Goal: Information Seeking & Learning: Learn about a topic

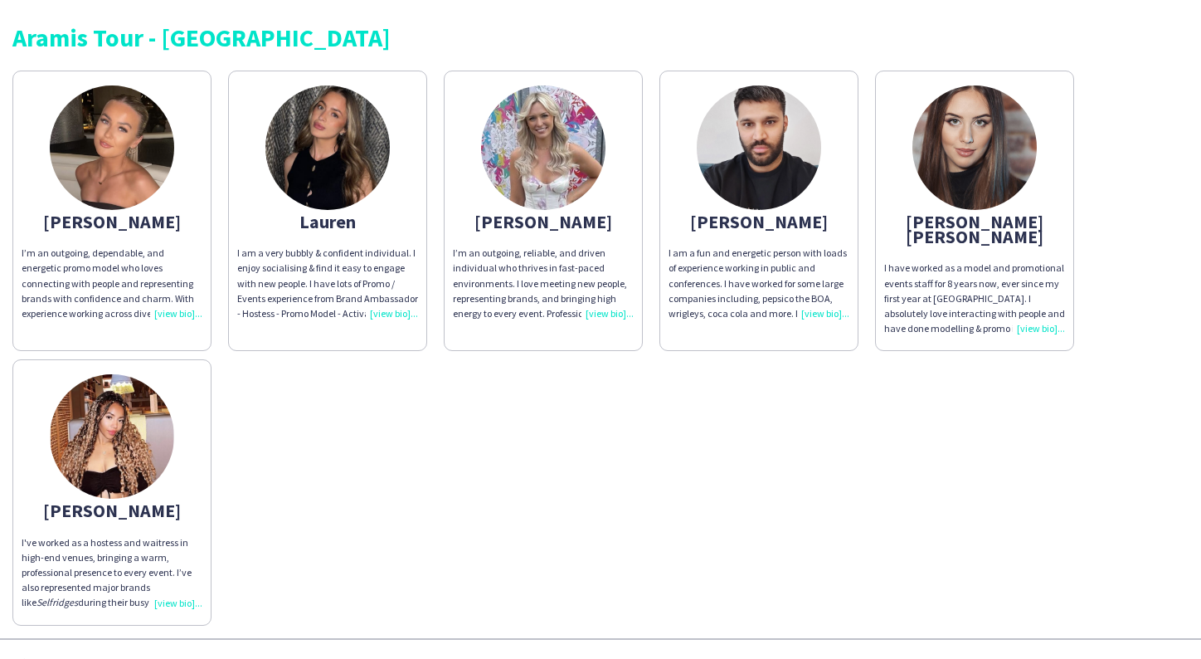
click at [729, 121] on img at bounding box center [759, 147] width 124 height 124
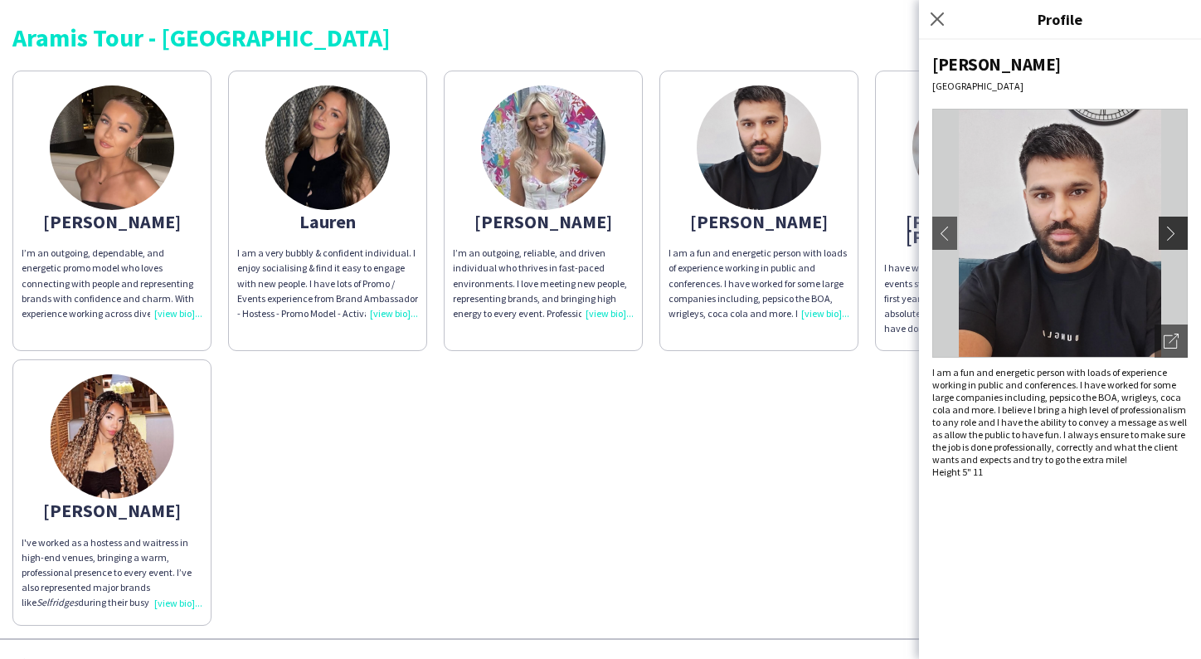
click at [1171, 234] on app-icon "chevron-right" at bounding box center [1175, 233] width 23 height 15
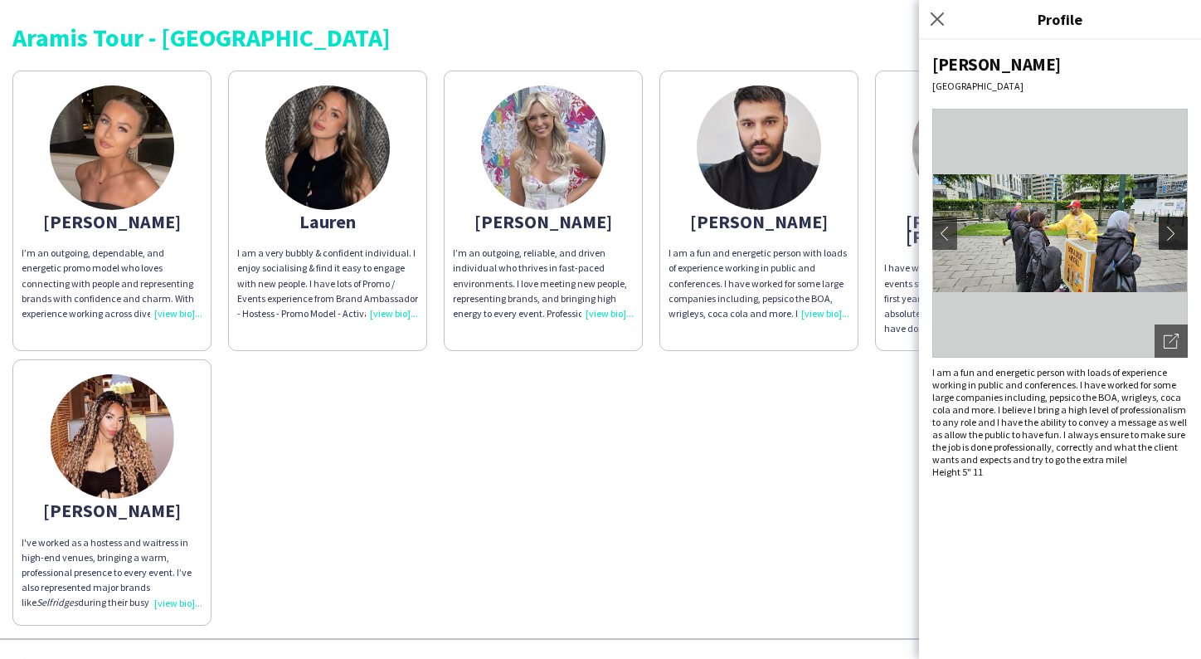
click at [1171, 235] on app-icon "chevron-right" at bounding box center [1175, 233] width 23 height 15
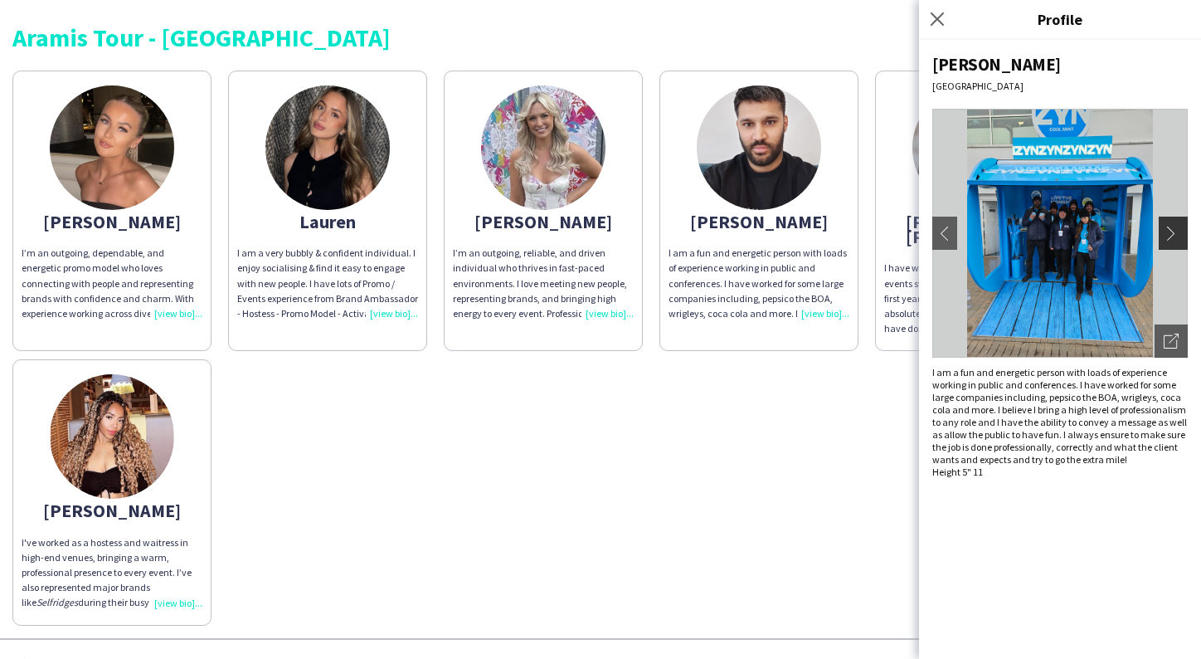
click at [1171, 235] on app-icon "chevron-right" at bounding box center [1175, 233] width 23 height 15
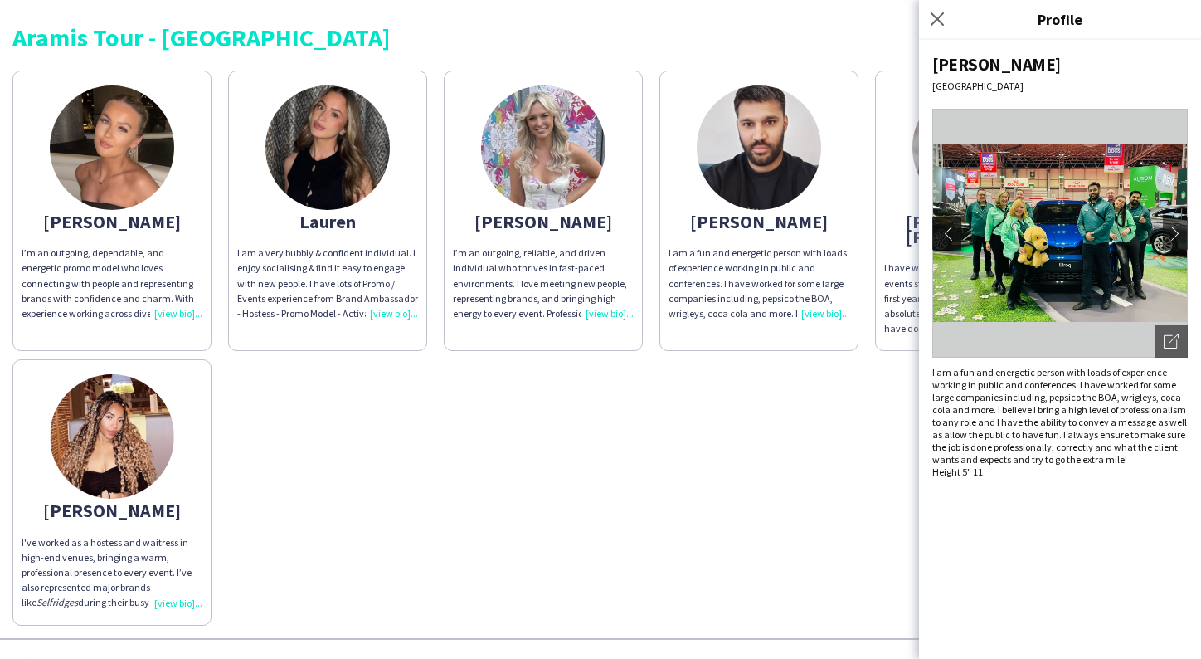
click at [952, 227] on app-icon "chevron-left" at bounding box center [944, 233] width 23 height 15
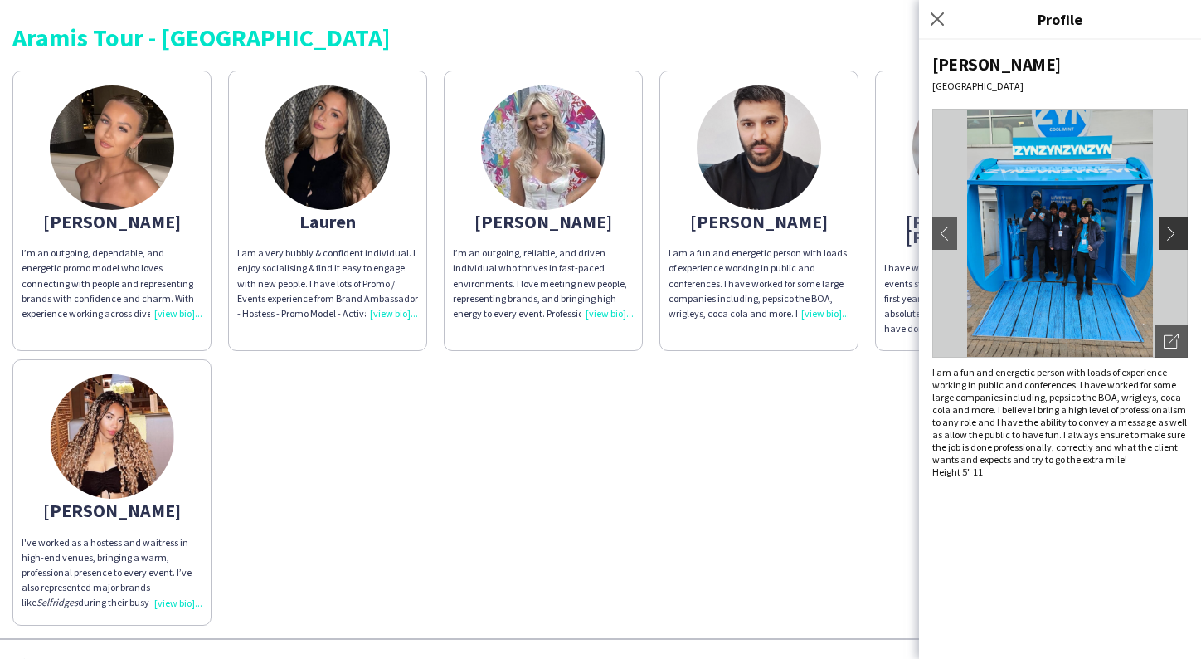
click at [1171, 235] on app-icon "chevron-right" at bounding box center [1175, 233] width 23 height 15
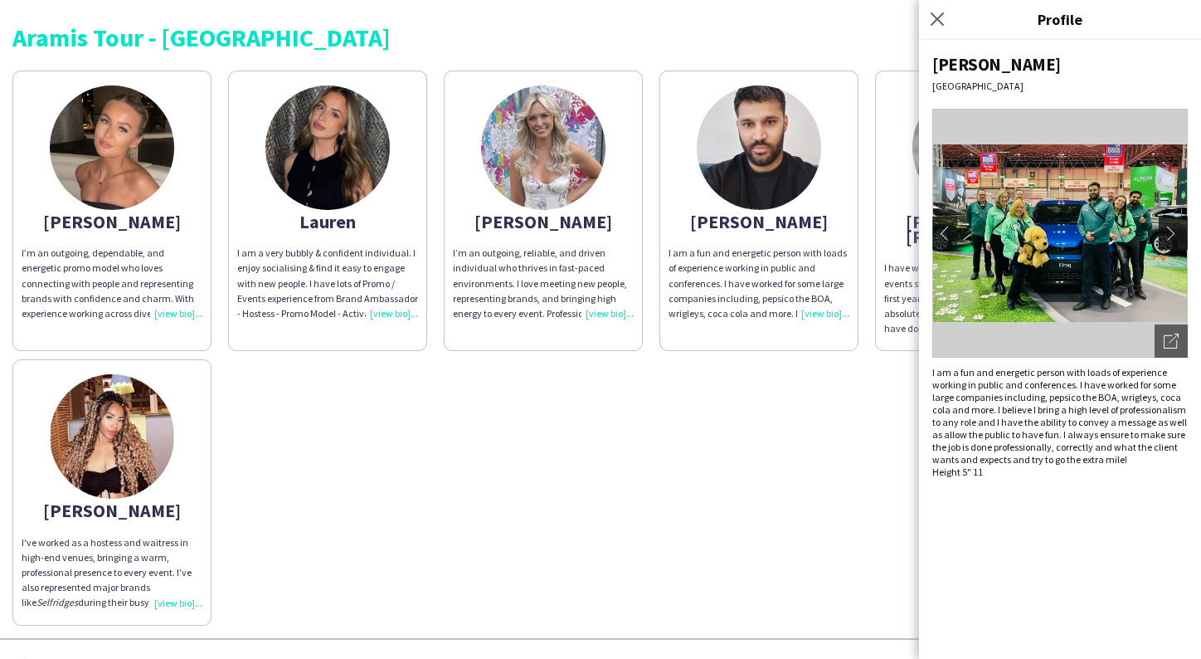
click at [1176, 227] on app-icon "chevron-right" at bounding box center [1175, 233] width 23 height 15
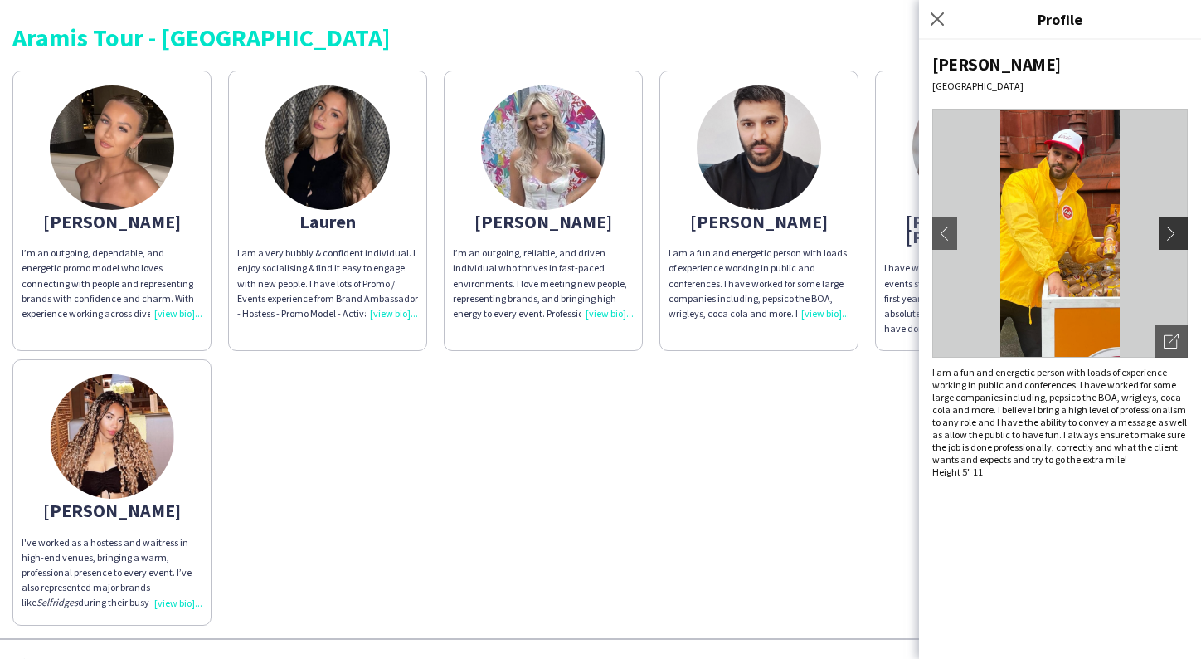
click at [1174, 229] on app-icon "chevron-right" at bounding box center [1175, 233] width 23 height 15
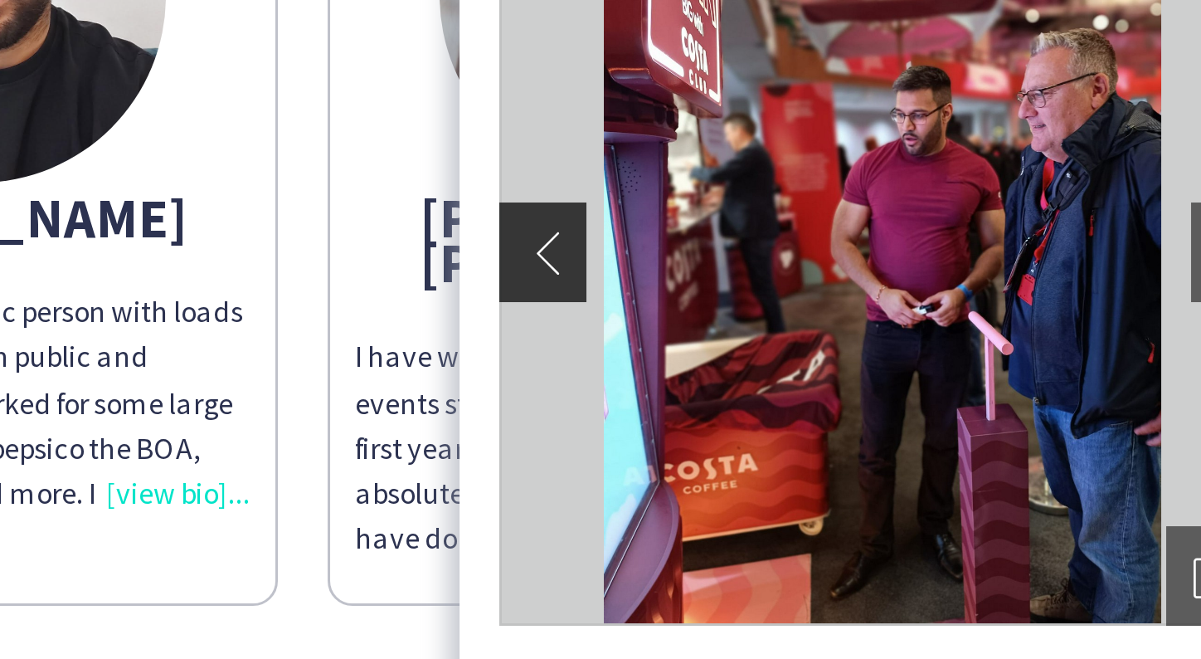
click at [933, 226] on app-icon "chevron-left" at bounding box center [944, 233] width 23 height 15
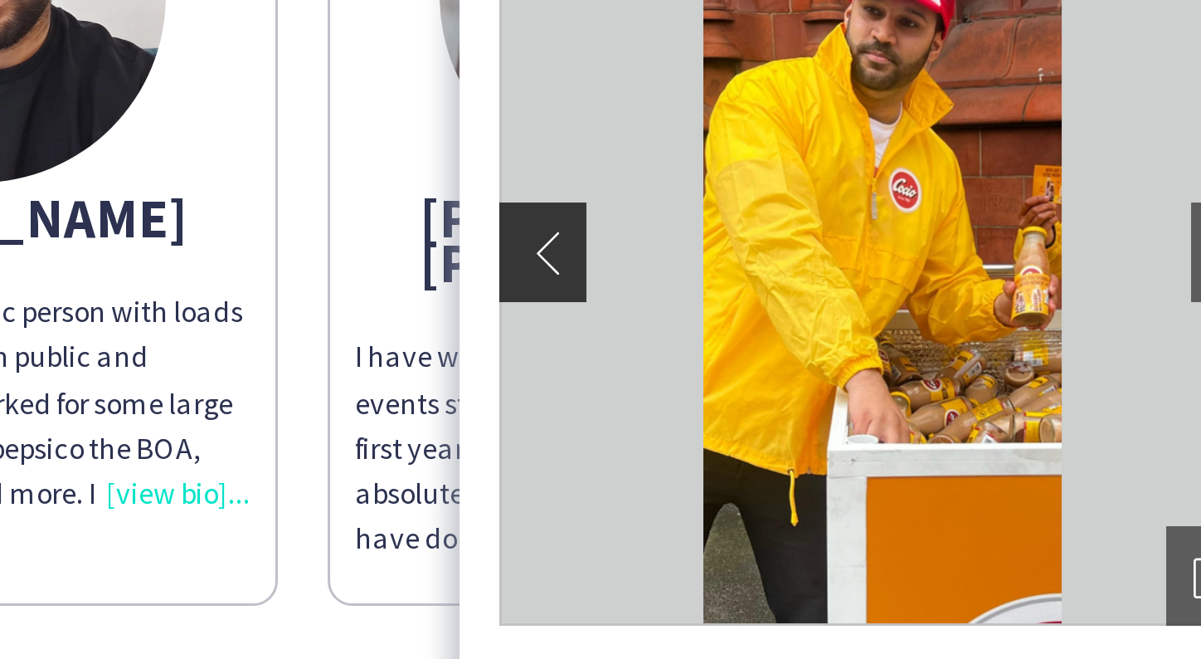
click at [933, 226] on app-icon "chevron-left" at bounding box center [944, 233] width 23 height 15
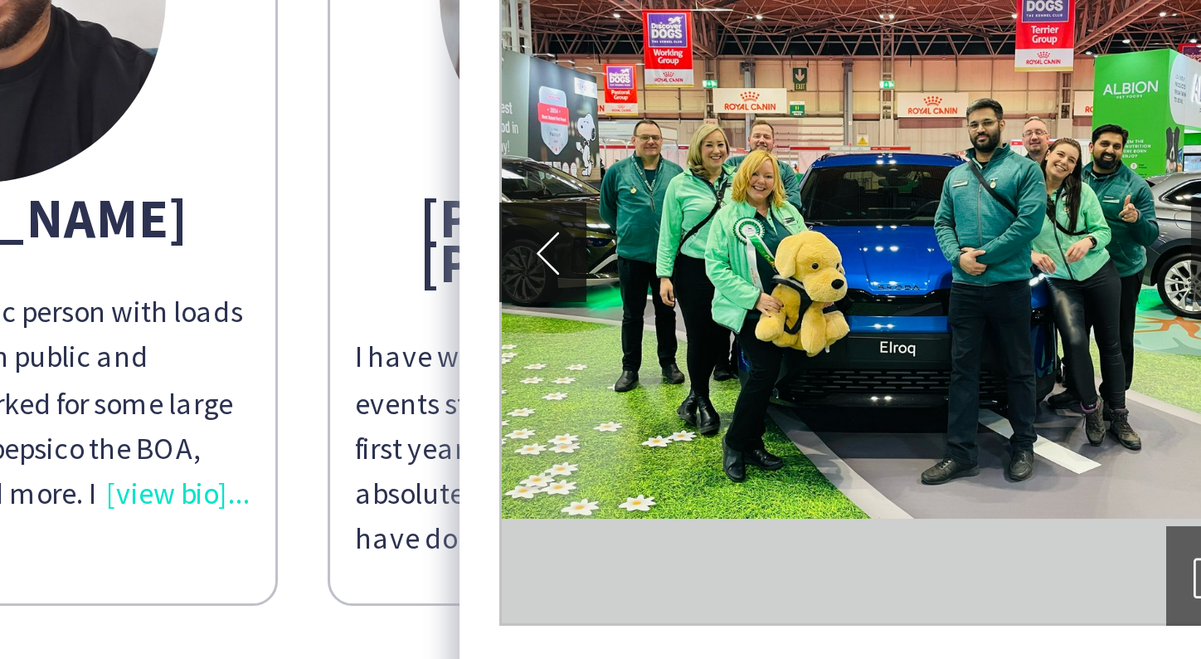
click at [933, 226] on app-icon "chevron-left" at bounding box center [944, 233] width 23 height 15
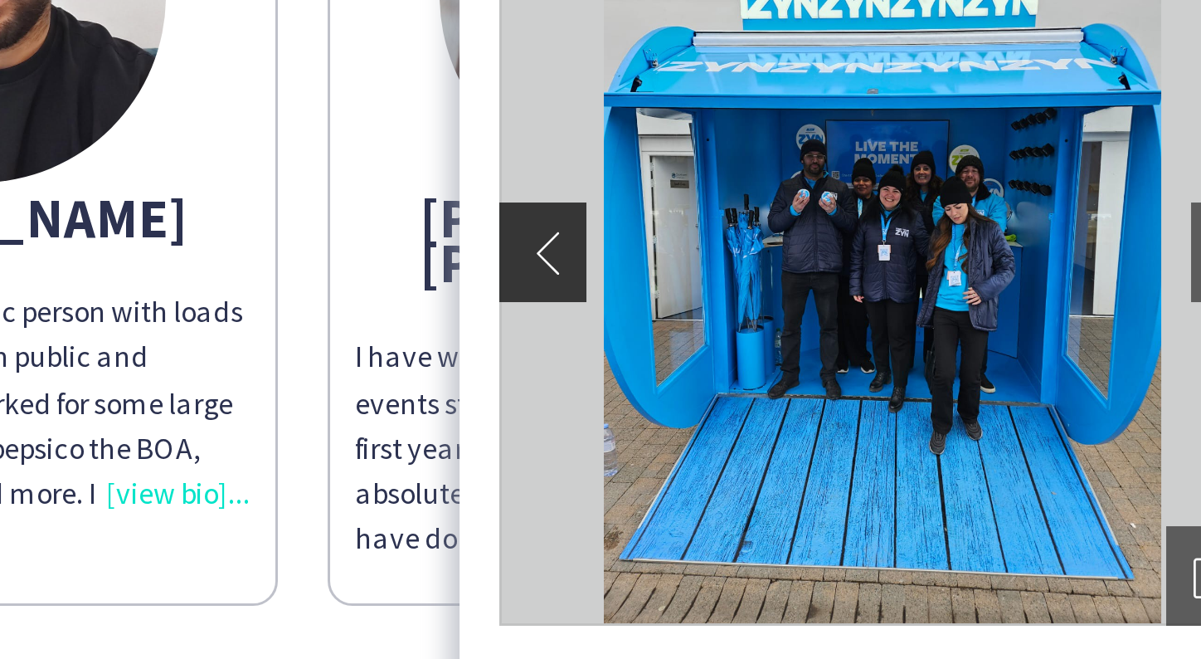
click at [933, 226] on app-icon "chevron-left" at bounding box center [944, 233] width 23 height 15
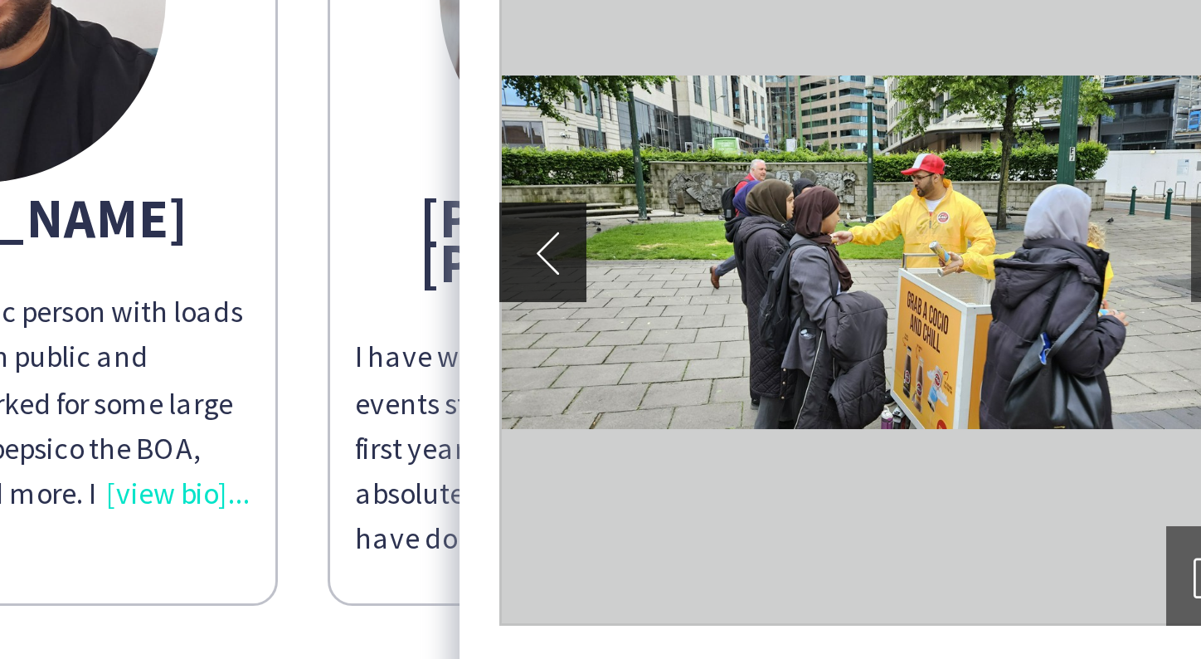
click at [933, 226] on app-icon "chevron-left" at bounding box center [944, 233] width 23 height 15
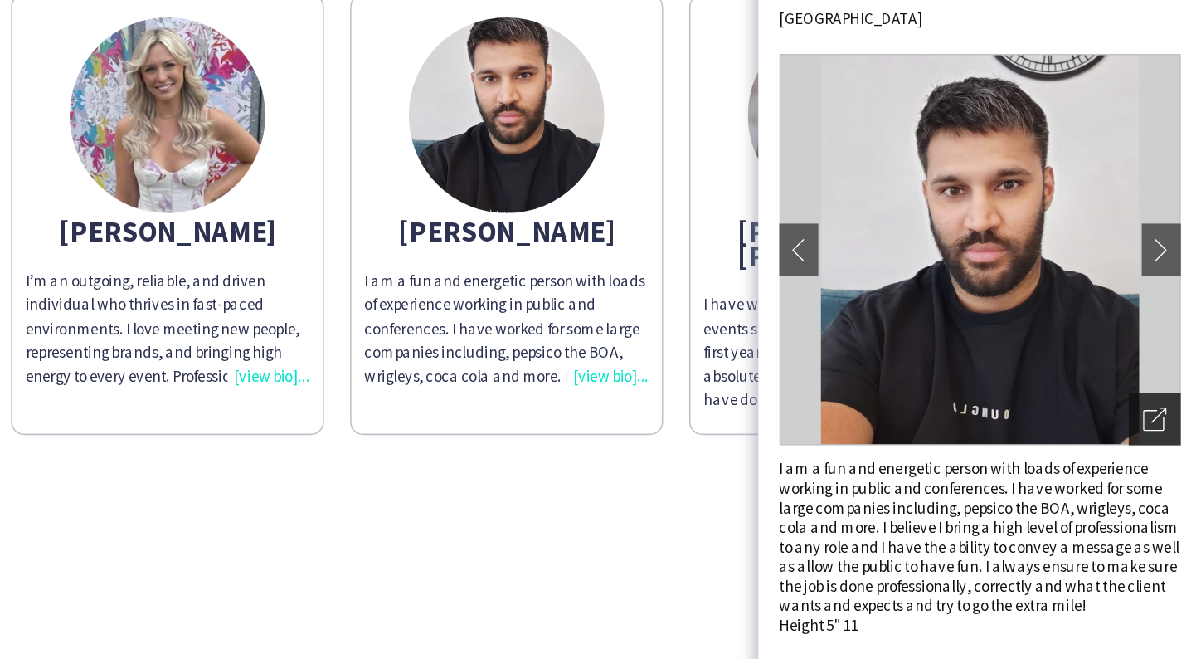
click at [1155, 324] on div "Open photos pop-in" at bounding box center [1171, 340] width 33 height 33
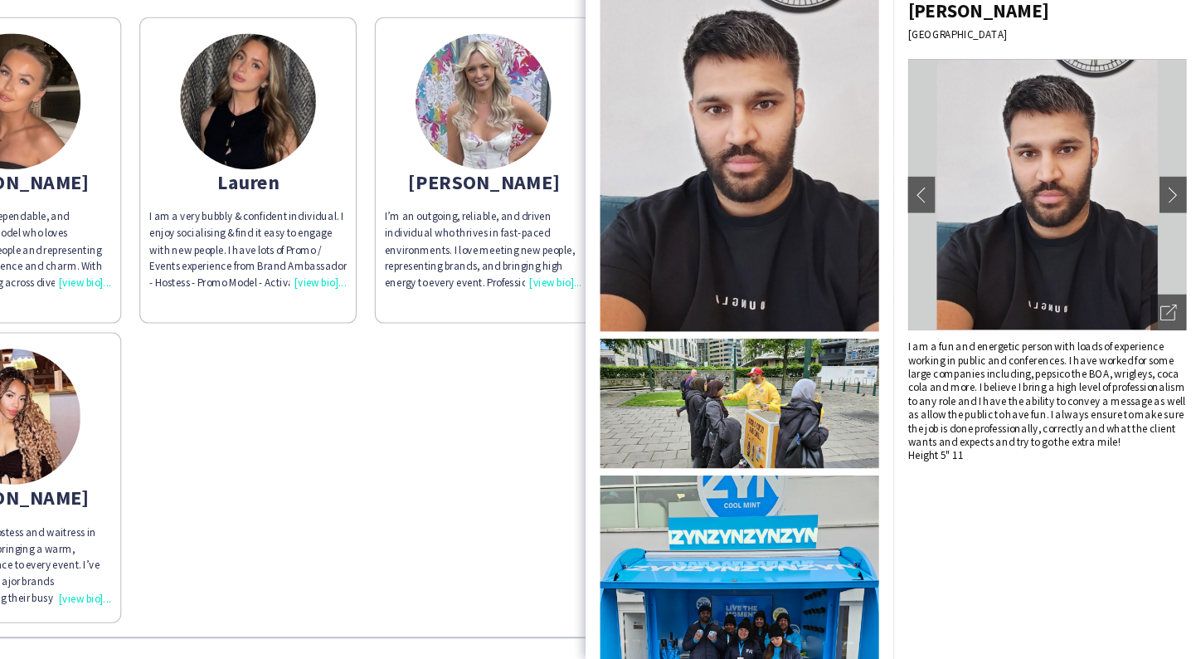
click at [447, 369] on div "Joanne I’m an outgoing, dependable, and energetic promo model who loves connect…" at bounding box center [600, 343] width 1176 height 563
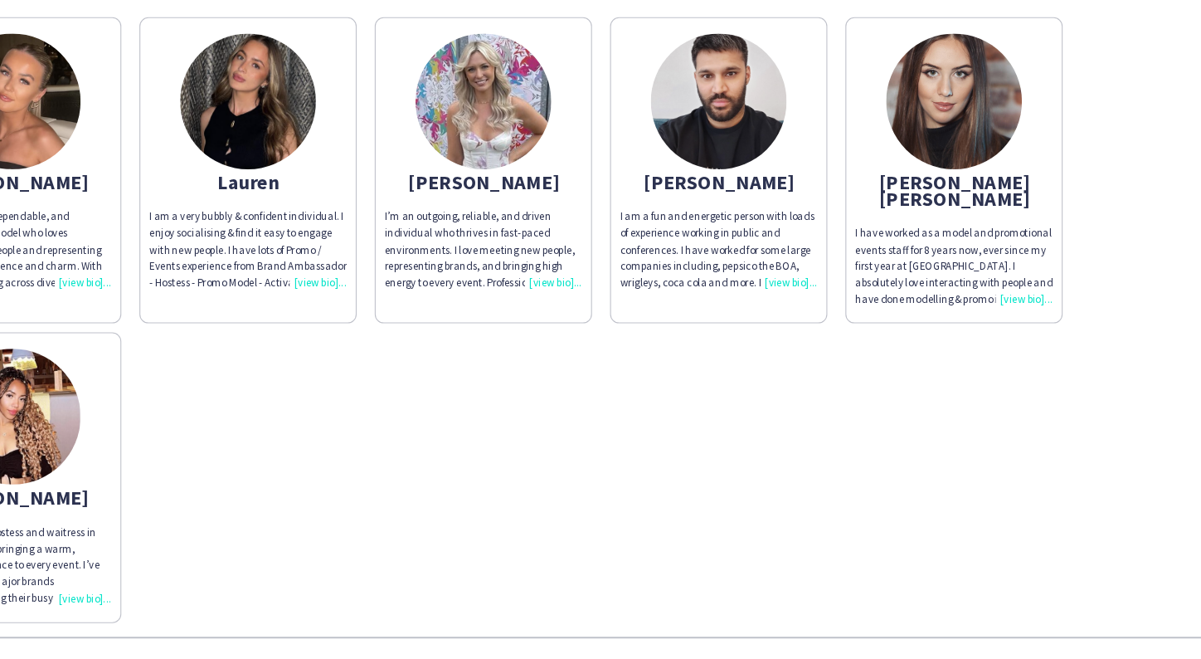
click at [697, 123] on img at bounding box center [759, 147] width 124 height 124
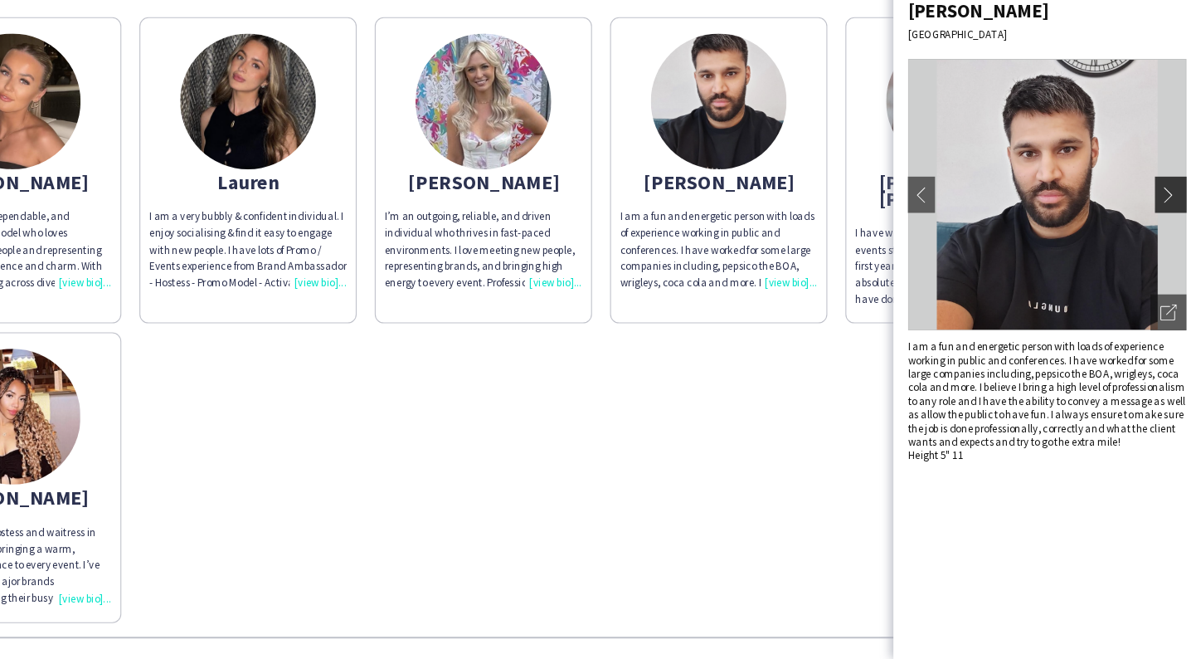
click at [1164, 226] on app-icon "chevron-right" at bounding box center [1175, 233] width 23 height 15
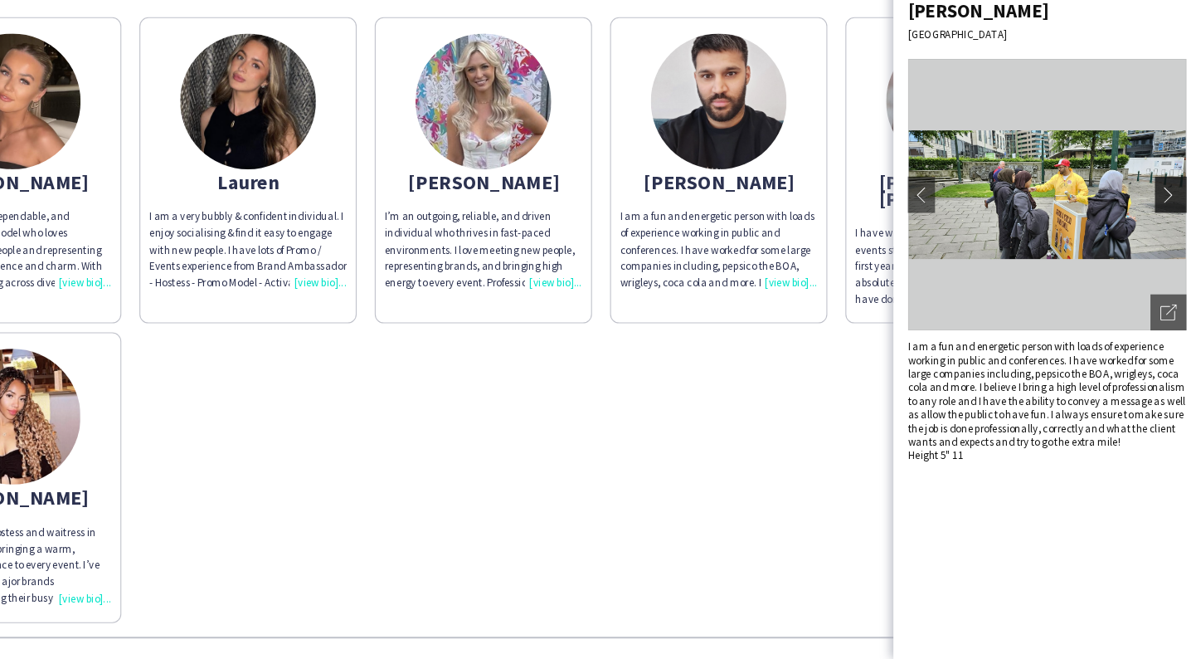
click at [1164, 226] on app-icon "chevron-right" at bounding box center [1175, 233] width 23 height 15
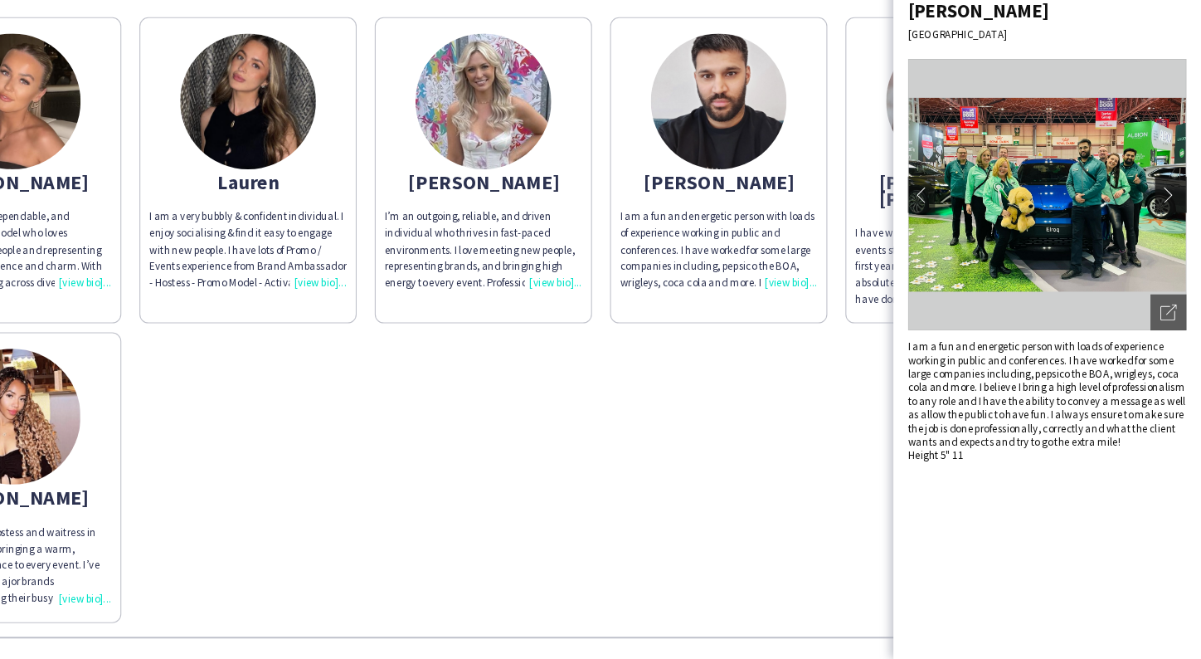
click at [1164, 226] on app-icon "chevron-right" at bounding box center [1175, 233] width 23 height 15
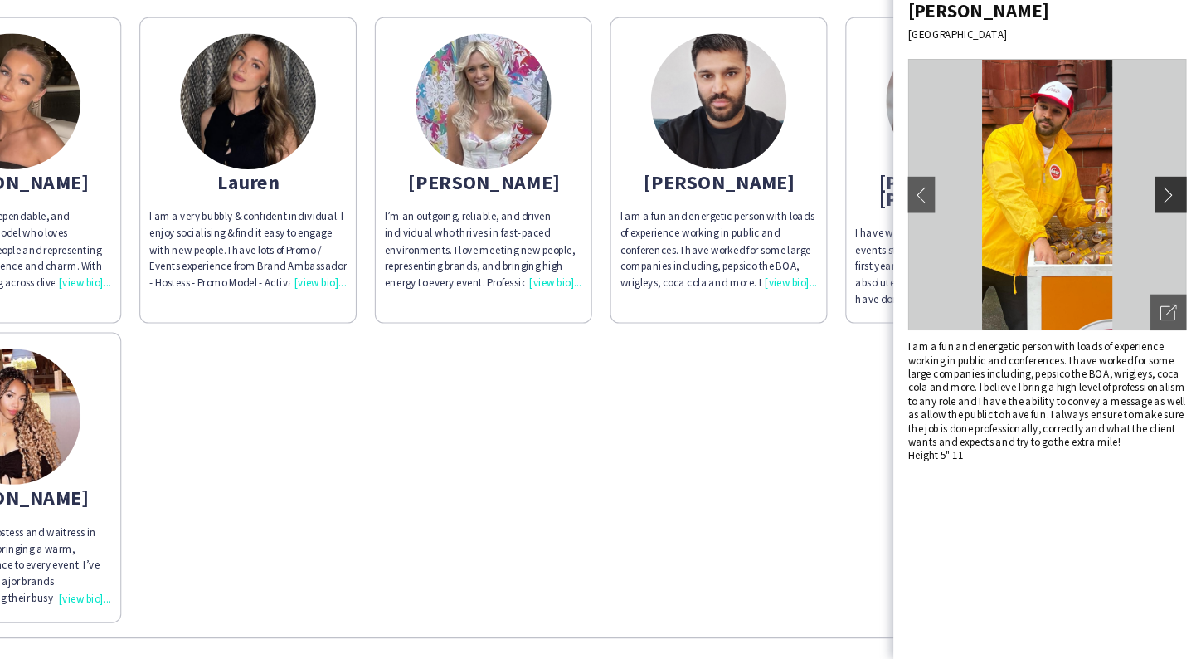
click at [1164, 226] on app-icon "chevron-right" at bounding box center [1175, 233] width 23 height 15
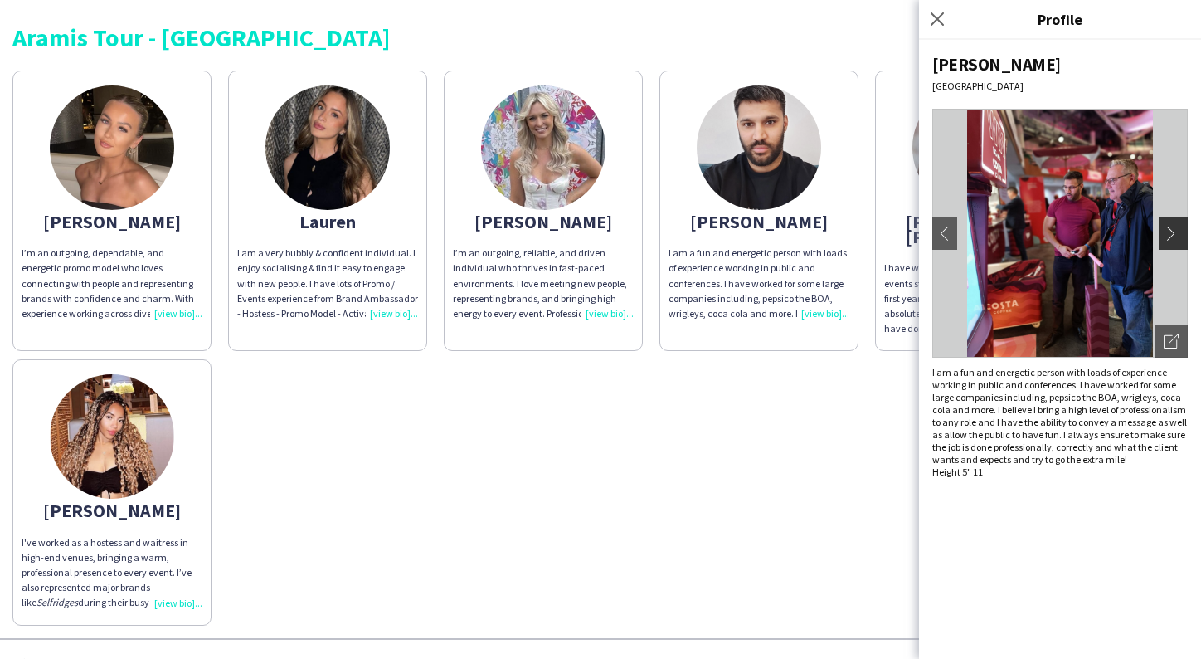
click at [1178, 231] on app-icon "chevron-right" at bounding box center [1175, 233] width 23 height 15
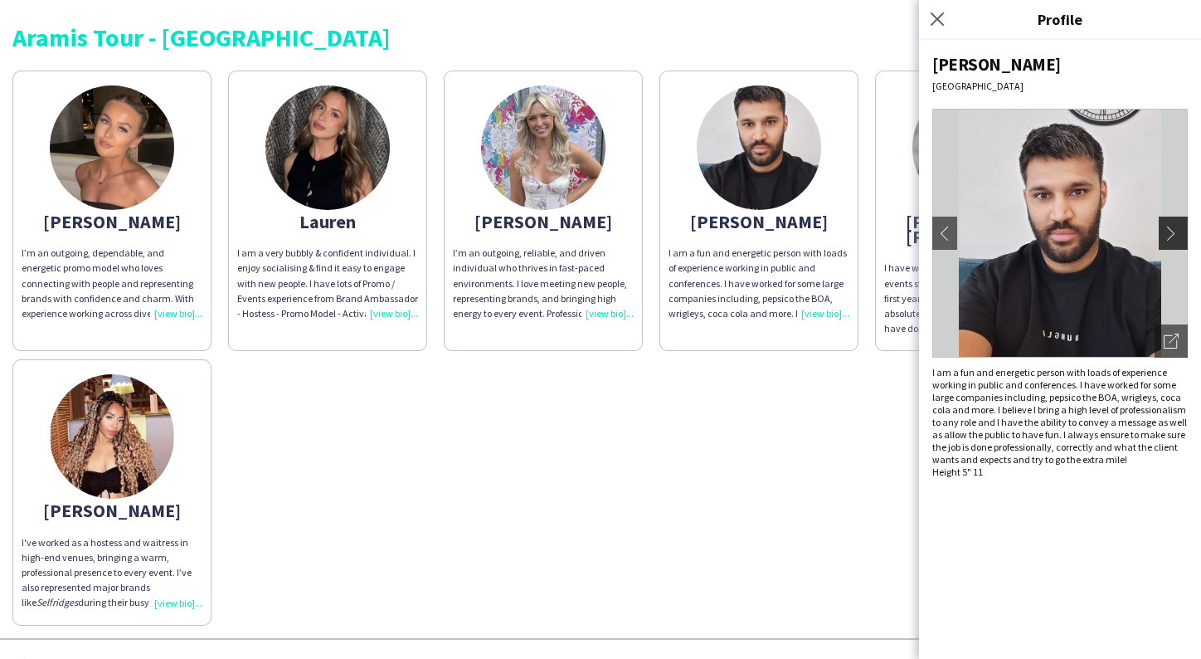
click at [1178, 231] on app-icon "chevron-right" at bounding box center [1175, 233] width 23 height 15
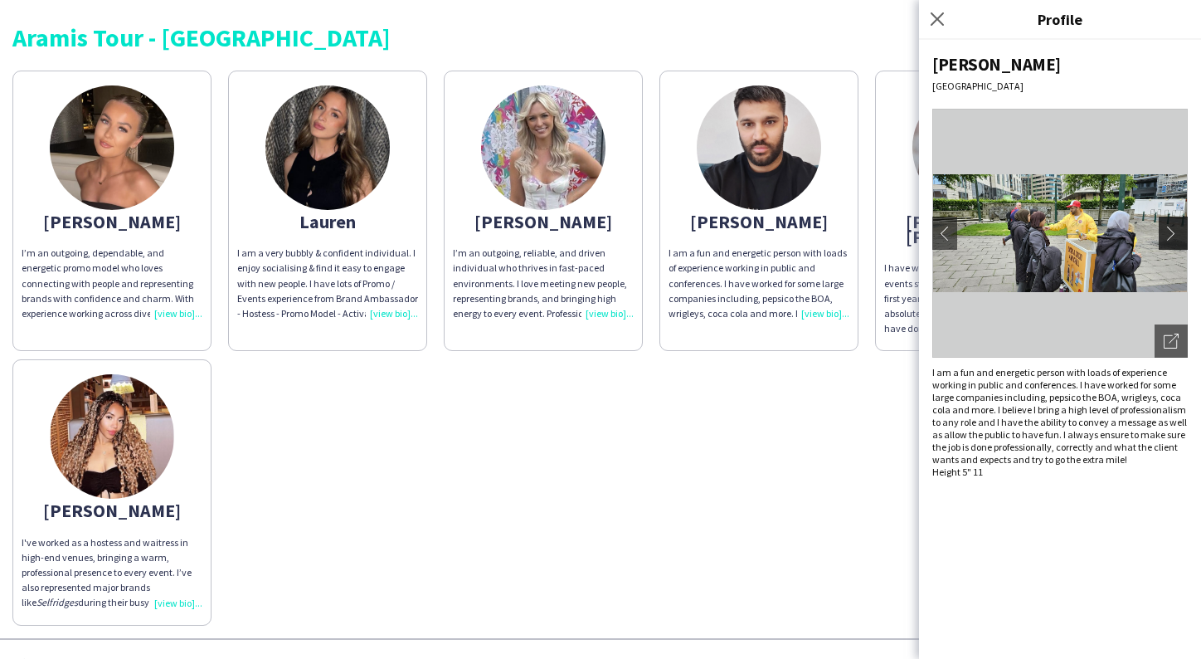
click at [1178, 231] on app-icon "chevron-right" at bounding box center [1175, 233] width 23 height 15
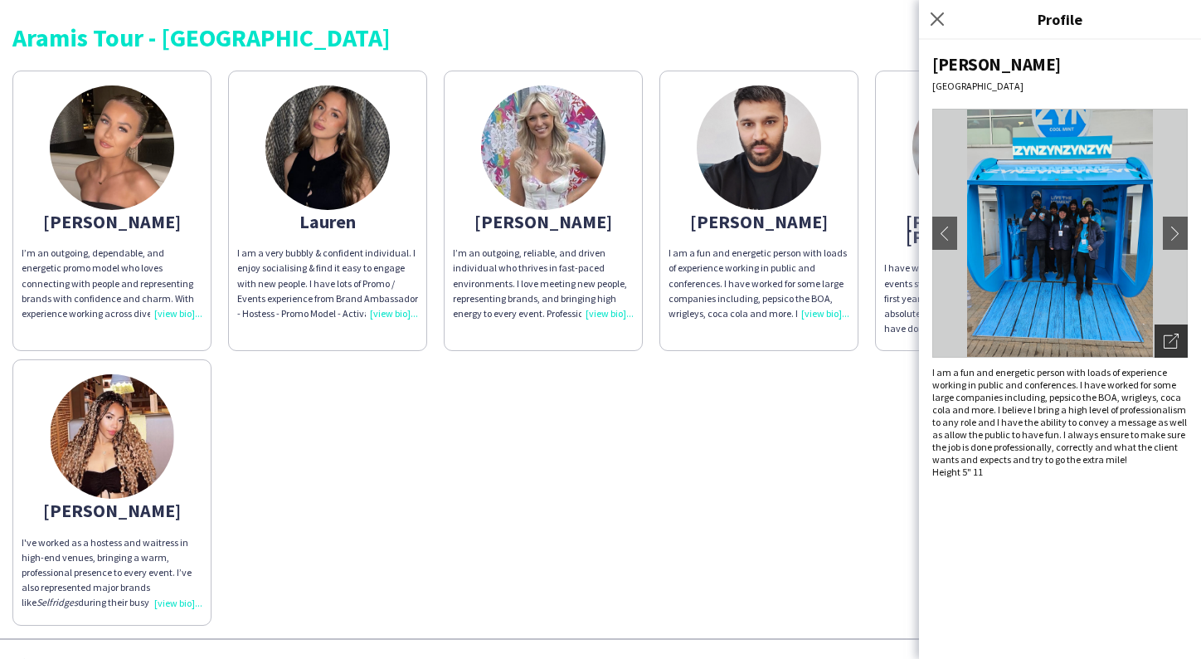
click at [1176, 340] on icon "Open photos pop-in" at bounding box center [1171, 340] width 15 height 15
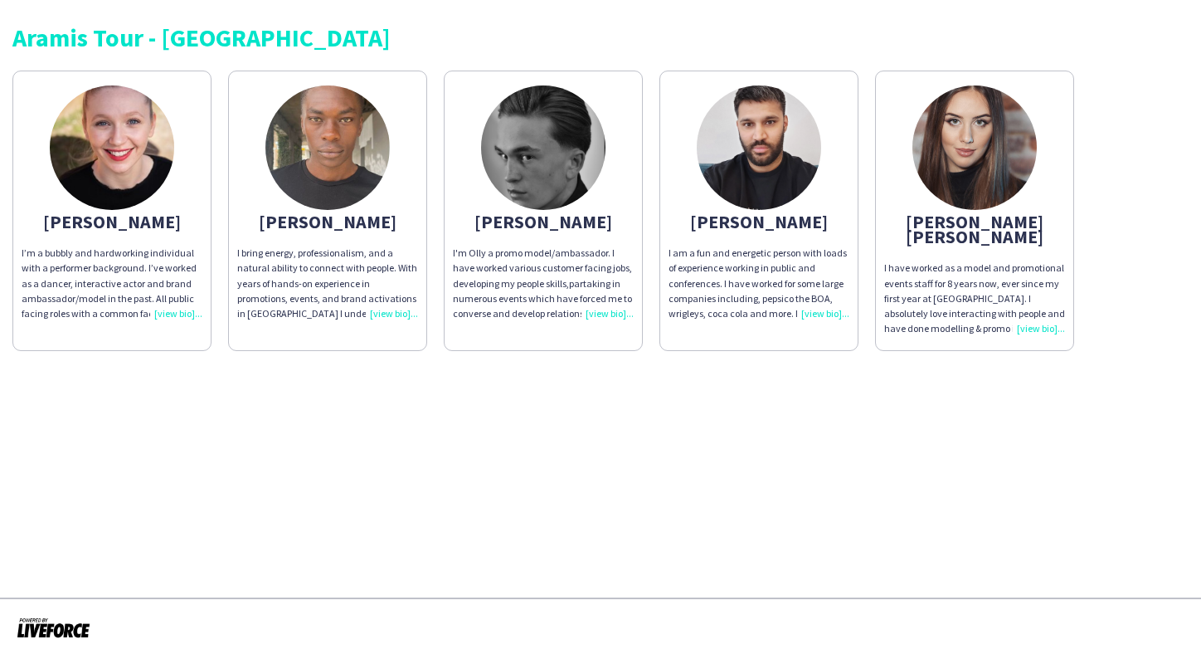
click at [525, 157] on img at bounding box center [543, 147] width 124 height 124
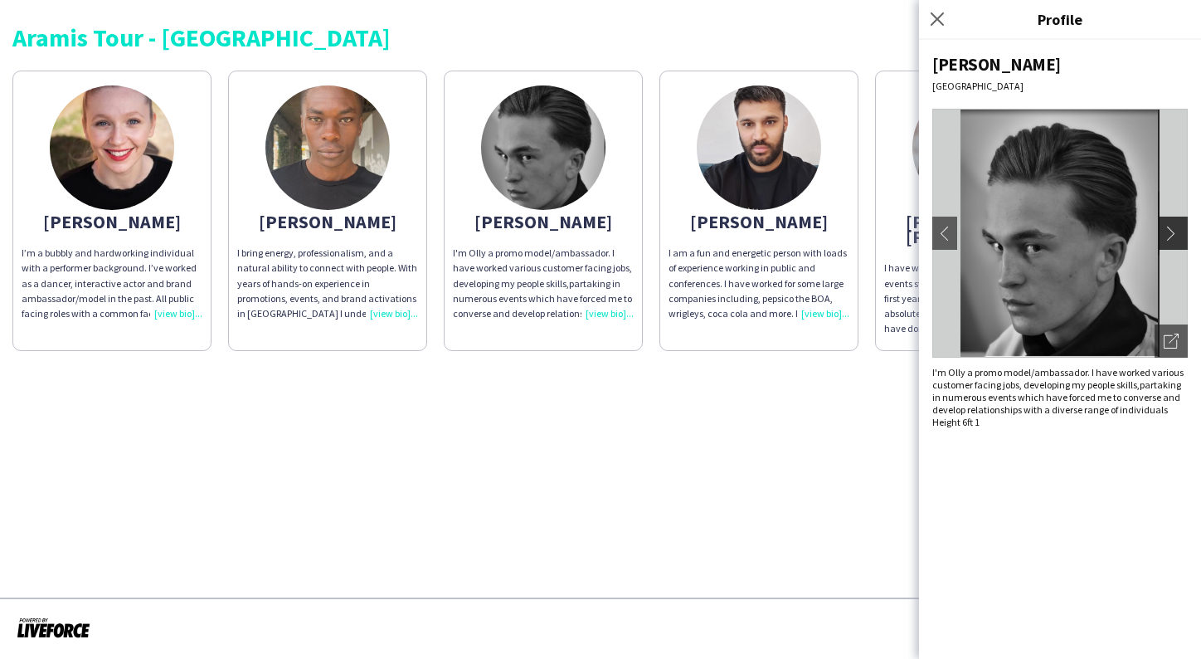
click at [1171, 222] on button "chevron-right" at bounding box center [1175, 233] width 33 height 33
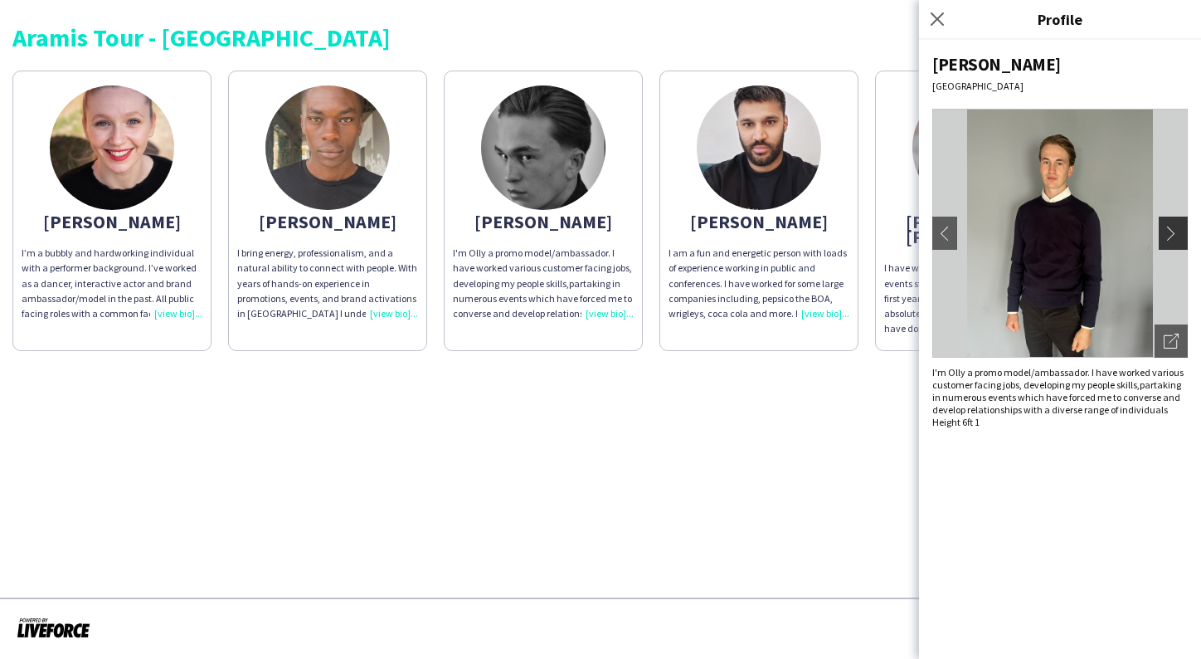
click at [1167, 232] on app-icon "chevron-right" at bounding box center [1175, 233] width 23 height 15
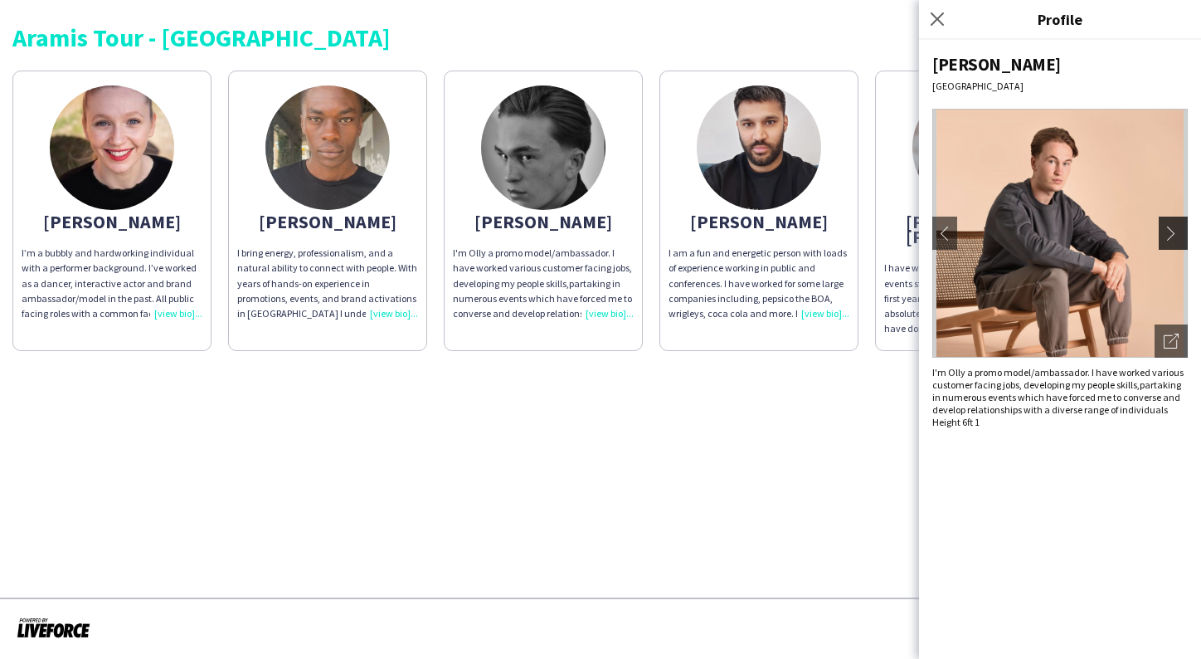
click at [1166, 232] on app-icon "chevron-right" at bounding box center [1175, 233] width 23 height 15
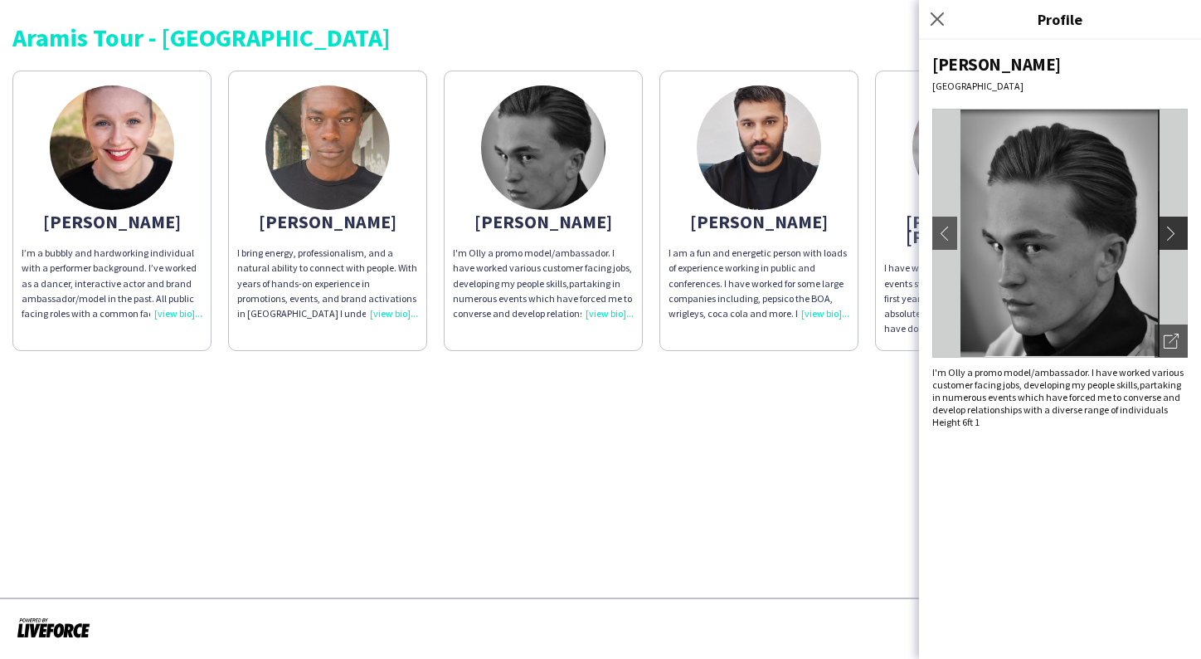
click at [1166, 234] on app-icon "chevron-right" at bounding box center [1175, 233] width 23 height 15
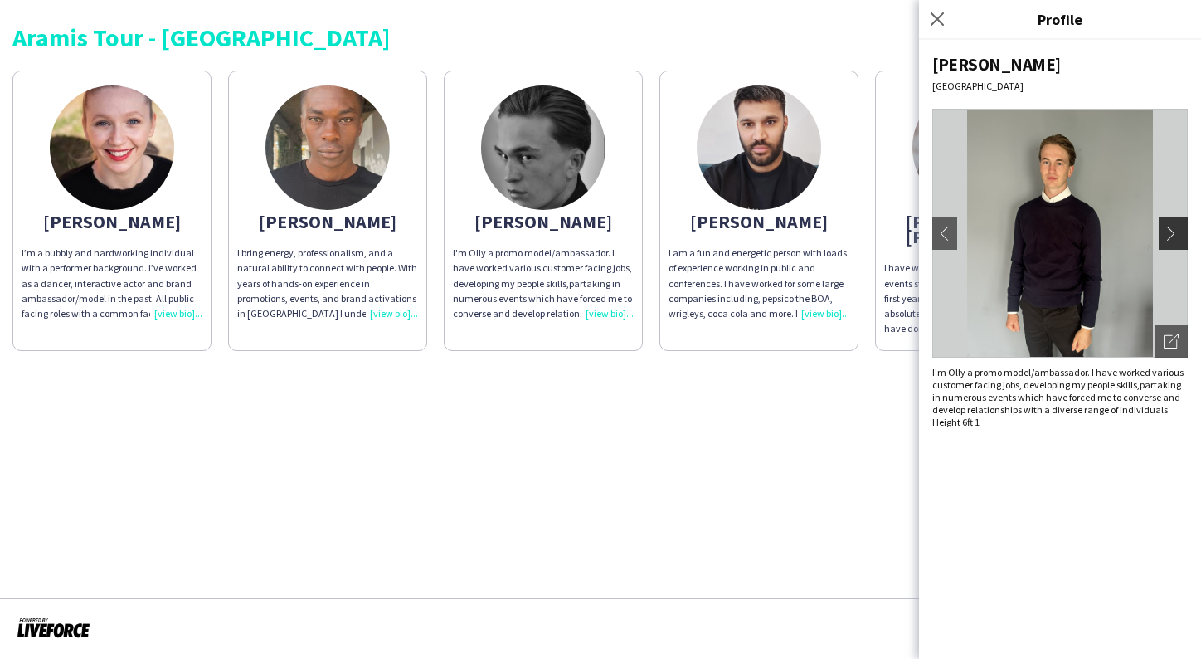
click at [1166, 234] on app-icon "chevron-right" at bounding box center [1175, 233] width 23 height 15
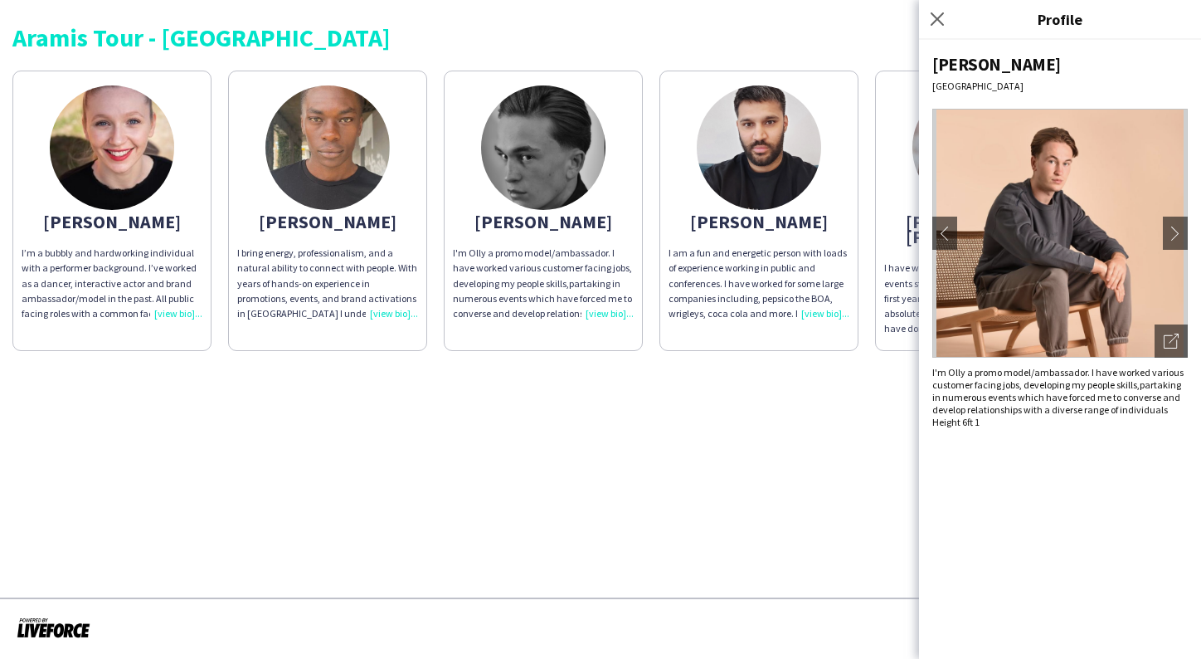
click at [781, 178] on img at bounding box center [759, 147] width 124 height 124
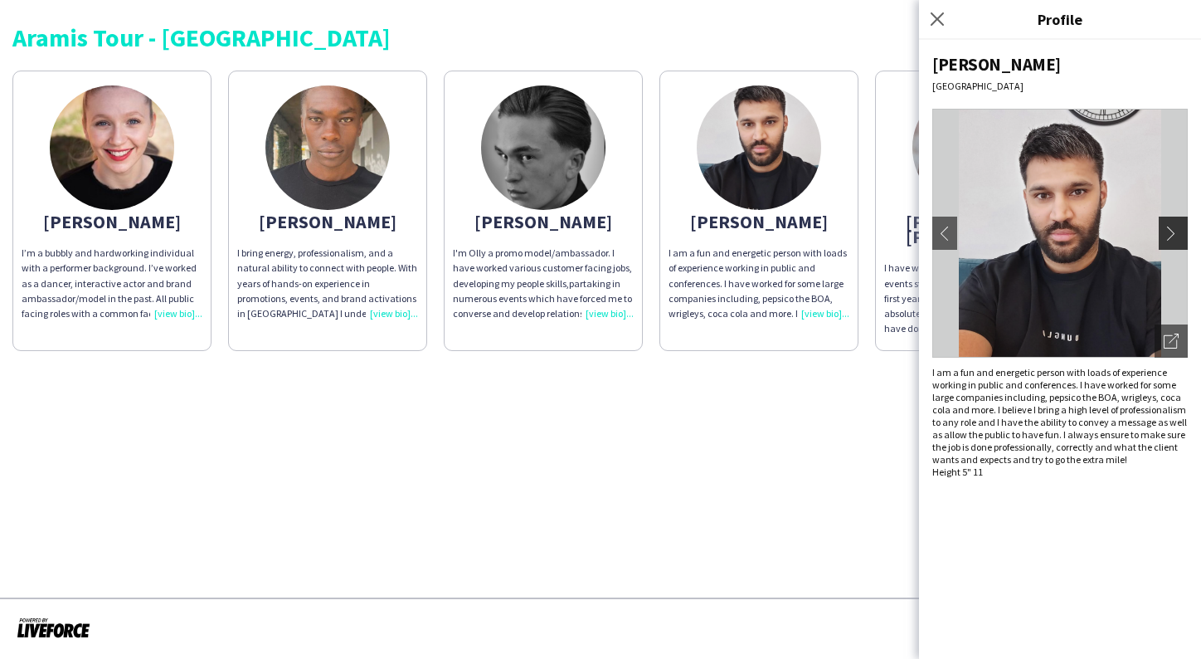
click at [1167, 233] on app-icon "chevron-right" at bounding box center [1175, 233] width 23 height 15
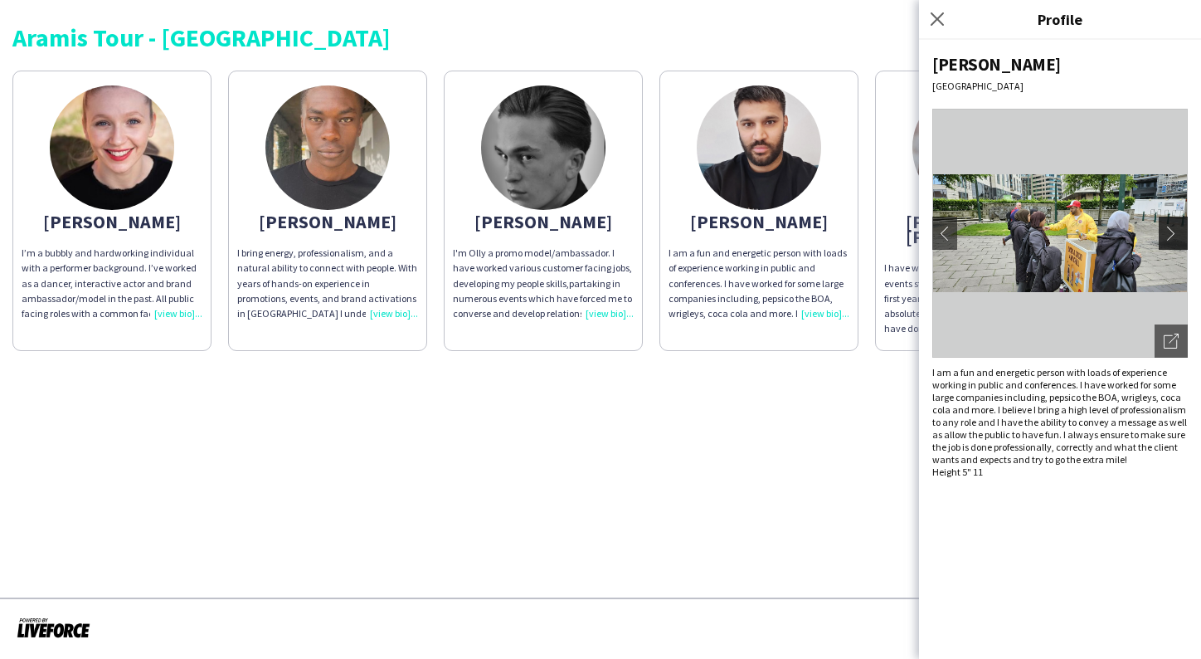
click at [1167, 233] on app-icon "chevron-right" at bounding box center [1175, 233] width 23 height 15
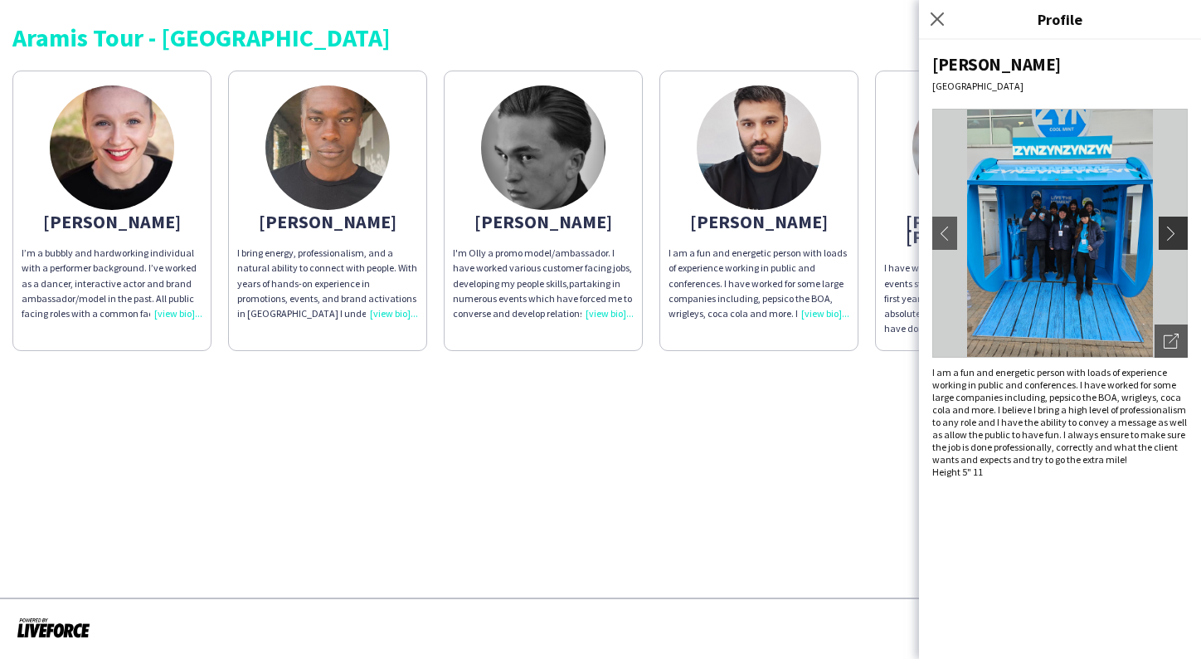
click at [1167, 233] on app-icon "chevron-right" at bounding box center [1175, 233] width 23 height 15
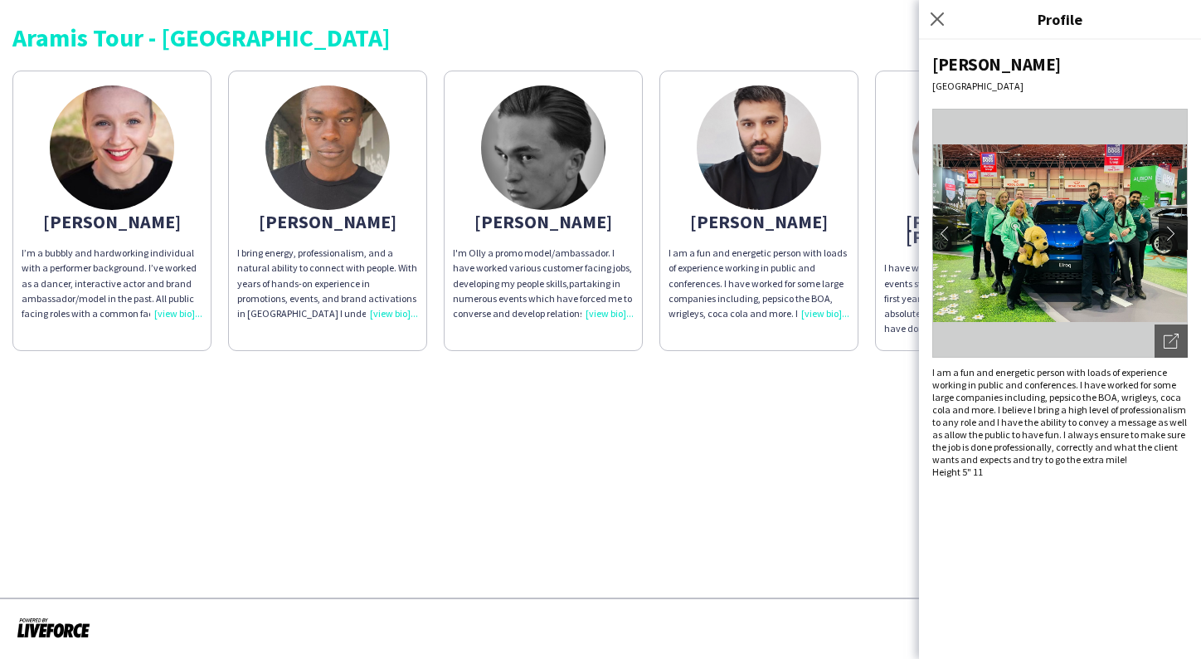
click at [1167, 233] on app-icon "chevron-right" at bounding box center [1175, 233] width 23 height 15
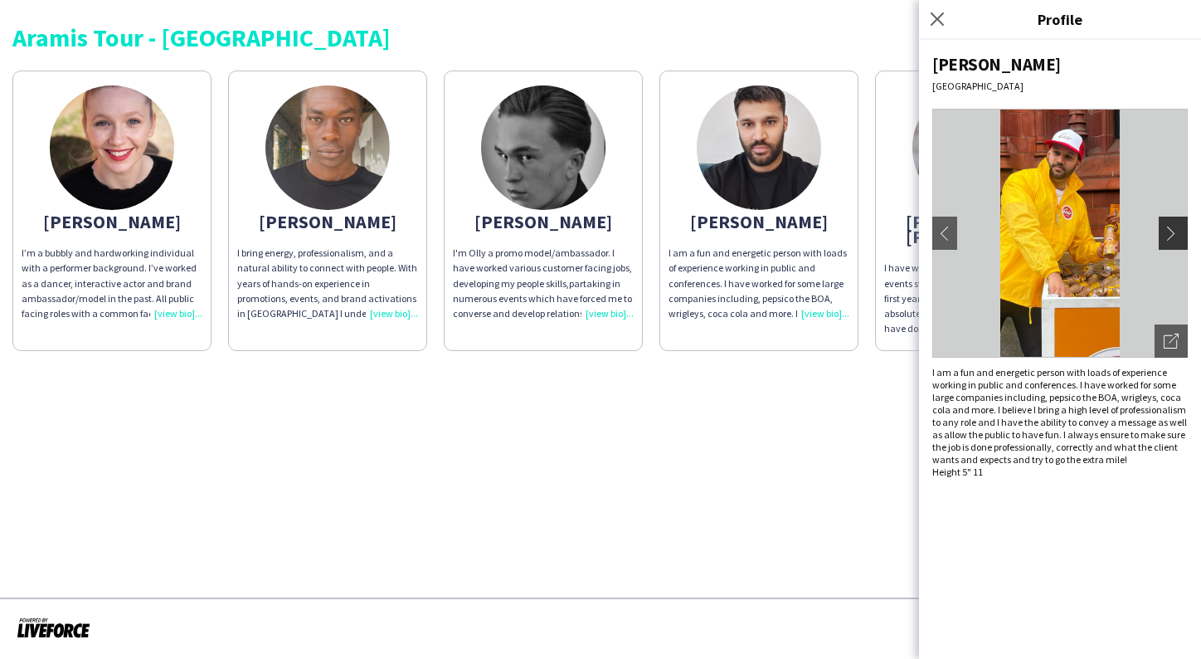
click at [1167, 233] on app-icon "chevron-right" at bounding box center [1175, 233] width 23 height 15
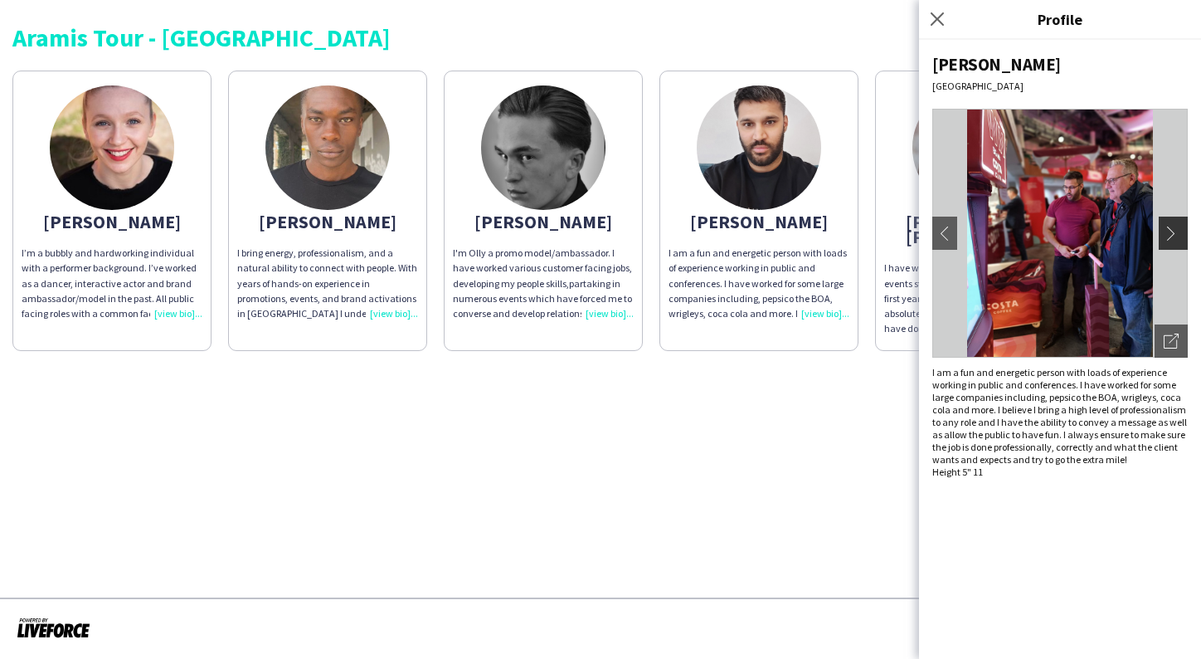
click at [1167, 233] on app-icon "chevron-right" at bounding box center [1175, 233] width 23 height 15
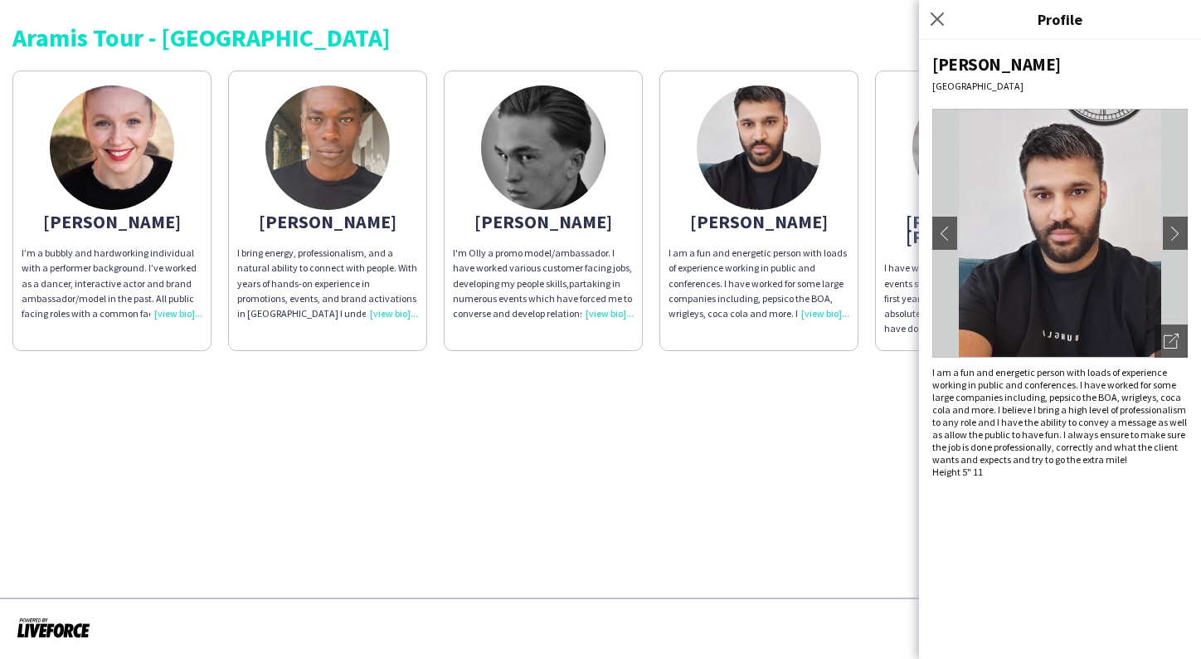
click at [760, 400] on app-share-pages "Aramis Tour - LEICESTER Annabelle I’m a bubbly and hardworking individual with …" at bounding box center [600, 329] width 1201 height 659
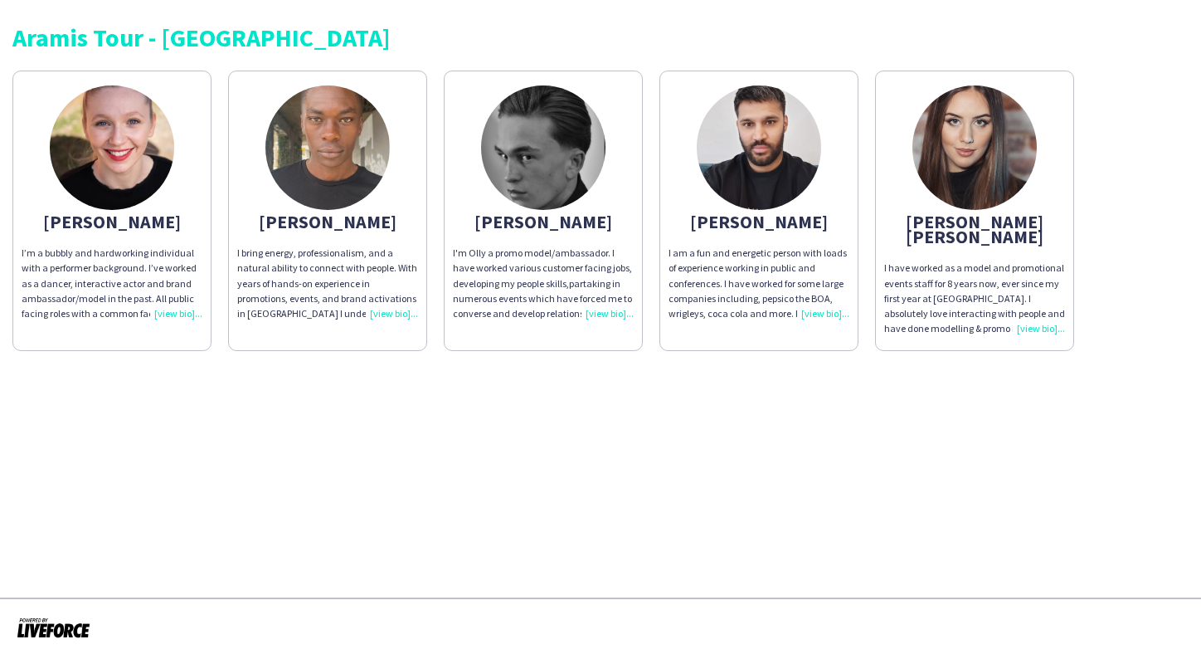
click at [559, 183] on img at bounding box center [543, 147] width 124 height 124
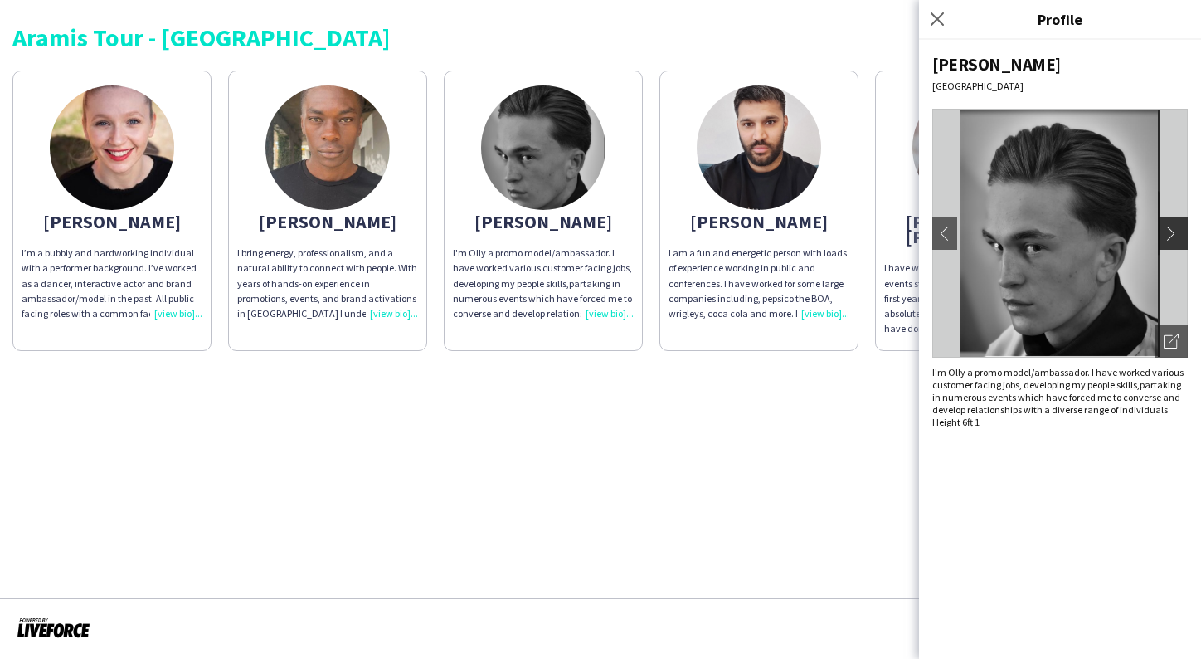
click at [1169, 232] on app-icon "chevron-right" at bounding box center [1175, 233] width 23 height 15
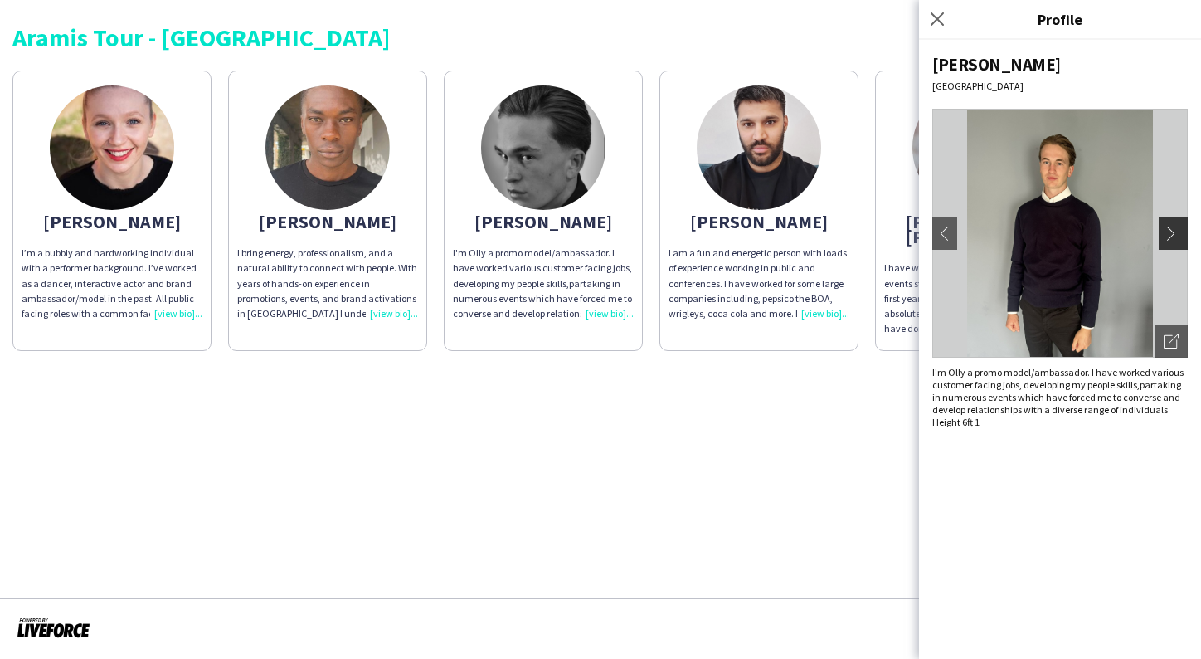
click at [1169, 232] on app-icon "chevron-right" at bounding box center [1175, 233] width 23 height 15
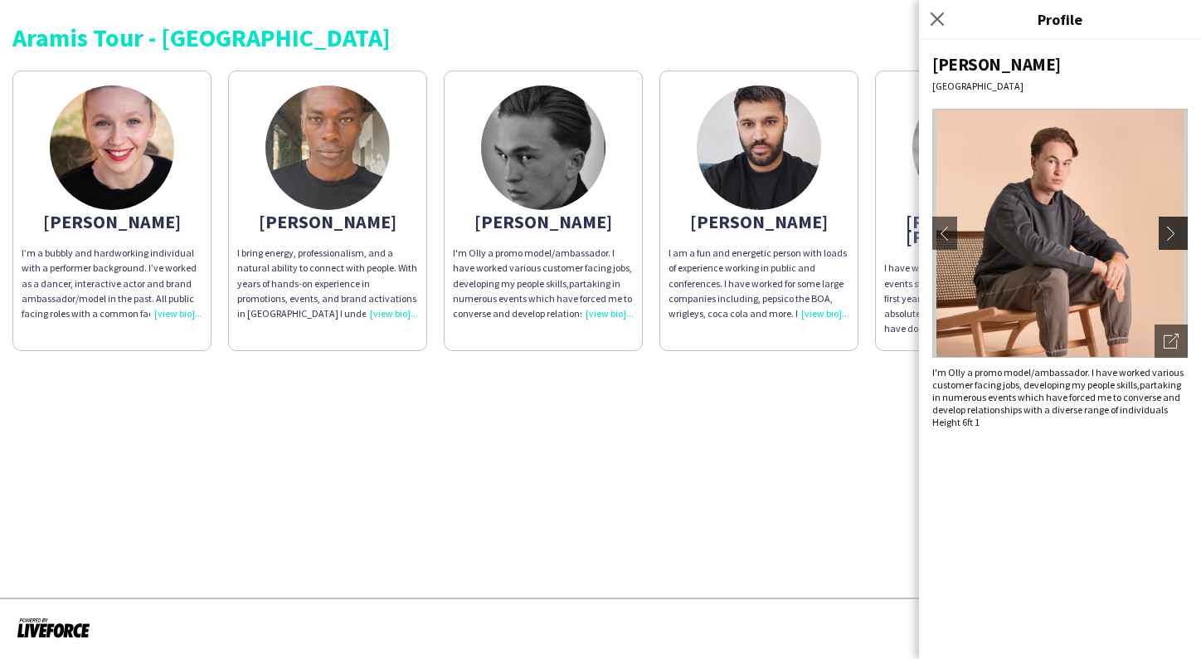
click at [1169, 232] on app-icon "chevron-right" at bounding box center [1175, 233] width 23 height 15
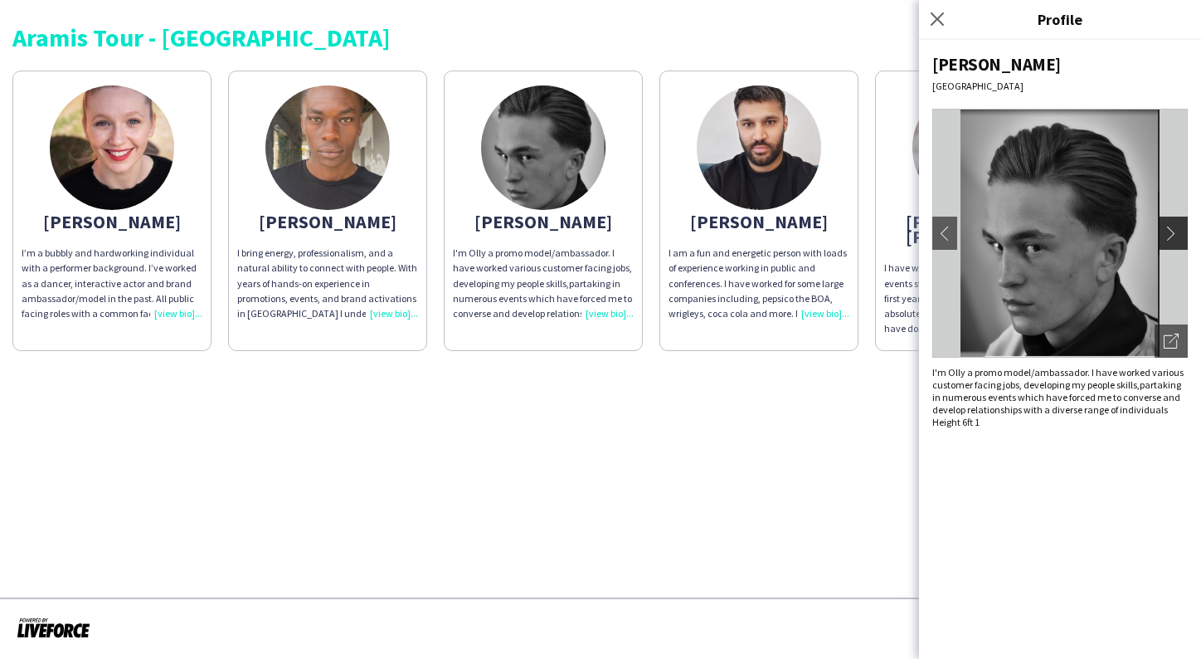
click at [1169, 232] on app-icon "chevron-right" at bounding box center [1175, 233] width 23 height 15
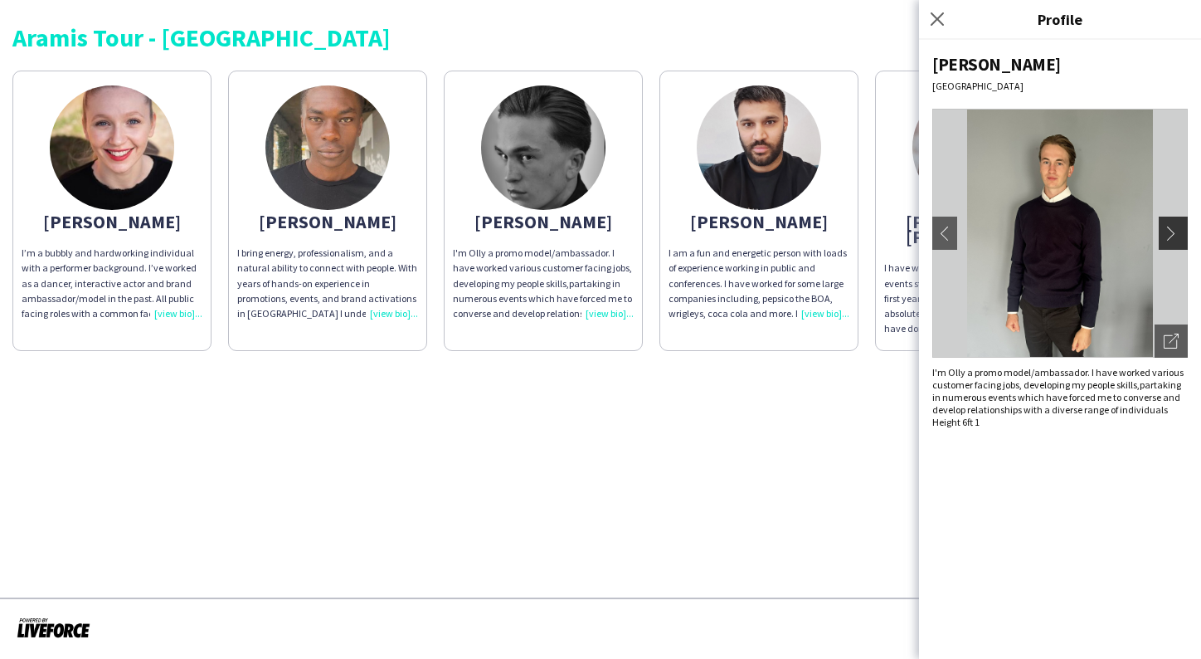
click at [1169, 232] on app-icon "chevron-right" at bounding box center [1175, 233] width 23 height 15
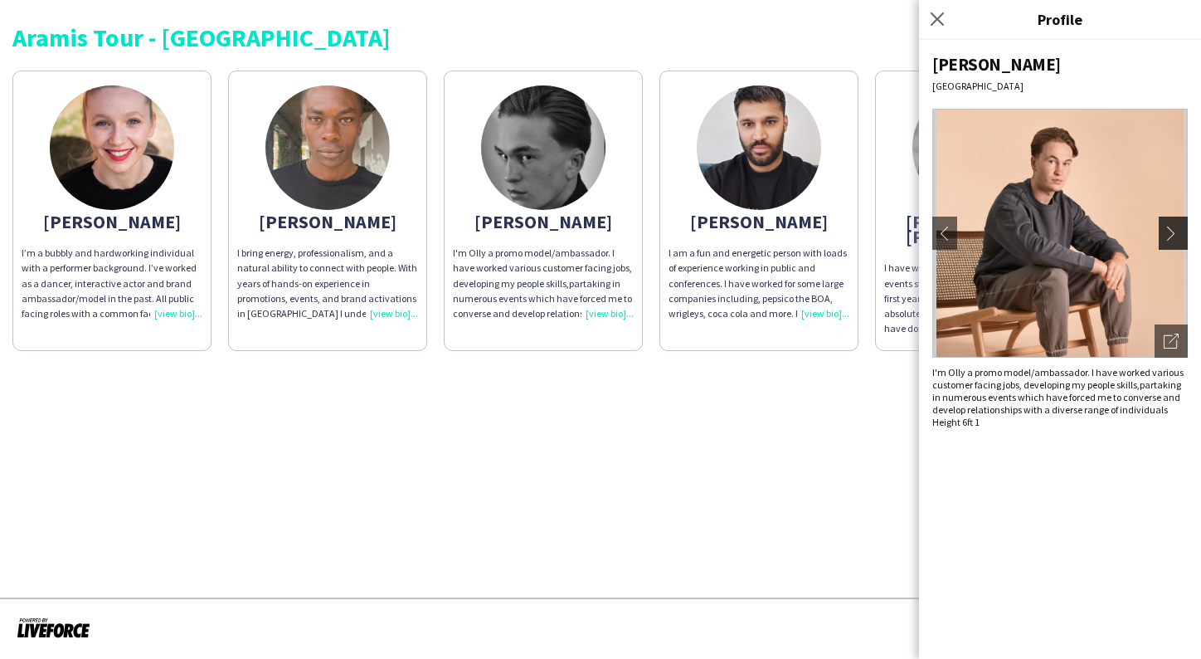
click at [1169, 231] on app-icon "chevron-right" at bounding box center [1175, 233] width 23 height 15
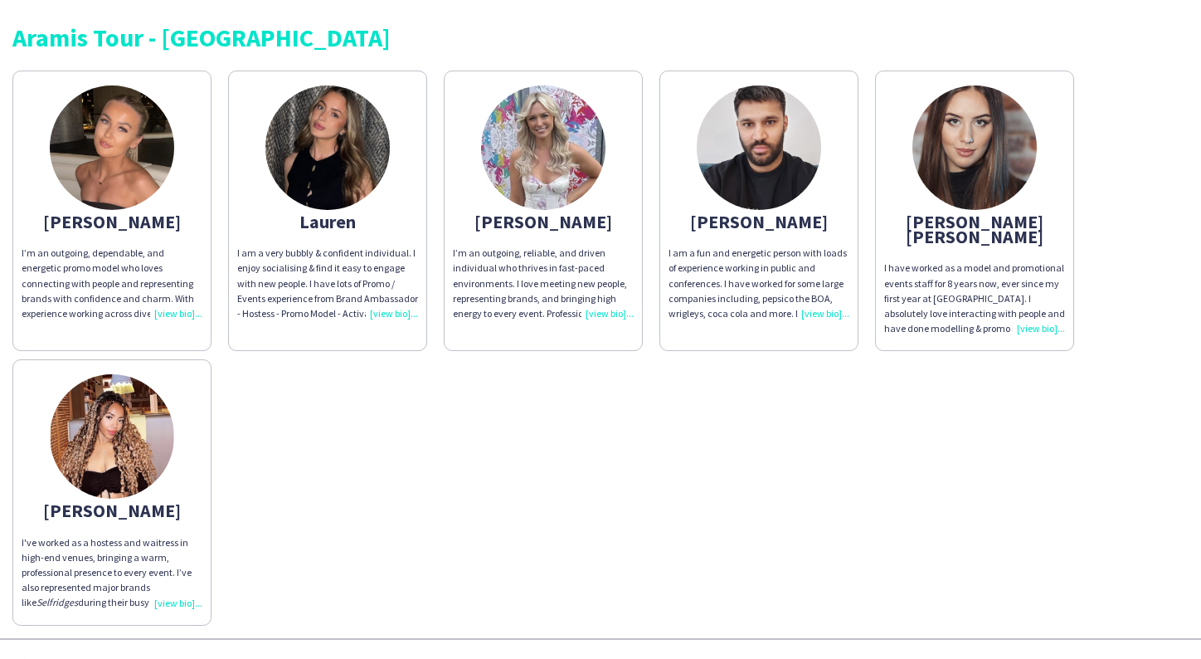
click at [108, 434] on img at bounding box center [112, 436] width 124 height 124
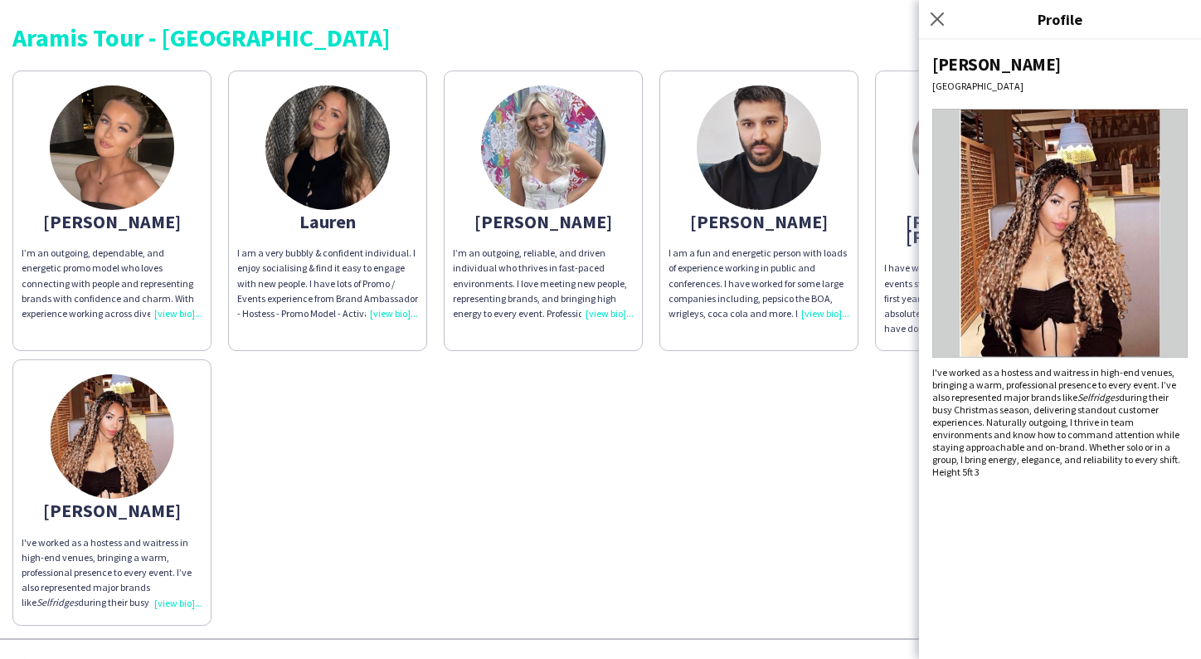
scroll to position [4, 0]
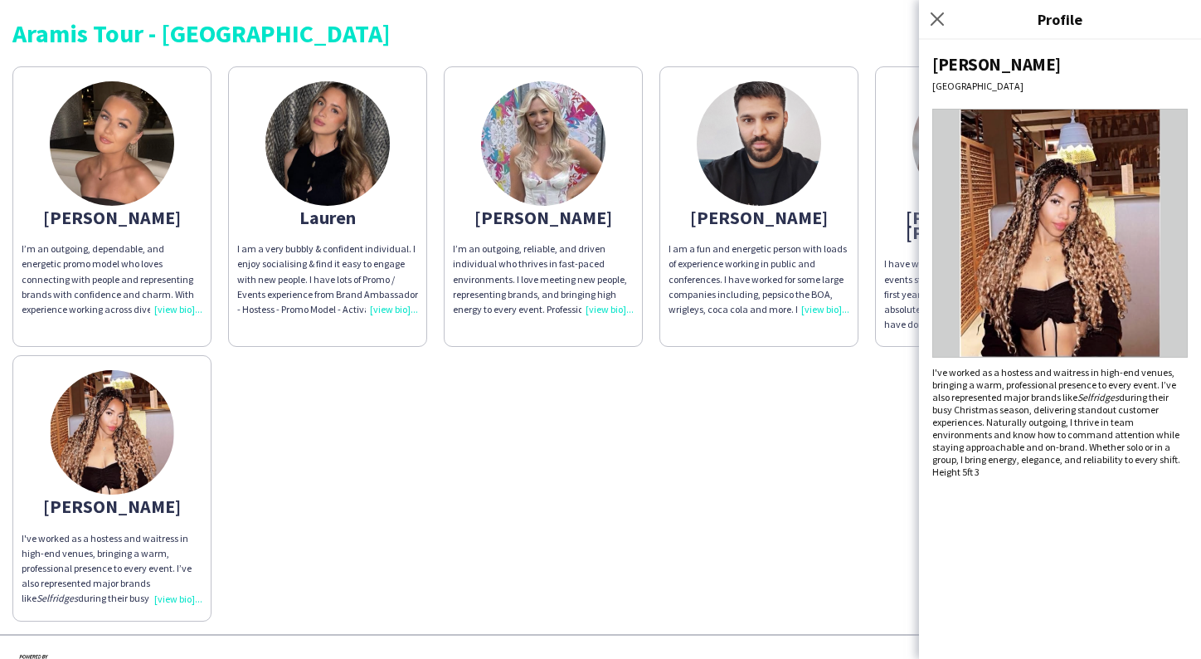
click at [519, 504] on div "Joanne I’m an outgoing, dependable, and energetic promo model who loves connect…" at bounding box center [600, 339] width 1176 height 563
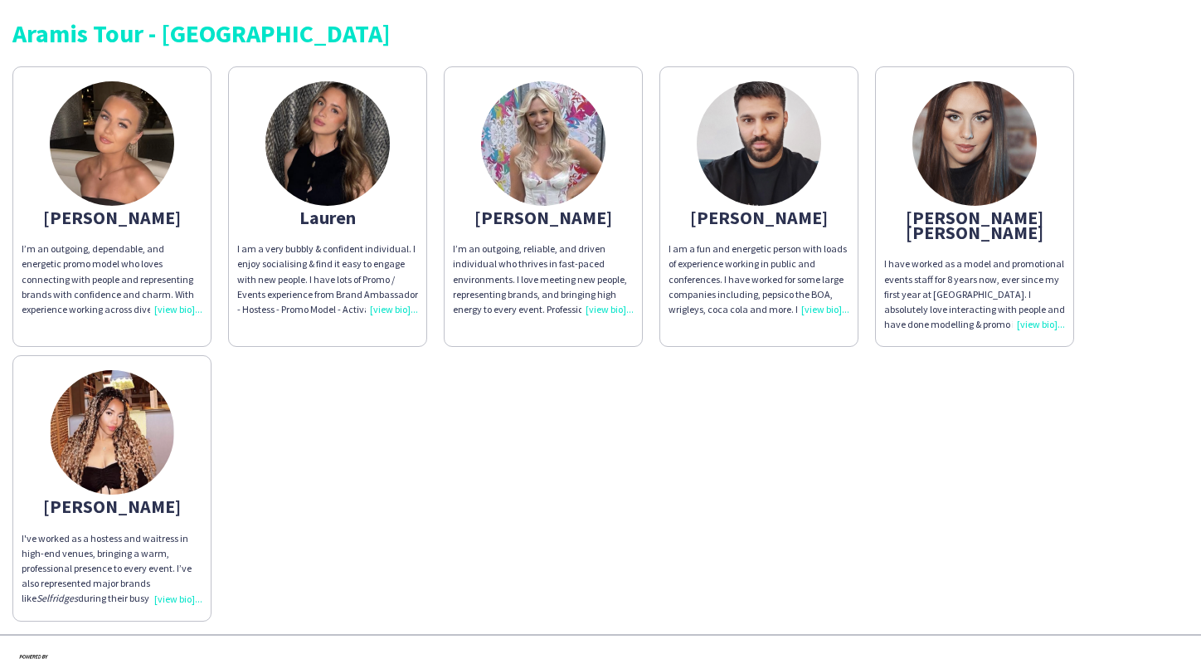
click at [363, 143] on img at bounding box center [327, 143] width 124 height 124
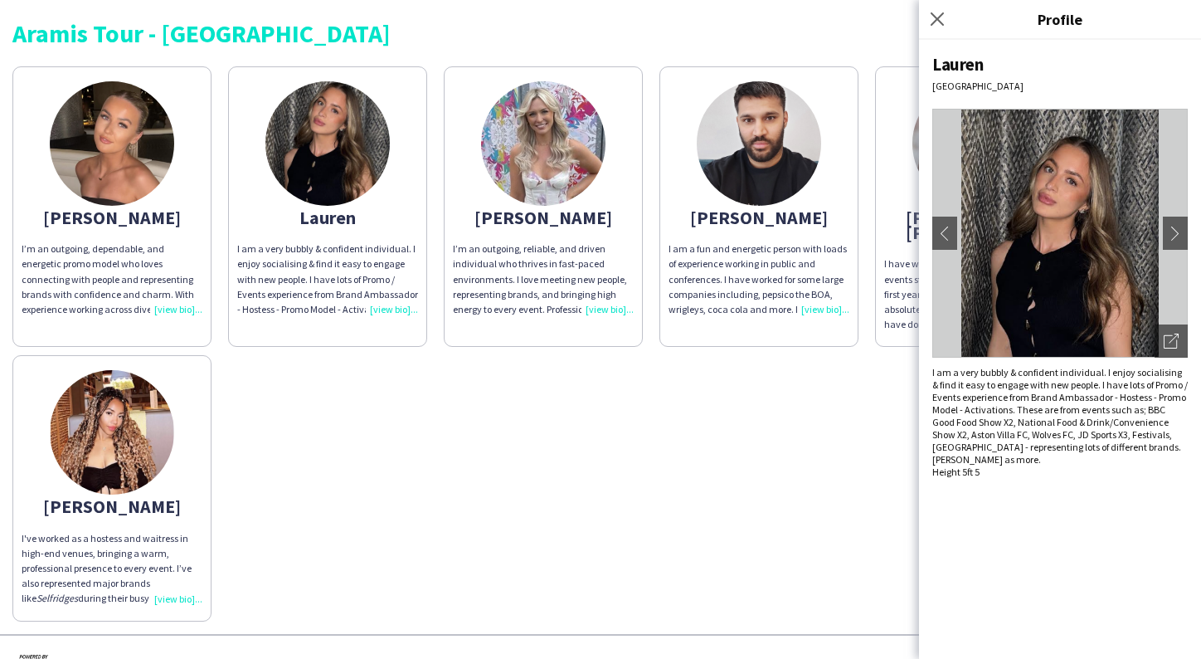
click at [149, 130] on img at bounding box center [112, 143] width 124 height 124
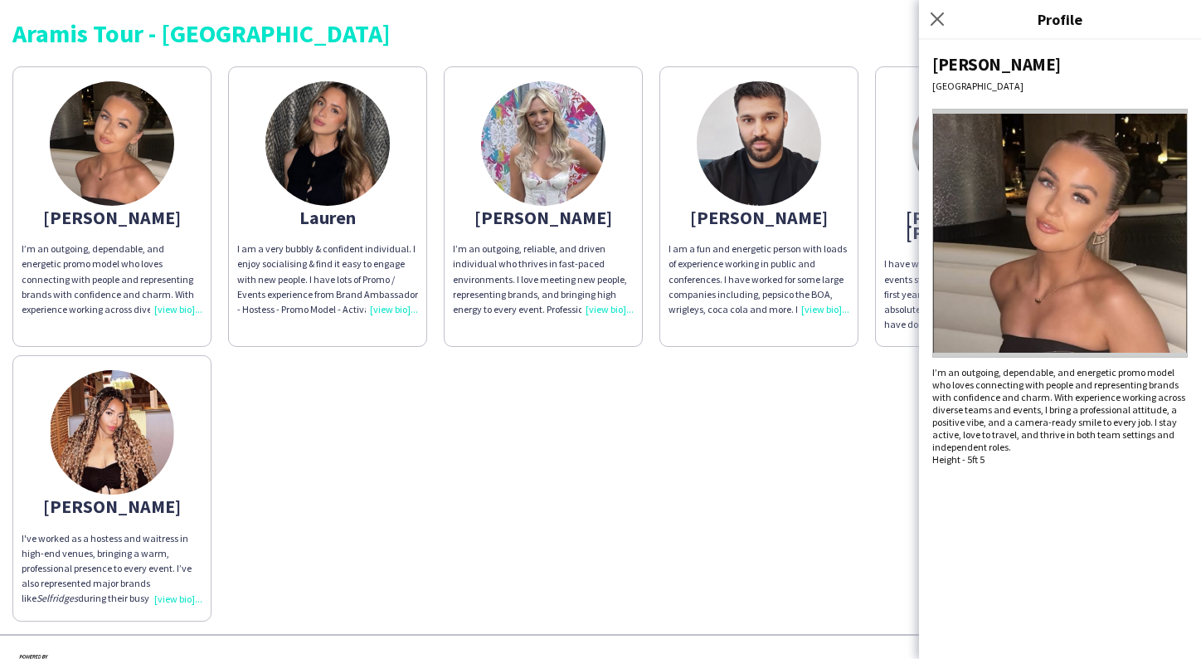
click at [287, 150] on img at bounding box center [327, 143] width 124 height 124
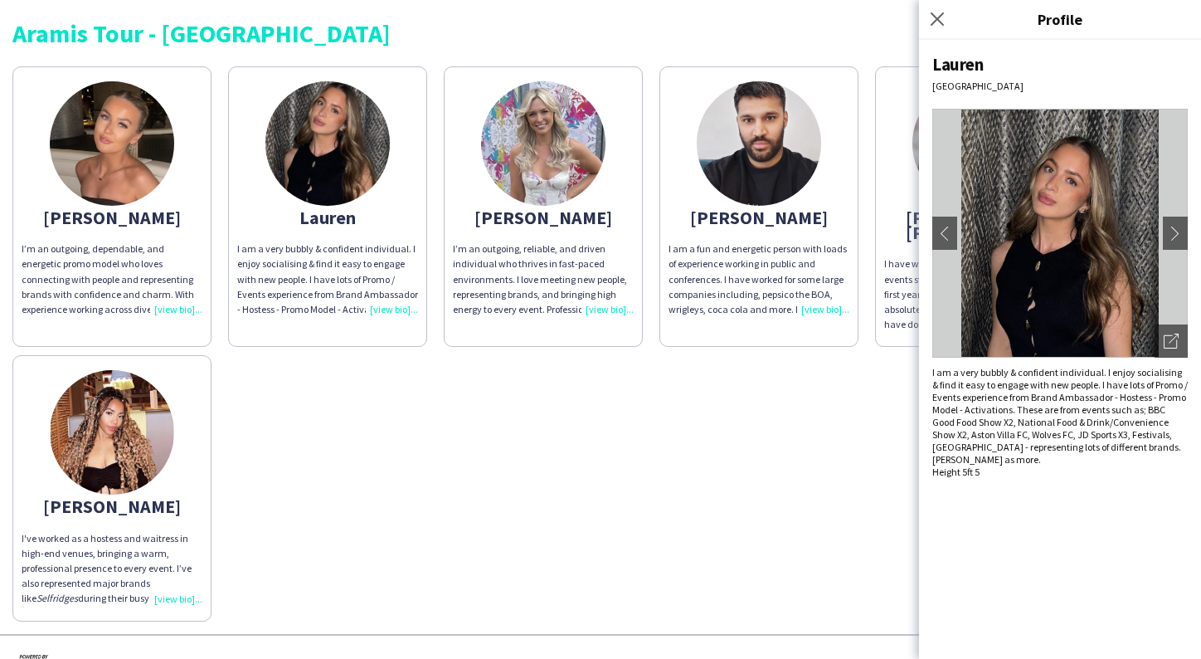
click at [173, 158] on app-share-pages-crew-card "Joanne I’m an outgoing, dependable, and energetic promo model who loves connect…" at bounding box center [111, 206] width 199 height 280
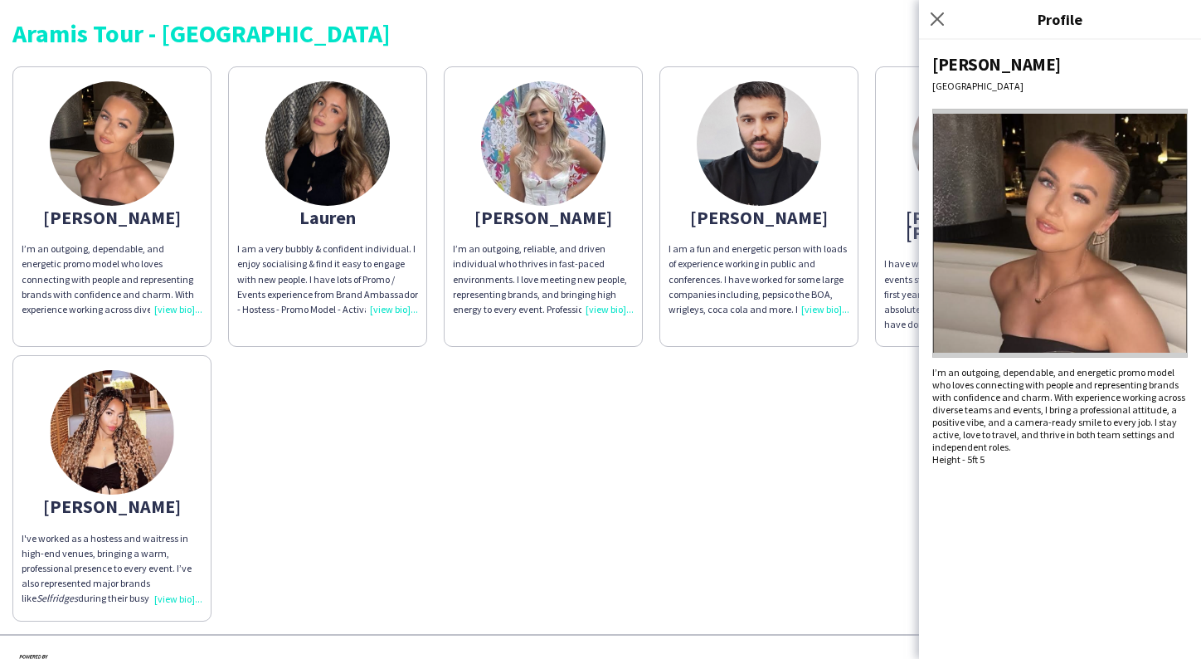
click at [373, 176] on img at bounding box center [327, 143] width 124 height 124
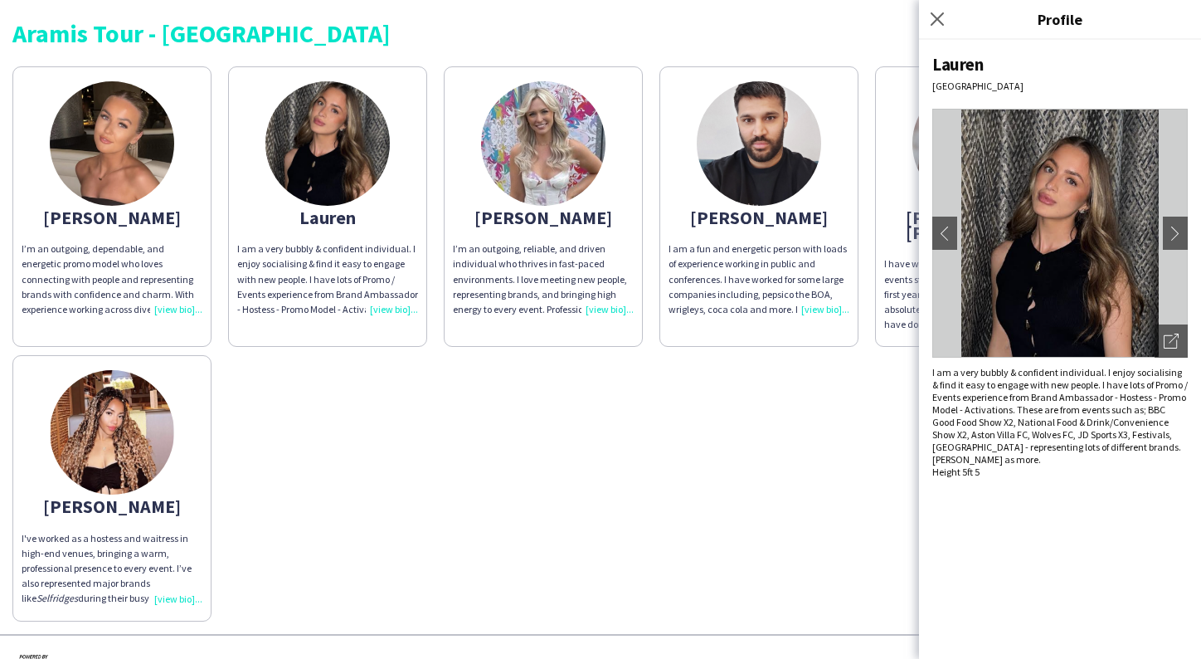
click at [556, 151] on img at bounding box center [543, 143] width 124 height 124
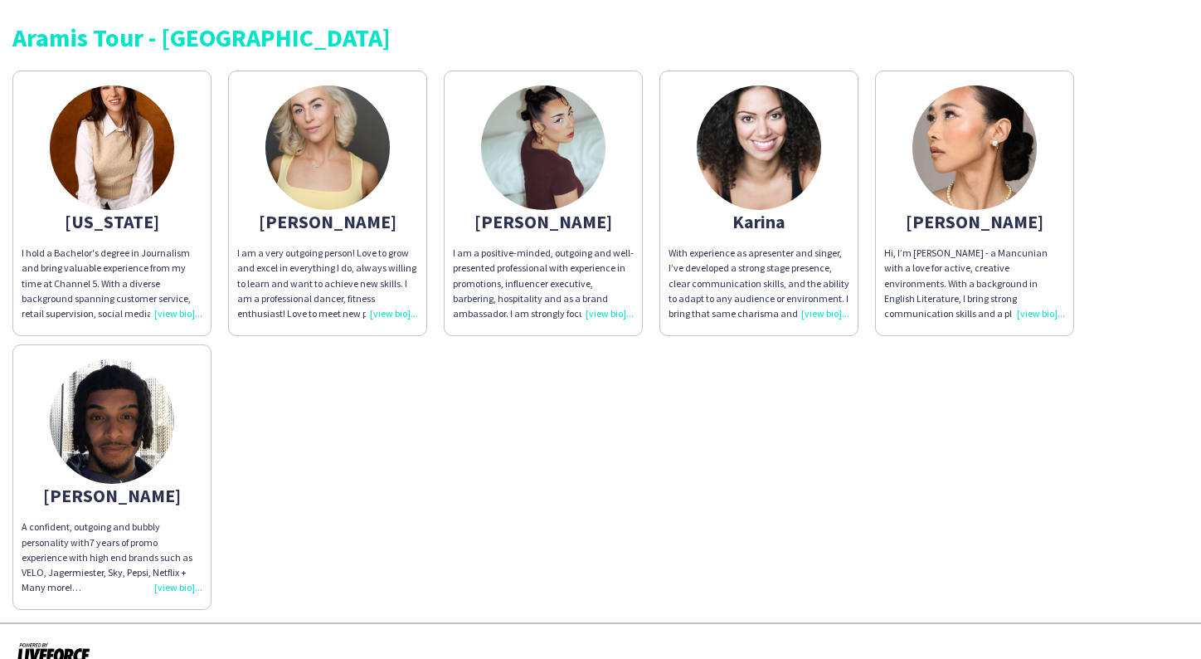
click at [114, 437] on img at bounding box center [112, 421] width 124 height 124
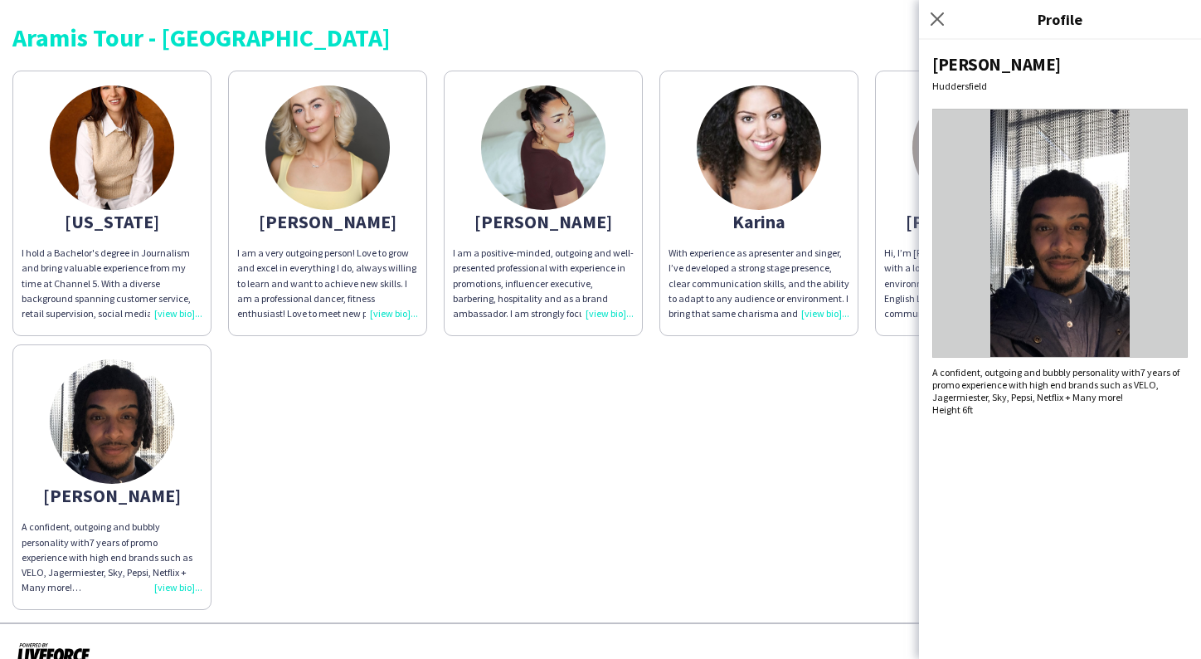
click at [1132, 242] on img at bounding box center [1060, 233] width 256 height 249
click at [1073, 256] on img at bounding box center [1060, 233] width 256 height 249
click at [751, 397] on div "[US_STATE] I hold a Bachelor's degree in Journalism and bring valuable experien…" at bounding box center [600, 336] width 1176 height 548
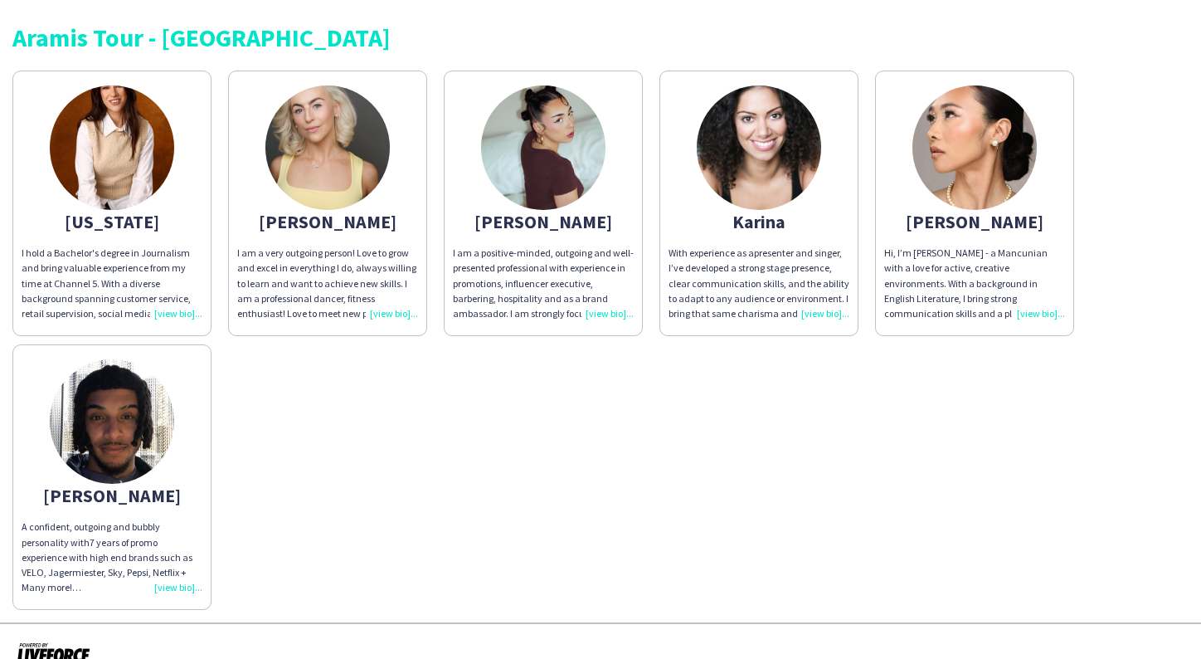
click at [126, 454] on img at bounding box center [112, 421] width 124 height 124
click at [100, 459] on img at bounding box center [112, 421] width 124 height 124
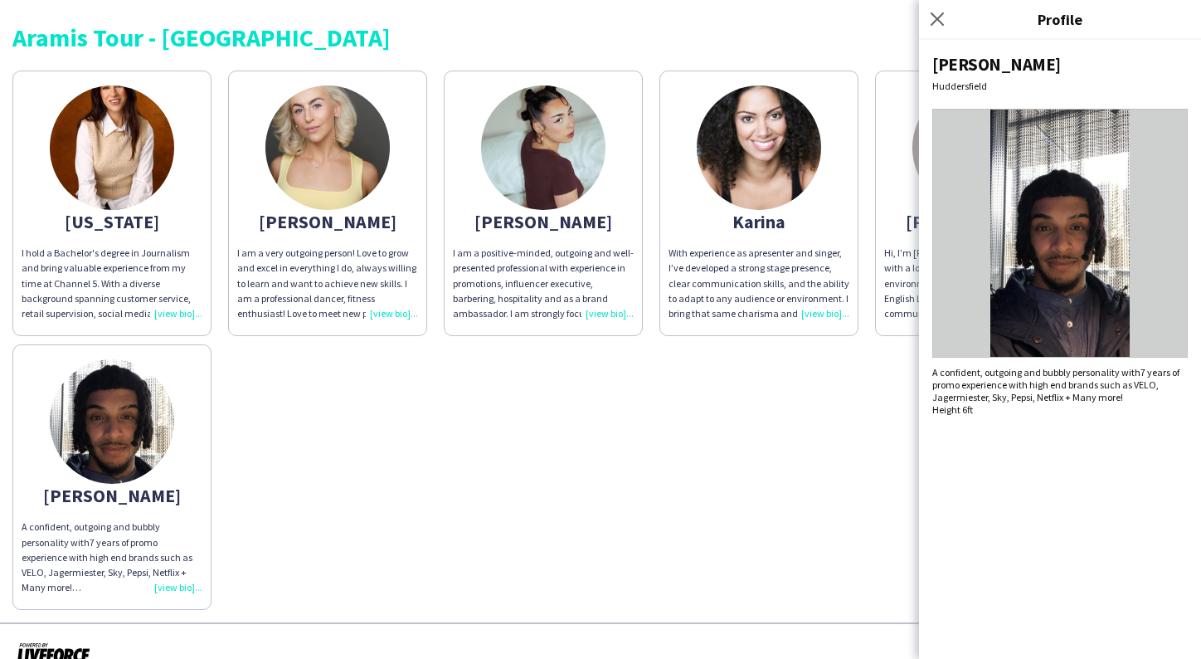
click at [119, 451] on img at bounding box center [112, 421] width 124 height 124
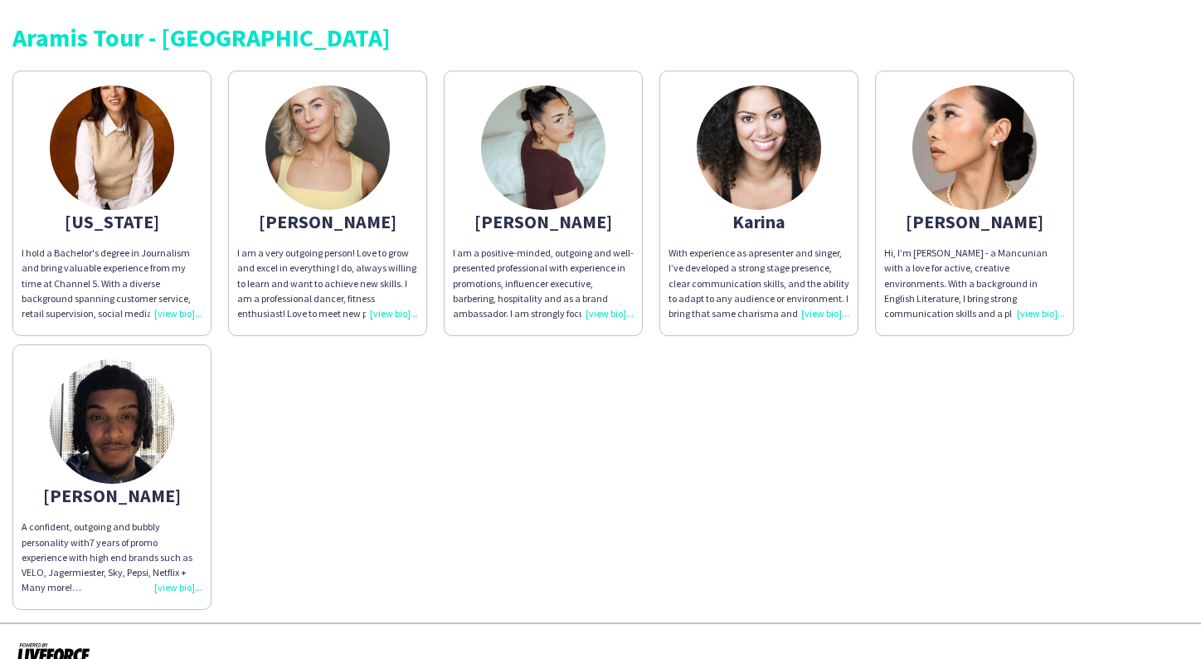
click at [124, 419] on img at bounding box center [112, 421] width 124 height 124
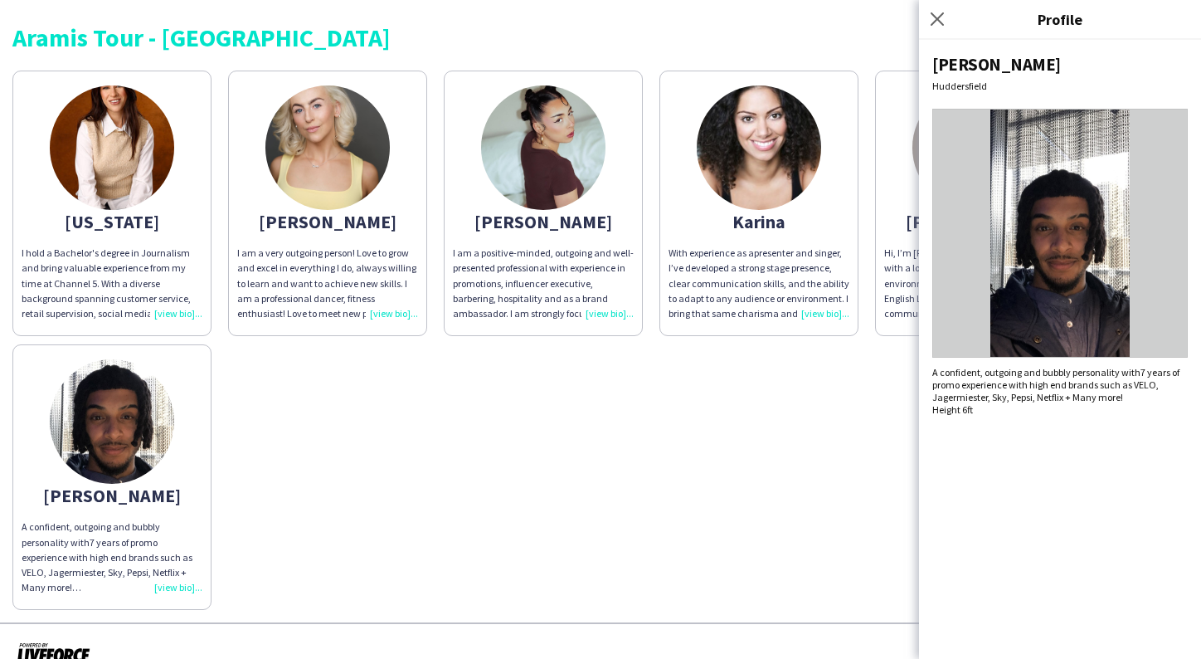
click at [562, 447] on div "Georgia I hold a Bachelor's degree in Journalism and bring valuable experience …" at bounding box center [600, 336] width 1176 height 548
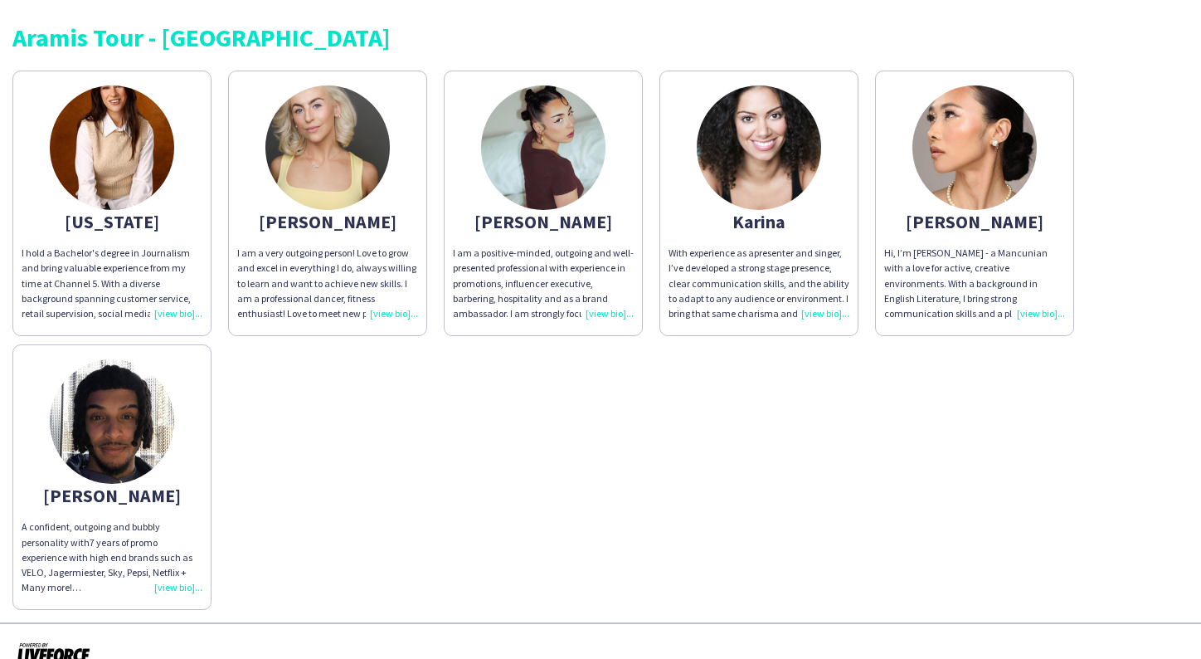
click at [105, 422] on img at bounding box center [112, 421] width 124 height 124
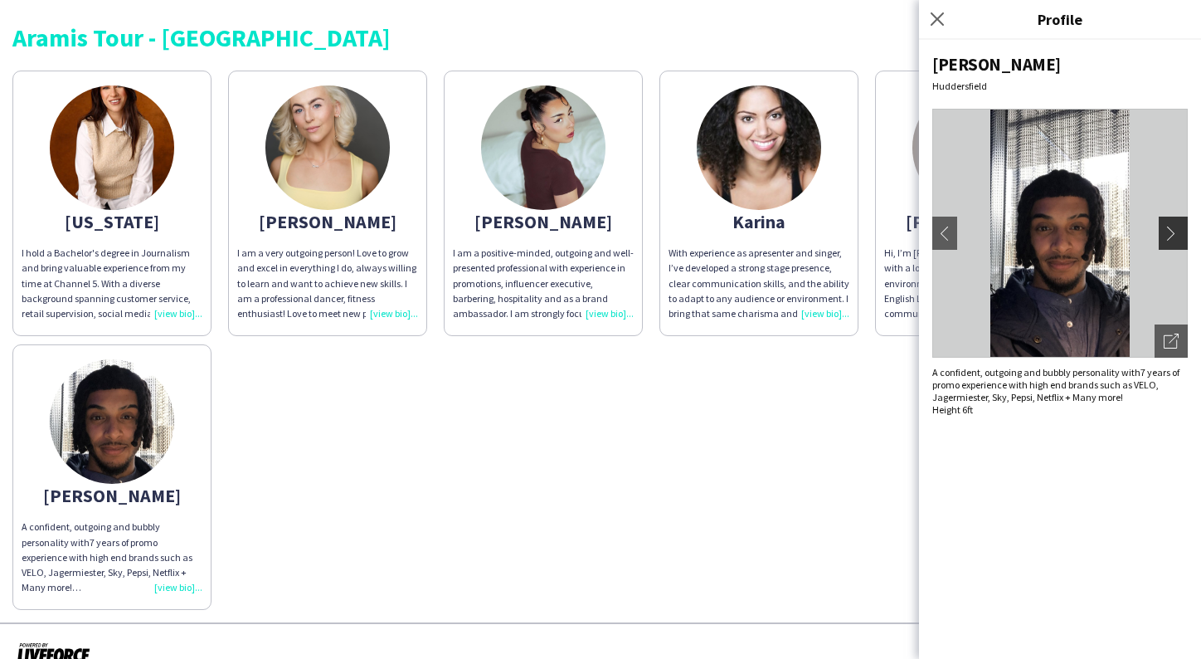
click at [1173, 230] on app-icon "chevron-right" at bounding box center [1175, 233] width 23 height 15
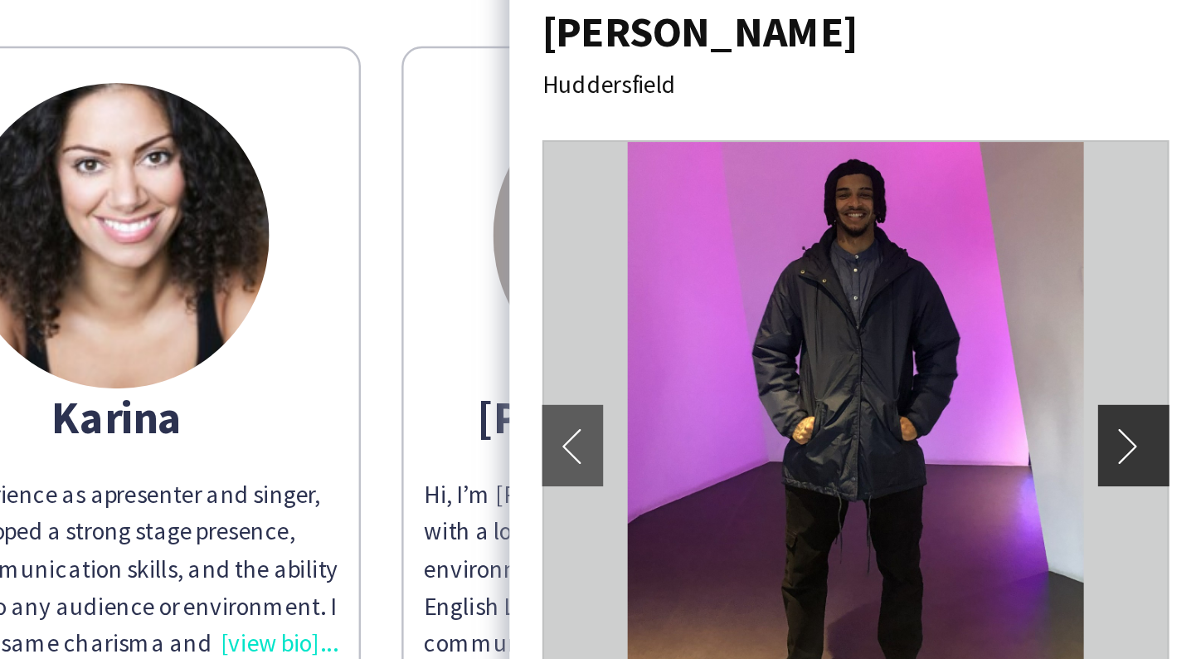
click at [1164, 226] on app-icon "chevron-right" at bounding box center [1175, 233] width 23 height 15
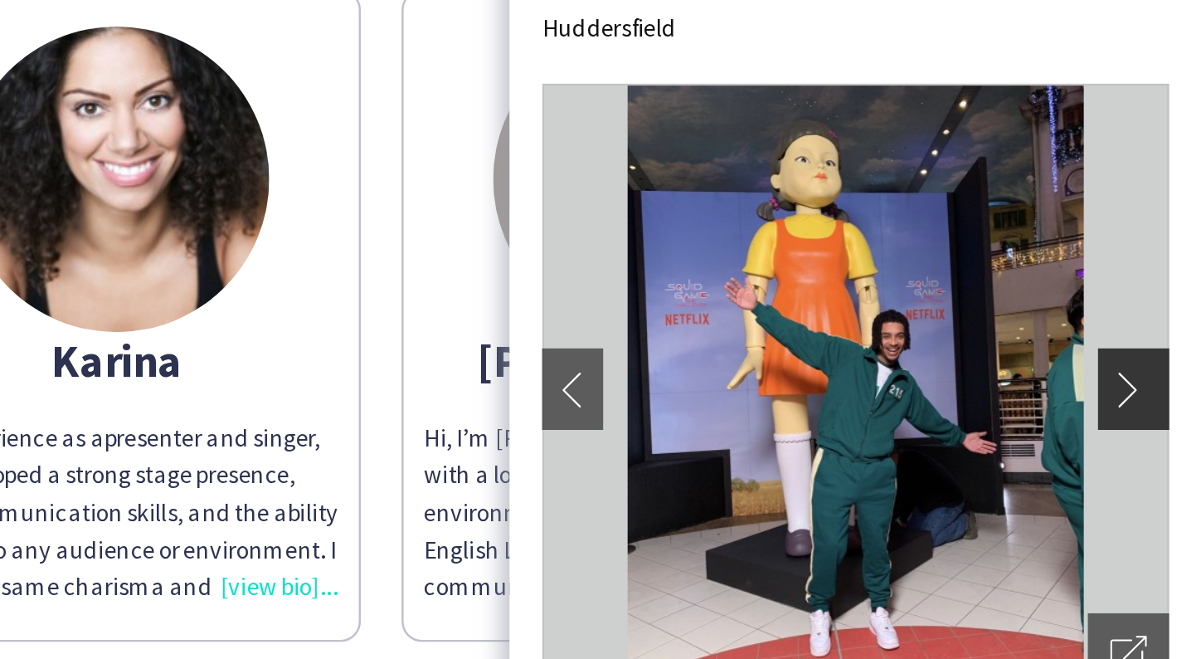
click at [1164, 226] on app-icon "chevron-right" at bounding box center [1175, 233] width 23 height 15
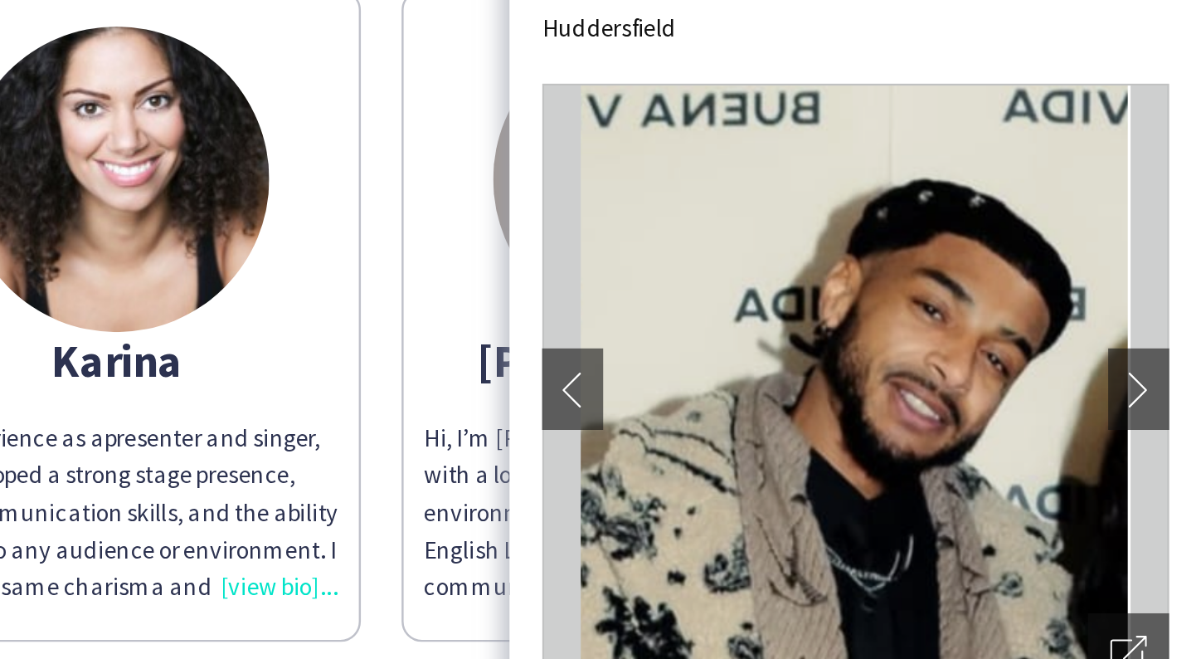
drag, startPoint x: 463, startPoint y: 160, endPoint x: 408, endPoint y: 202, distance: 69.2
click at [932, 202] on app-photos-slider "chevron-left chevron-right Open photos pop-in" at bounding box center [1060, 233] width 256 height 249
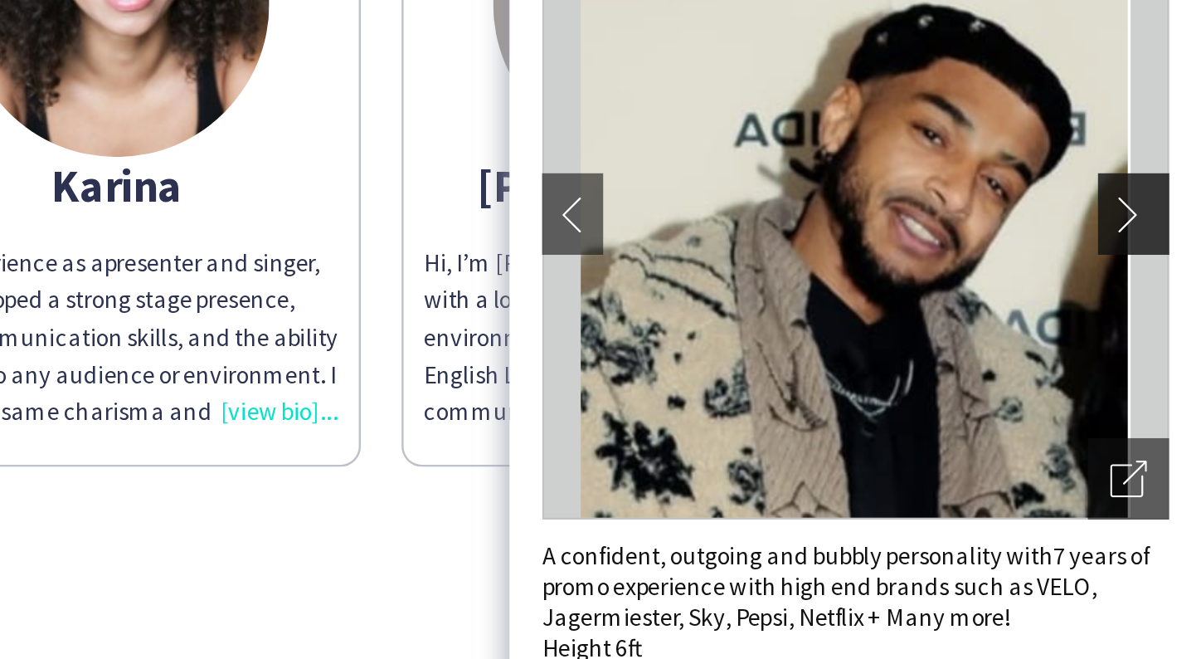
click at [1164, 226] on app-icon "chevron-right" at bounding box center [1175, 233] width 23 height 15
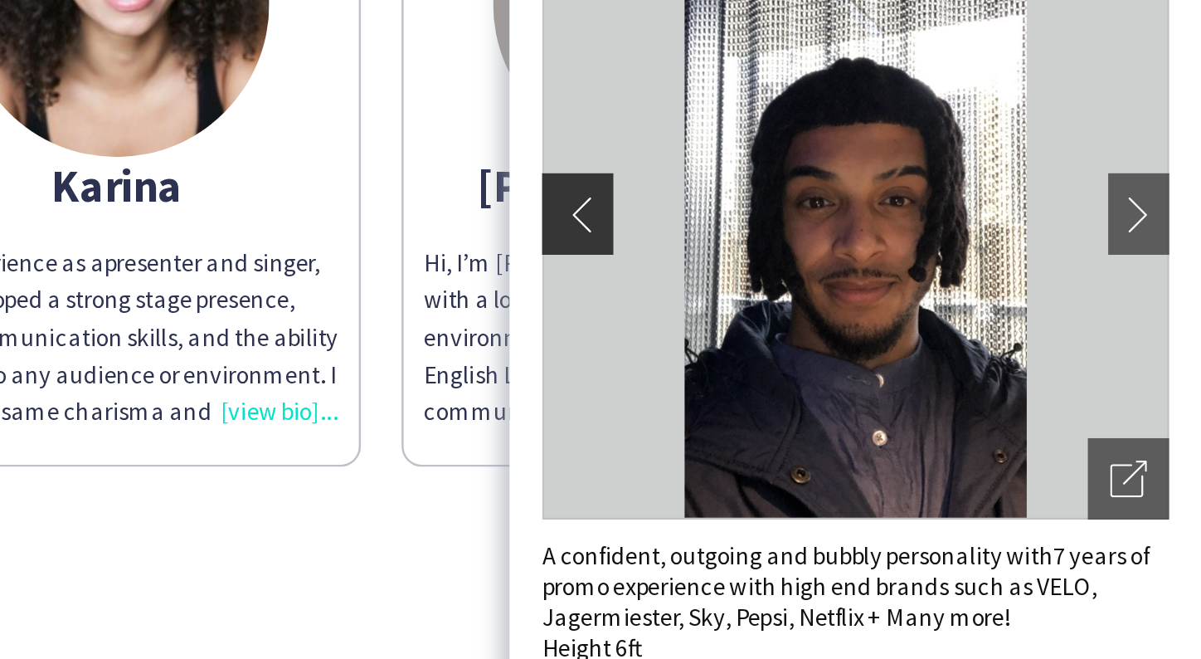
click at [933, 226] on app-icon "chevron-left" at bounding box center [944, 233] width 23 height 15
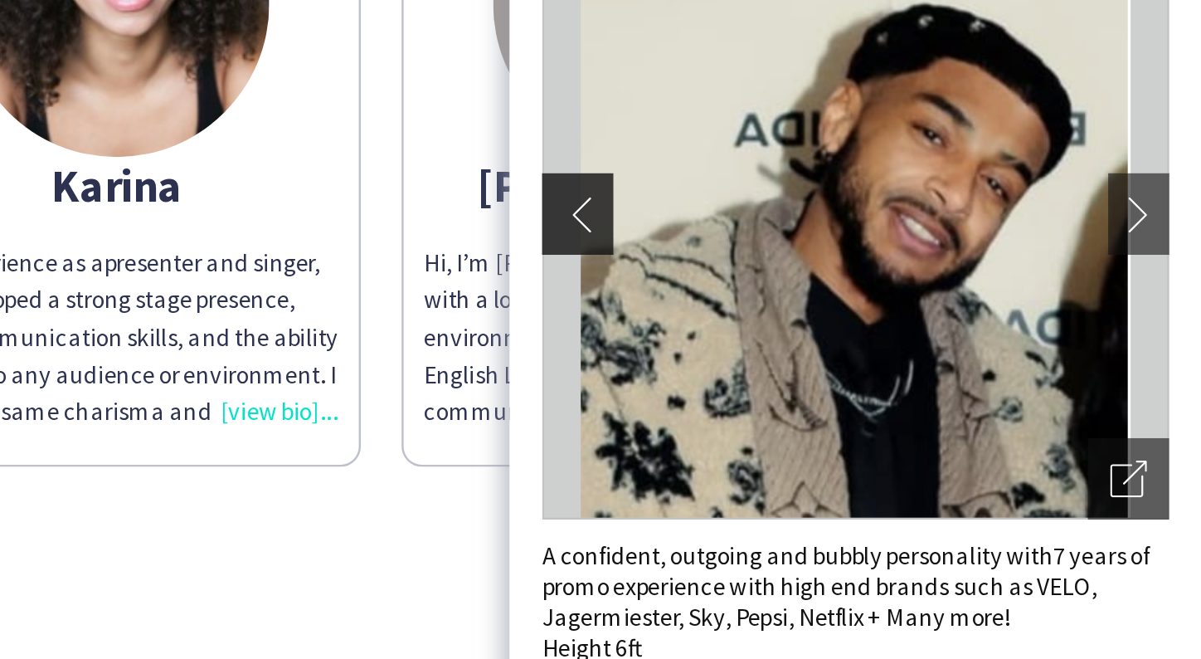
click at [933, 226] on app-icon "chevron-left" at bounding box center [944, 233] width 23 height 15
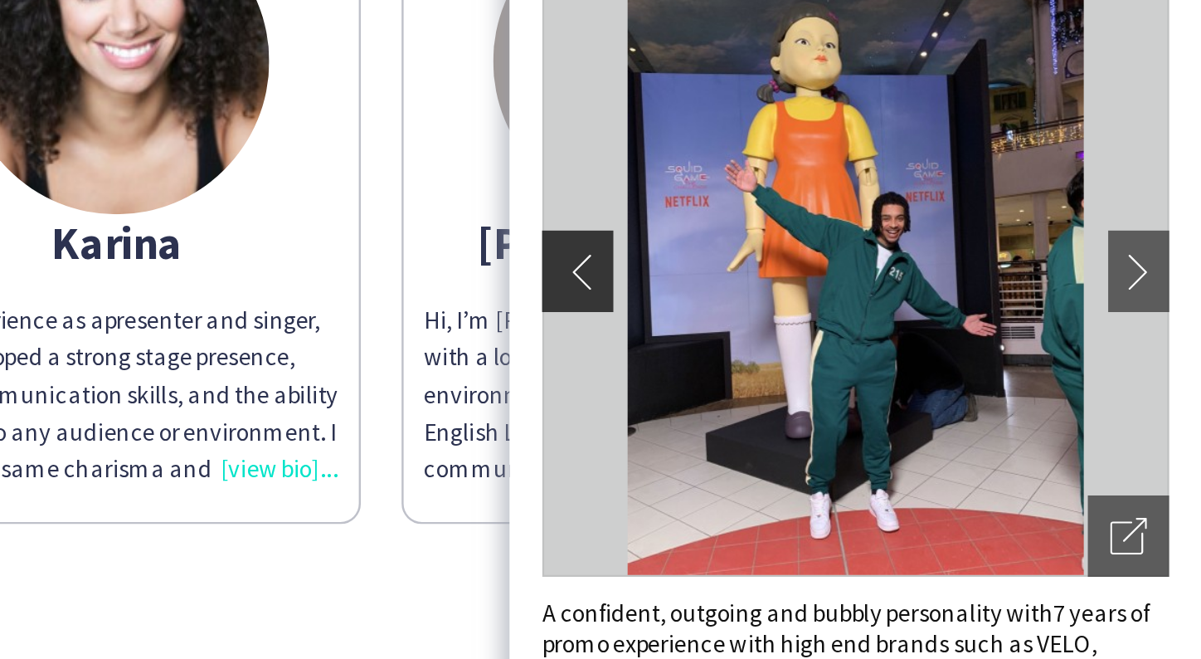
click at [933, 226] on app-icon "chevron-left" at bounding box center [944, 233] width 23 height 15
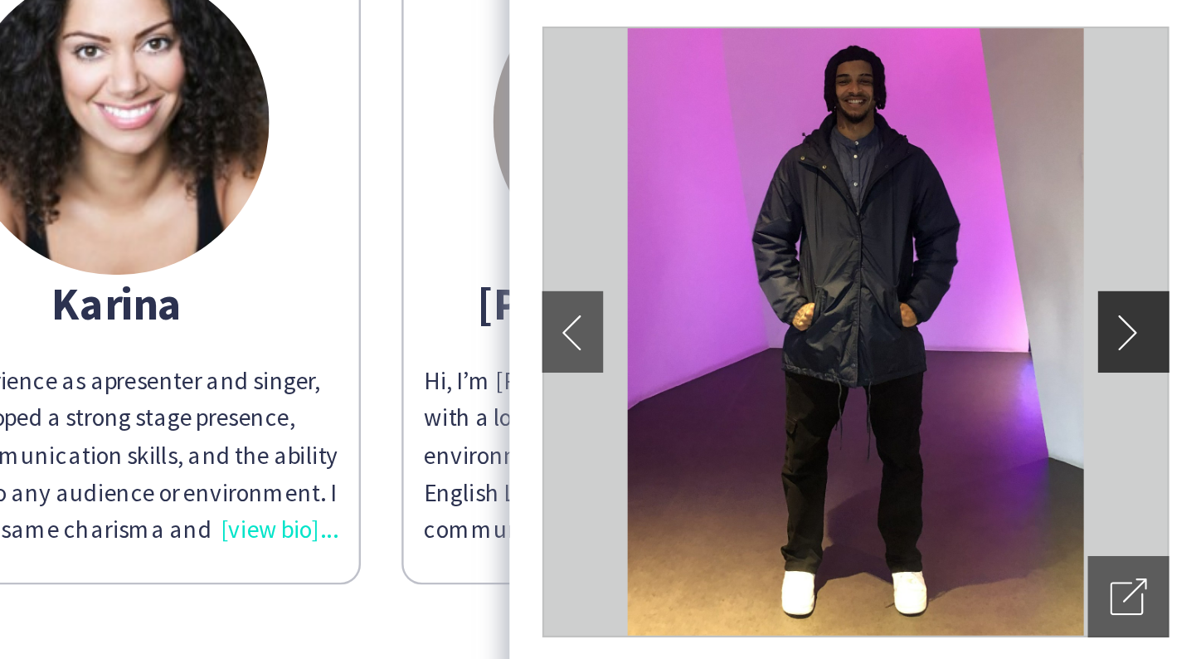
click at [1164, 226] on app-icon "chevron-right" at bounding box center [1175, 233] width 23 height 15
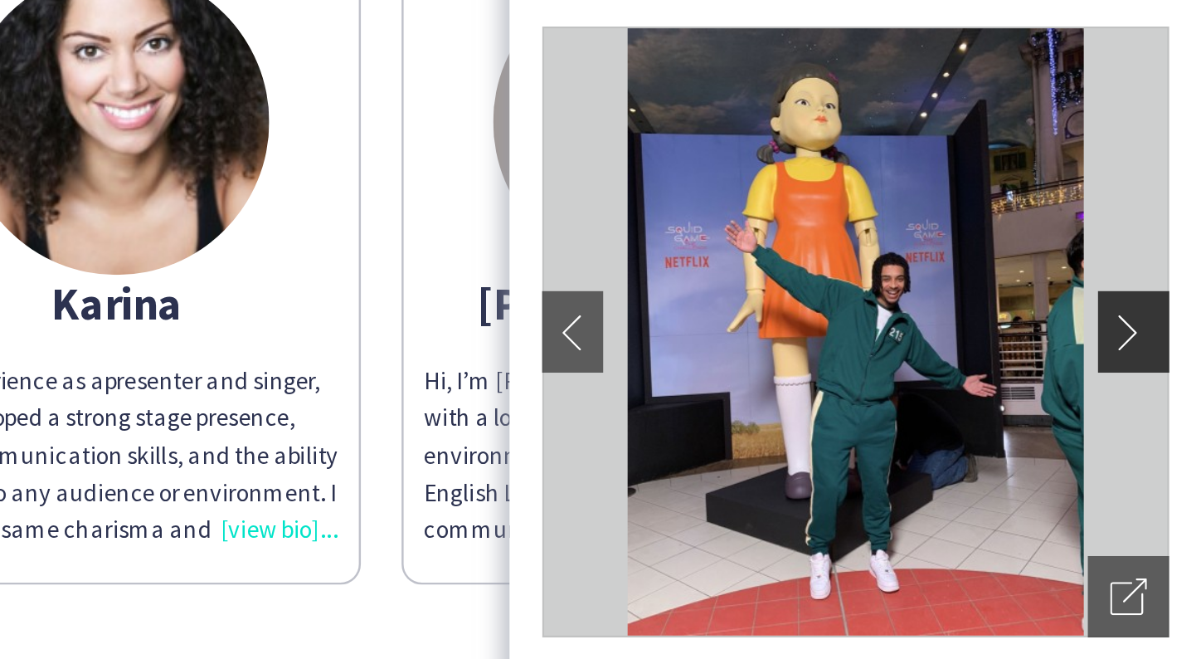
click at [1164, 226] on app-icon "chevron-right" at bounding box center [1175, 233] width 23 height 15
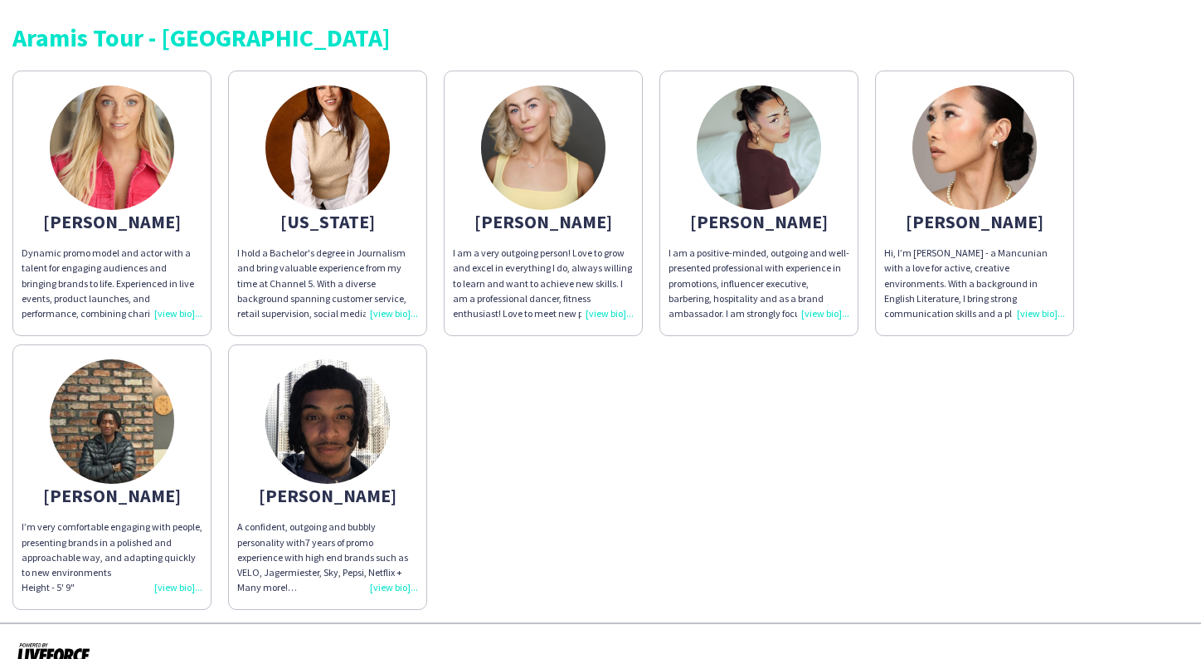
click at [806, 159] on img at bounding box center [759, 147] width 124 height 124
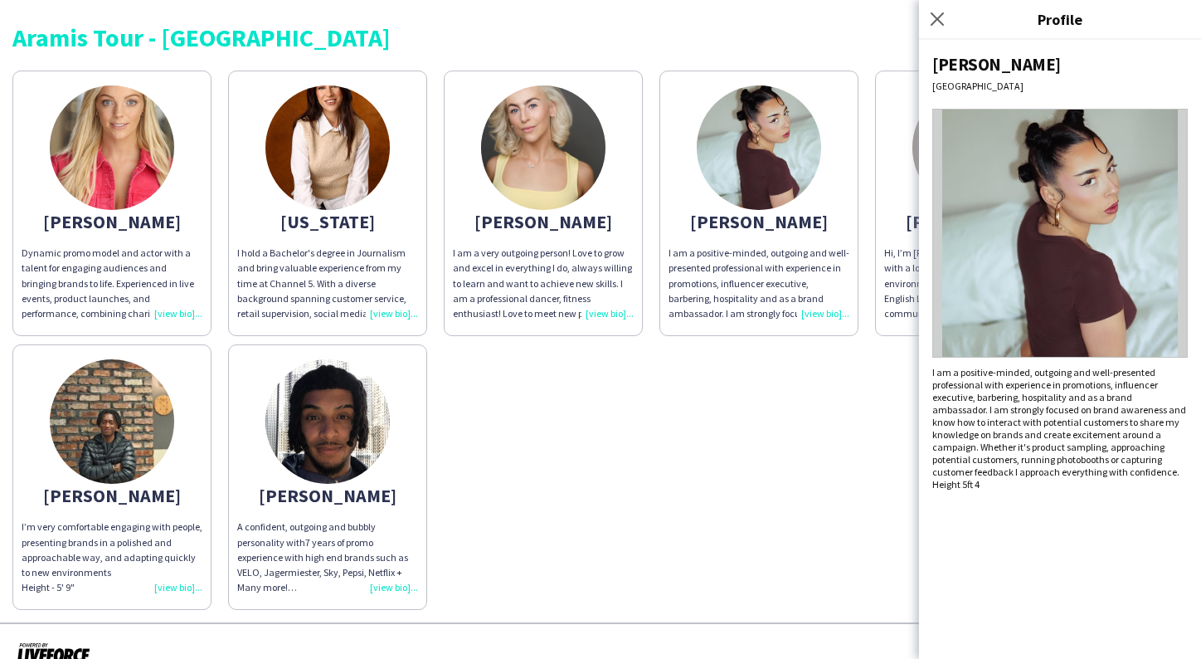
click at [789, 421] on div "[PERSON_NAME] Dynamic promo model and actor with a talent for engaging audience…" at bounding box center [600, 336] width 1176 height 548
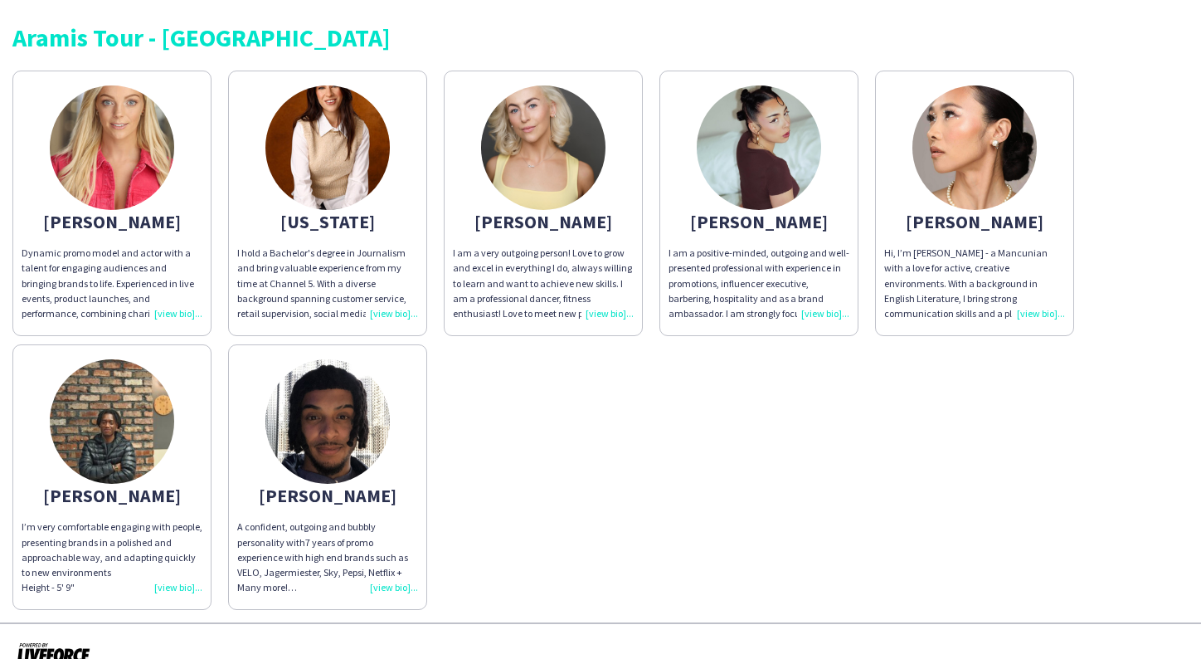
click at [548, 203] on img at bounding box center [543, 147] width 124 height 124
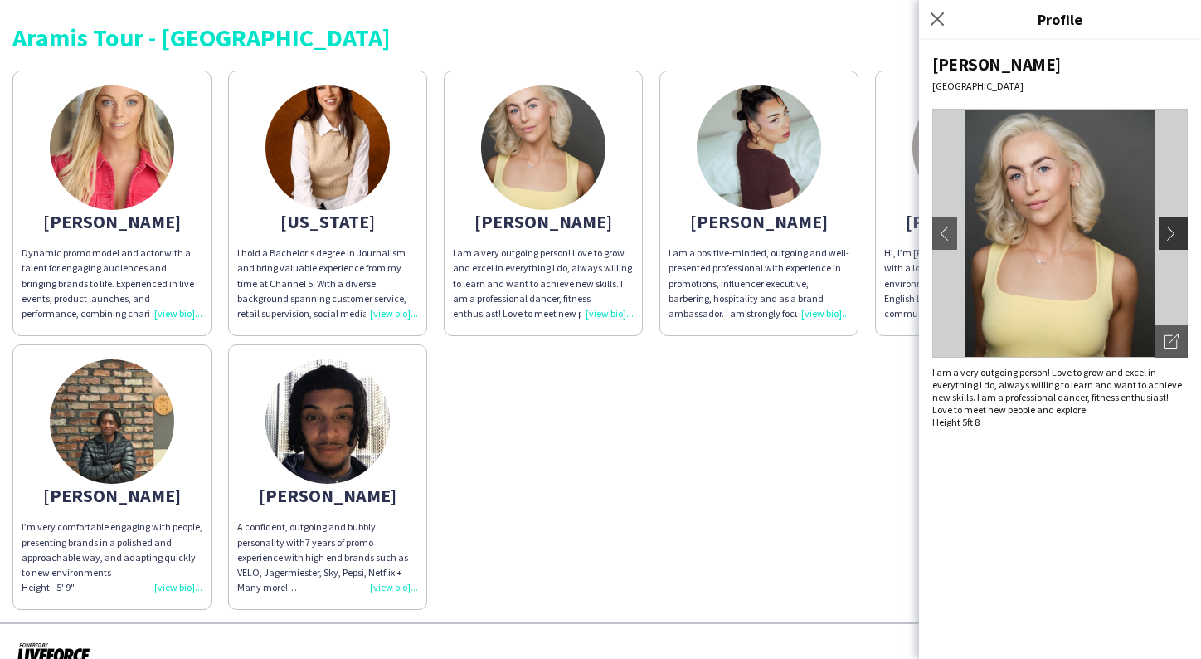
click at [1175, 226] on app-icon "chevron-right" at bounding box center [1175, 233] width 23 height 15
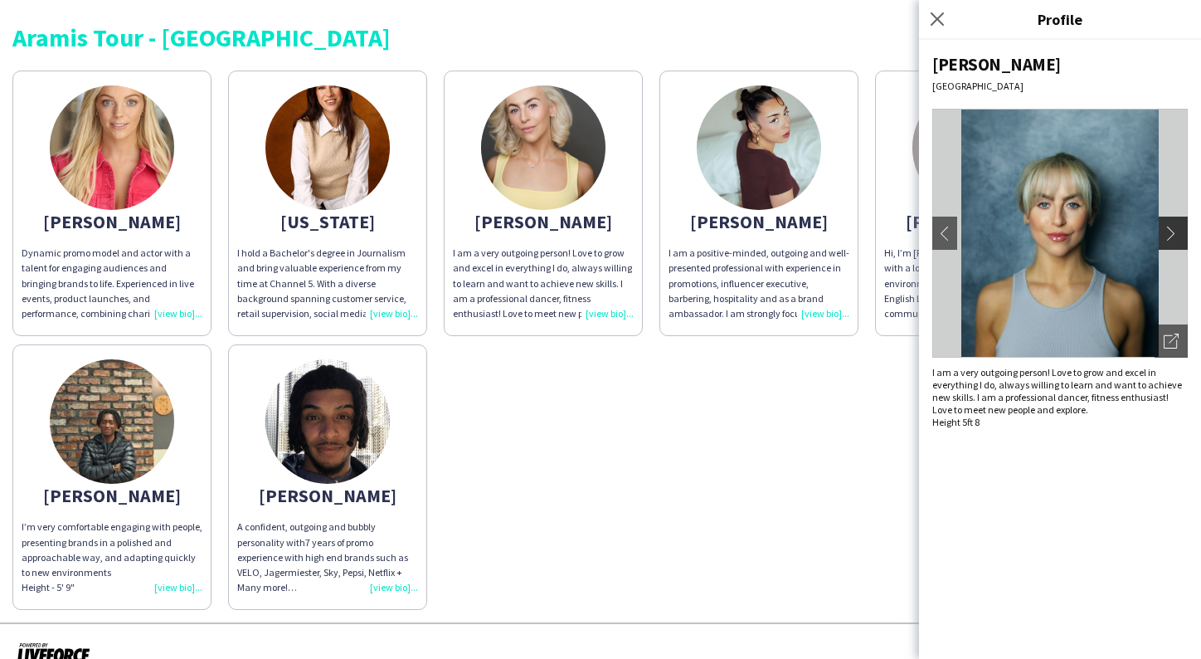
click at [1175, 228] on app-icon "chevron-right" at bounding box center [1175, 233] width 23 height 15
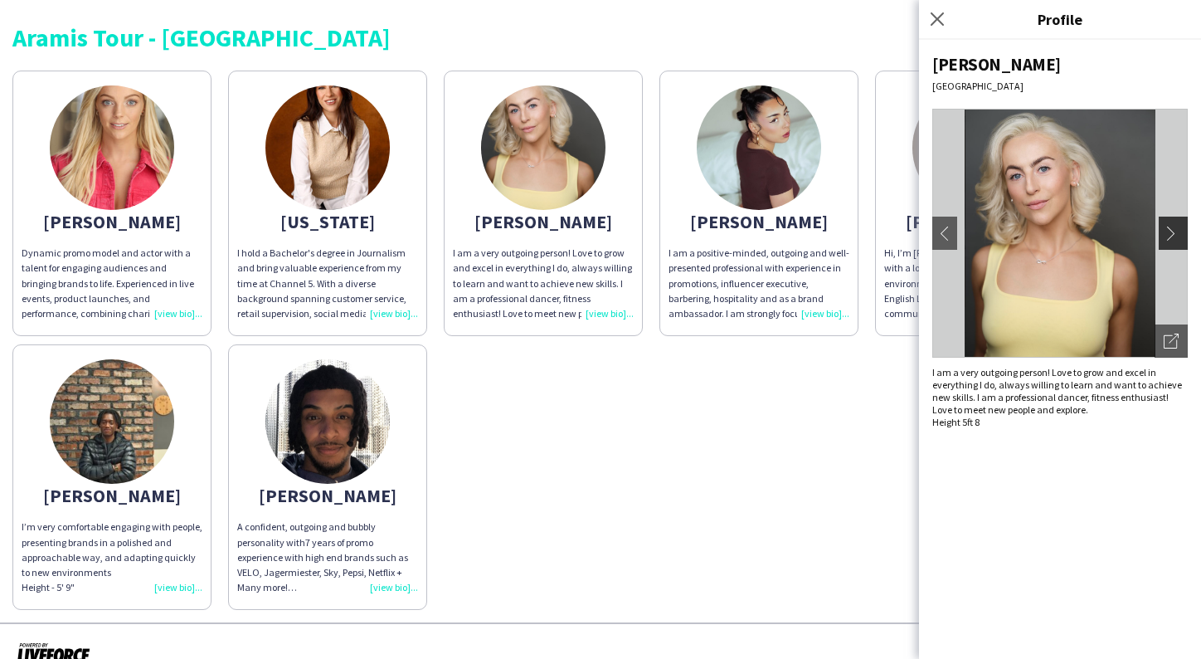
click at [1175, 230] on app-icon "chevron-right" at bounding box center [1175, 233] width 23 height 15
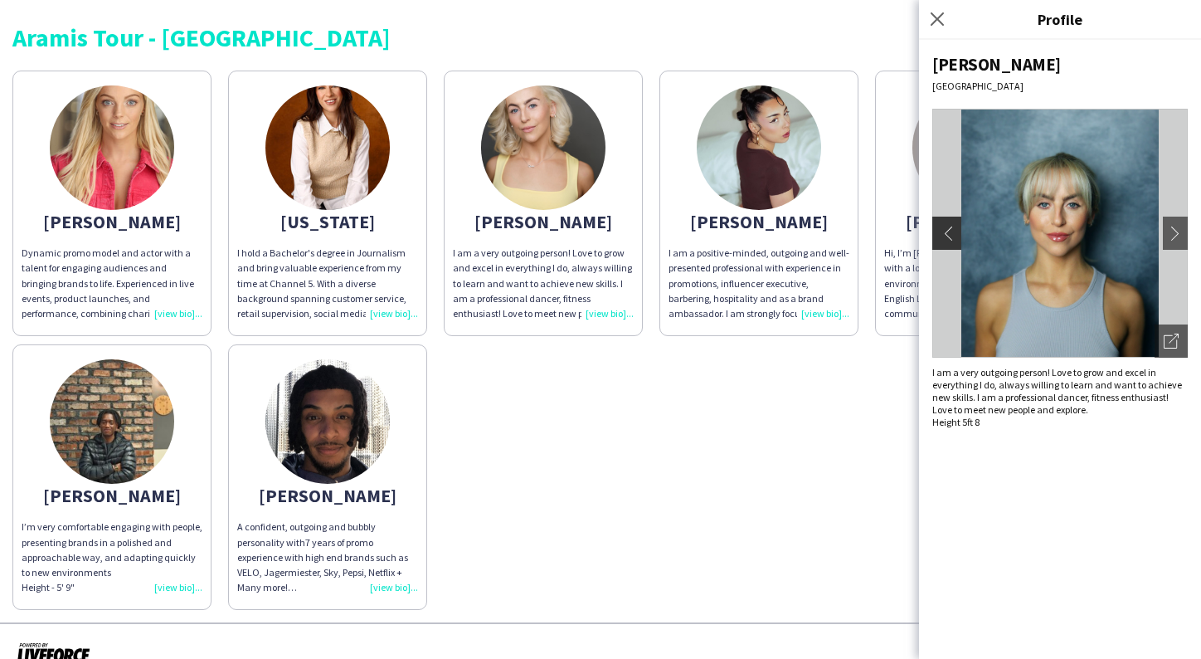
click at [945, 228] on app-icon "chevron-left" at bounding box center [944, 233] width 23 height 15
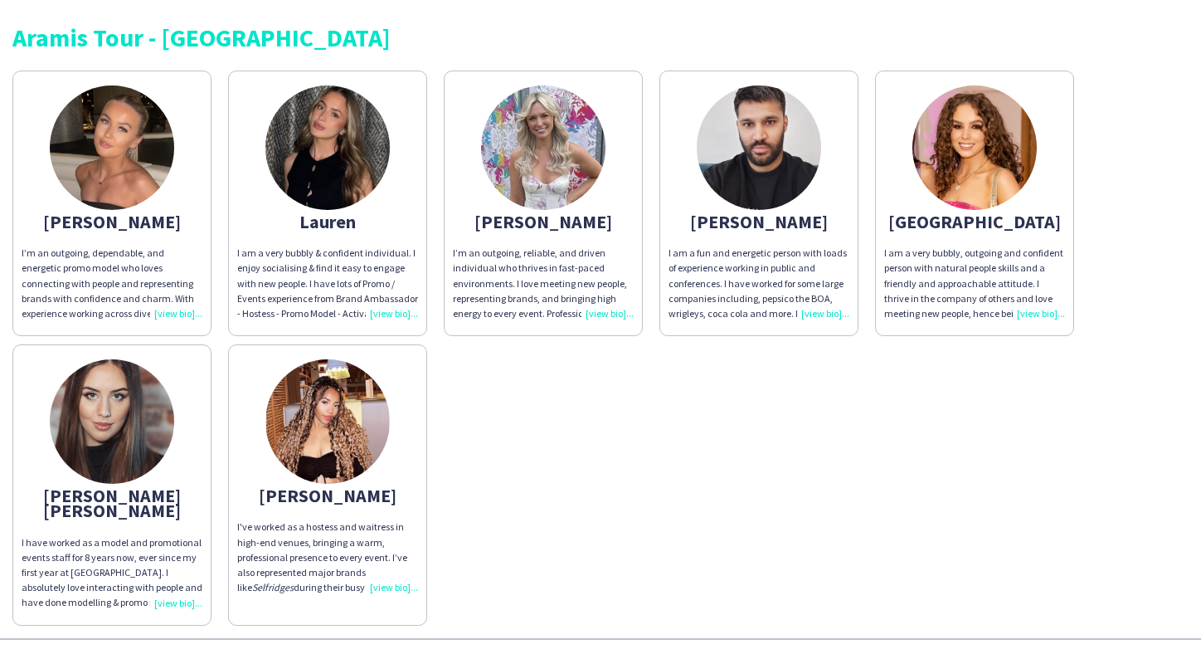
click at [992, 134] on img at bounding box center [975, 147] width 124 height 124
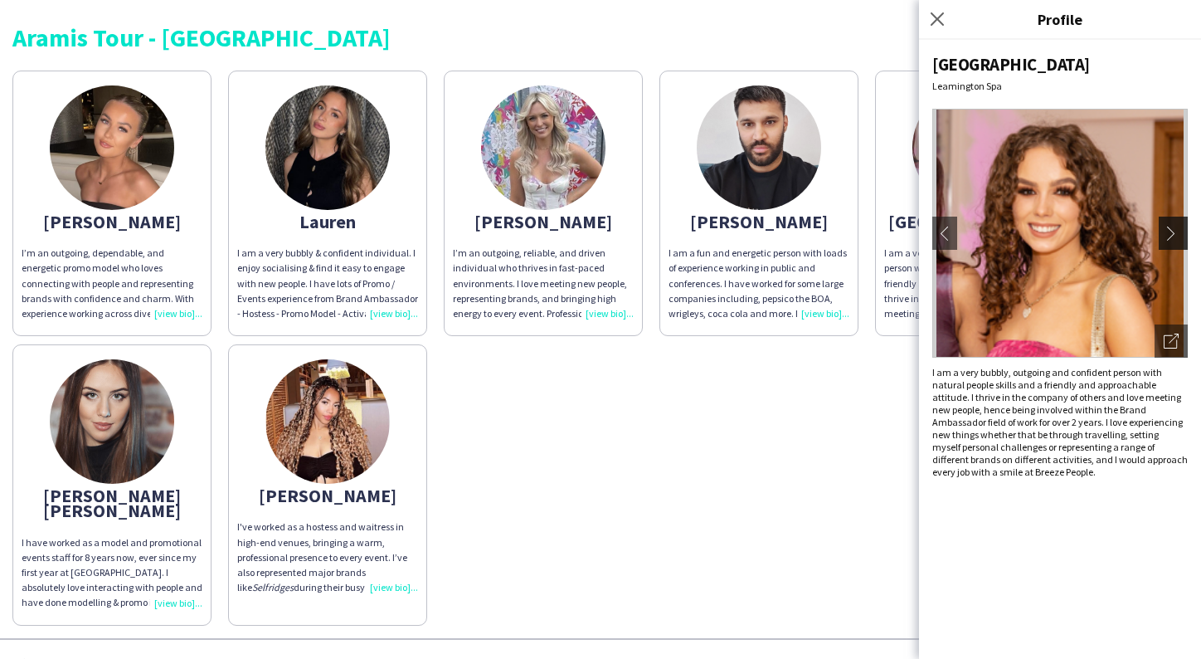
click at [1186, 226] on app-icon "chevron-right" at bounding box center [1175, 233] width 23 height 15
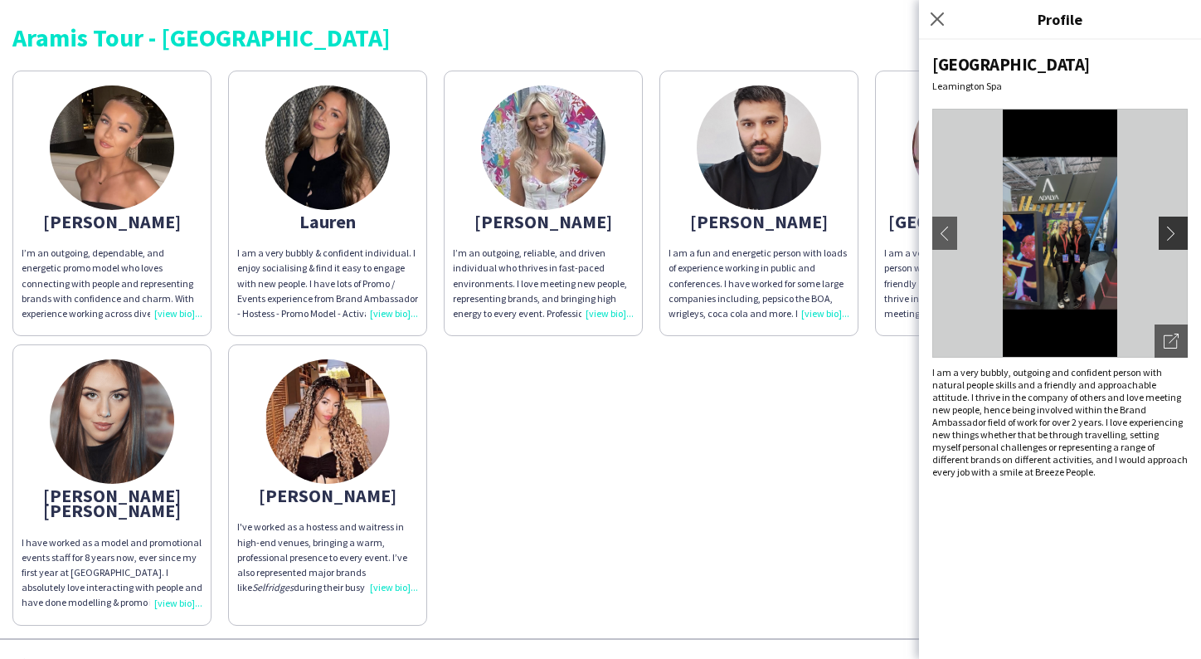
click at [1181, 229] on app-icon "chevron-right" at bounding box center [1175, 233] width 23 height 15
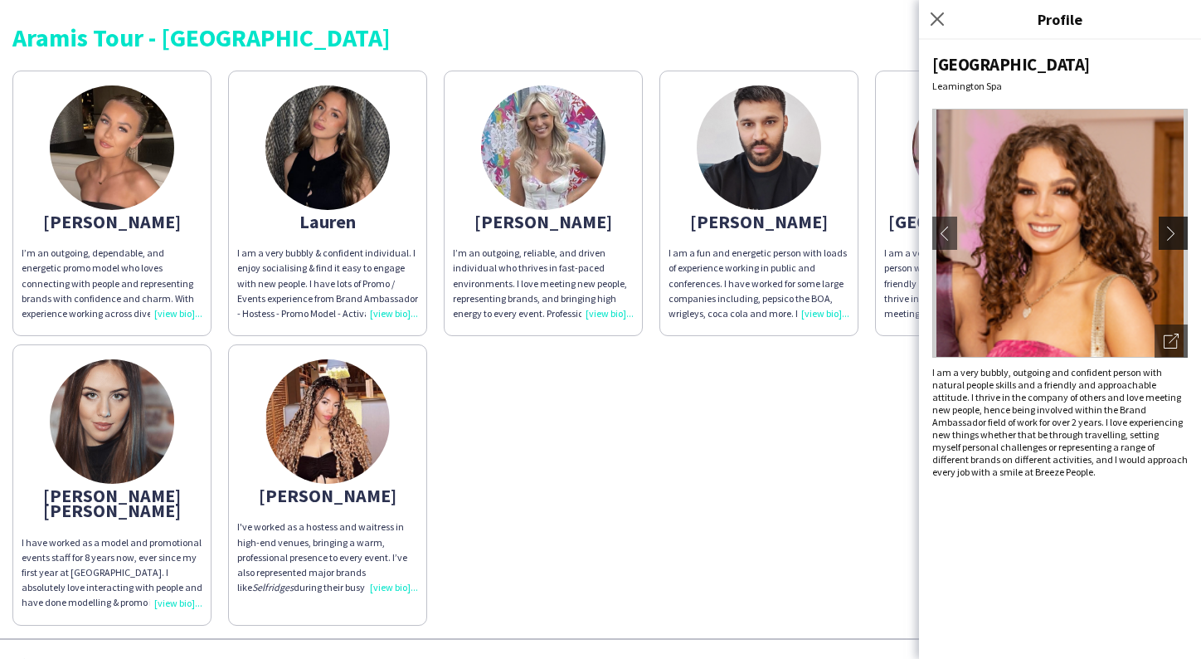
click at [1169, 231] on app-icon "chevron-right" at bounding box center [1175, 233] width 23 height 15
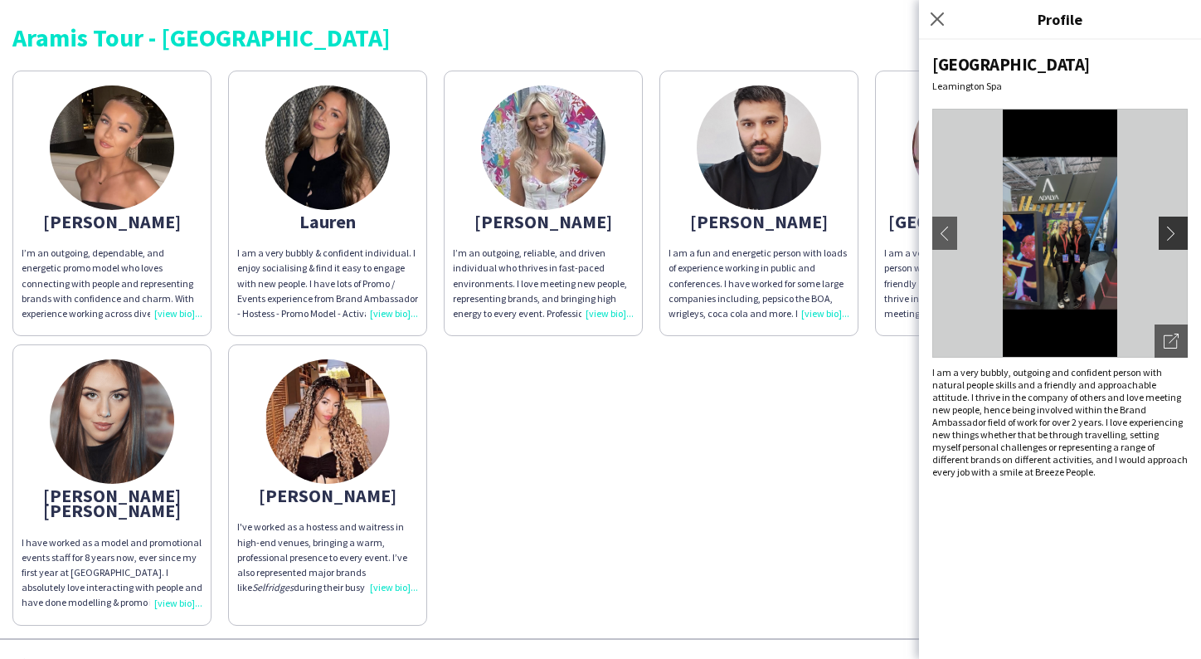
click at [1177, 227] on app-icon "chevron-right" at bounding box center [1175, 233] width 23 height 15
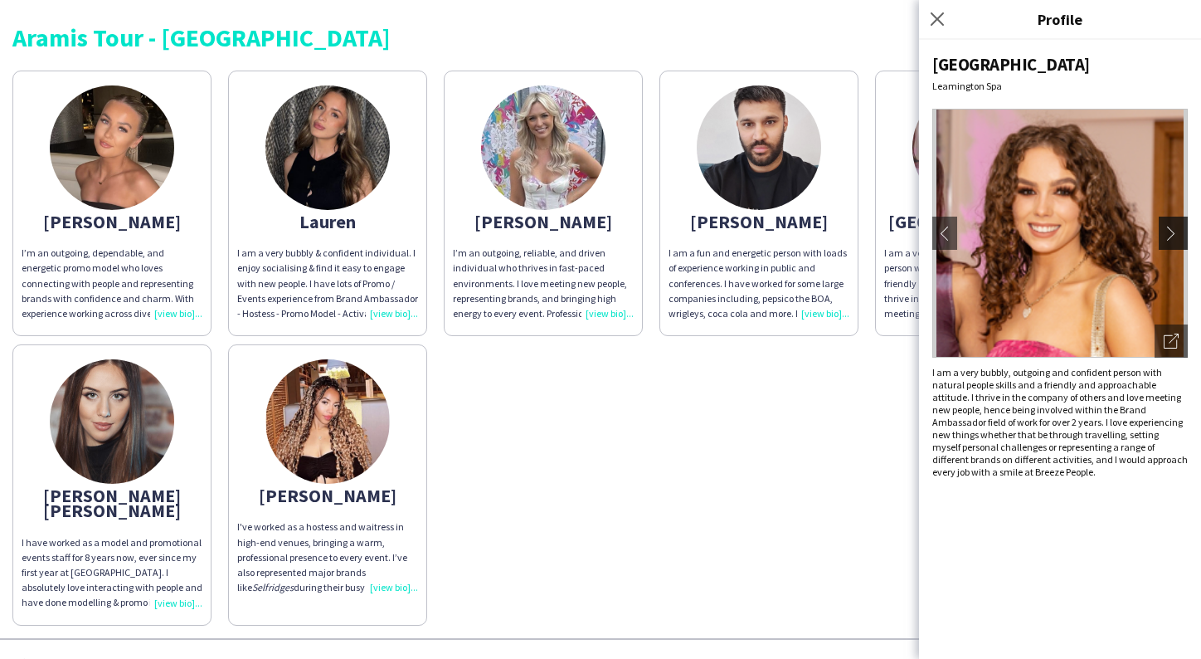
click at [1177, 227] on app-icon "chevron-right" at bounding box center [1175, 233] width 23 height 15
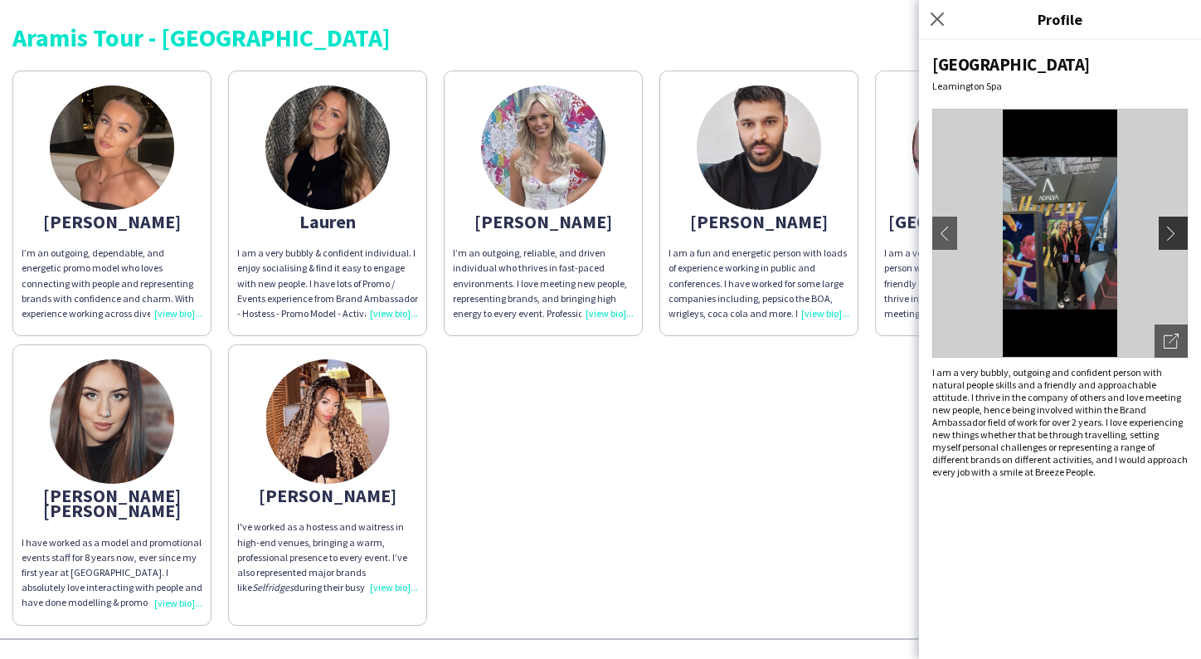
click at [1177, 227] on app-icon "chevron-right" at bounding box center [1175, 233] width 23 height 15
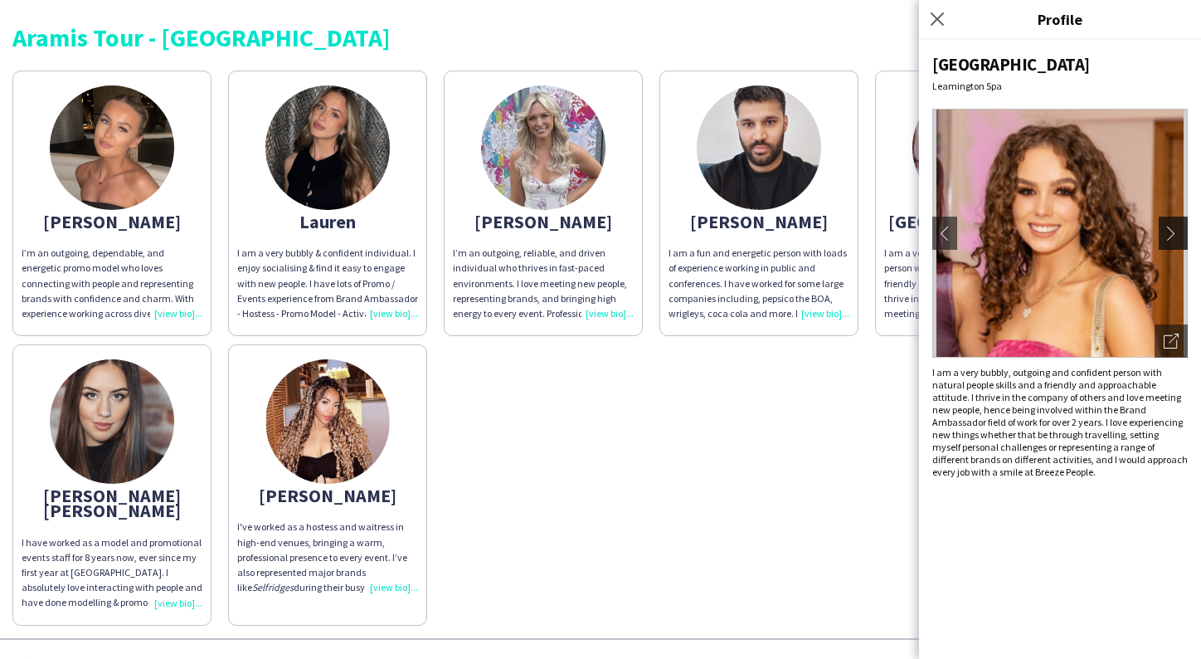
click at [1177, 227] on app-icon "chevron-right" at bounding box center [1175, 233] width 23 height 15
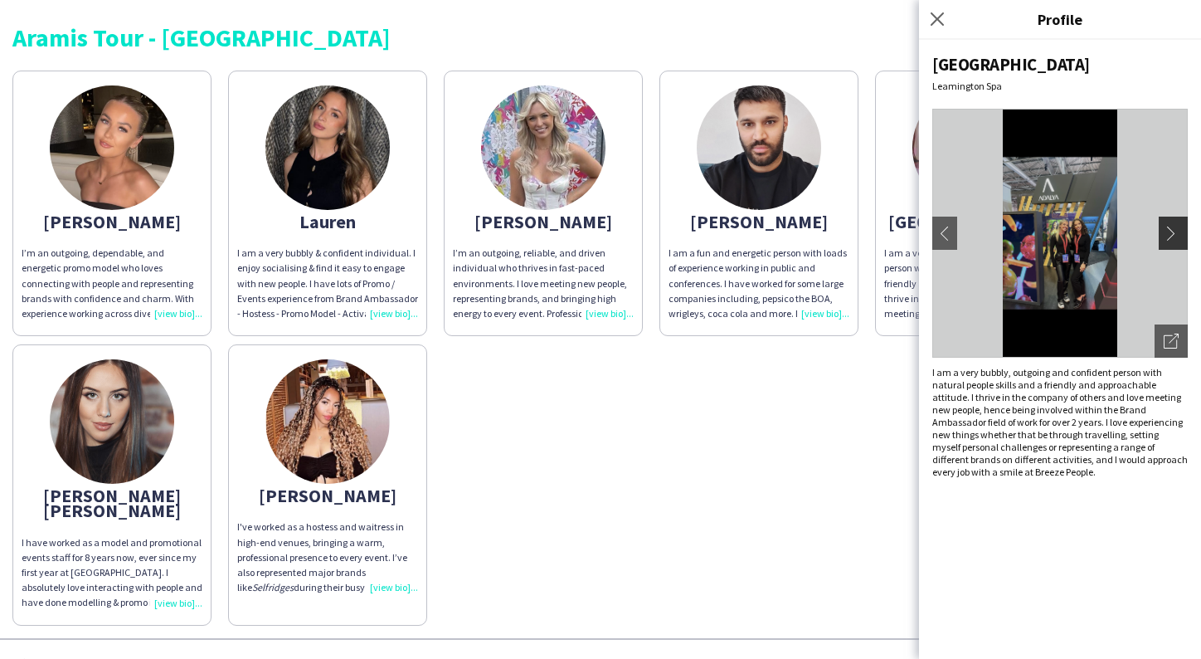
click at [1177, 227] on app-icon "chevron-right" at bounding box center [1175, 233] width 23 height 15
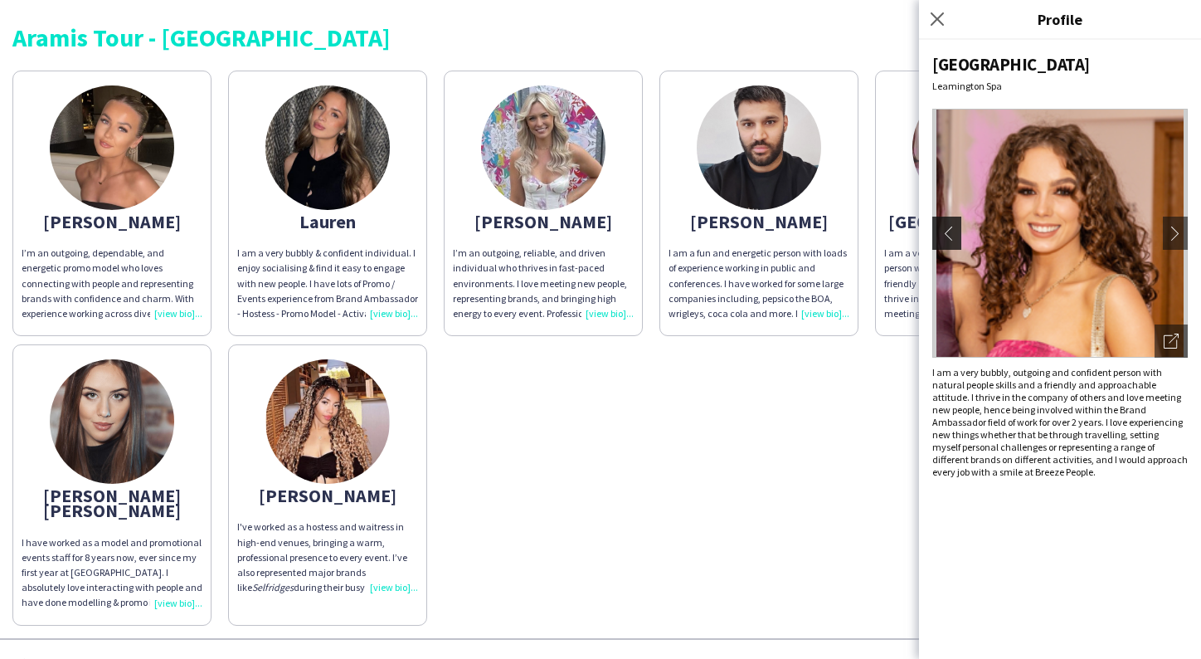
click at [946, 235] on app-icon "chevron-left" at bounding box center [944, 233] width 23 height 15
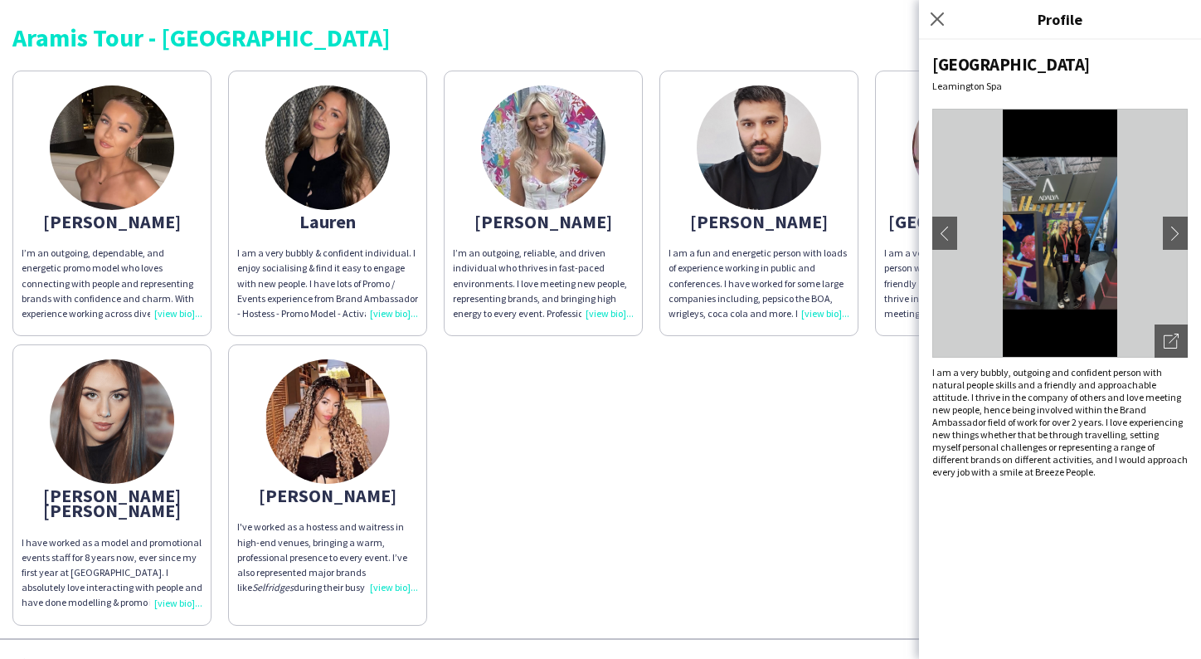
click at [796, 444] on div "[PERSON_NAME]’m an outgoing, dependable, and energetic promo model who loves co…" at bounding box center [600, 343] width 1176 height 563
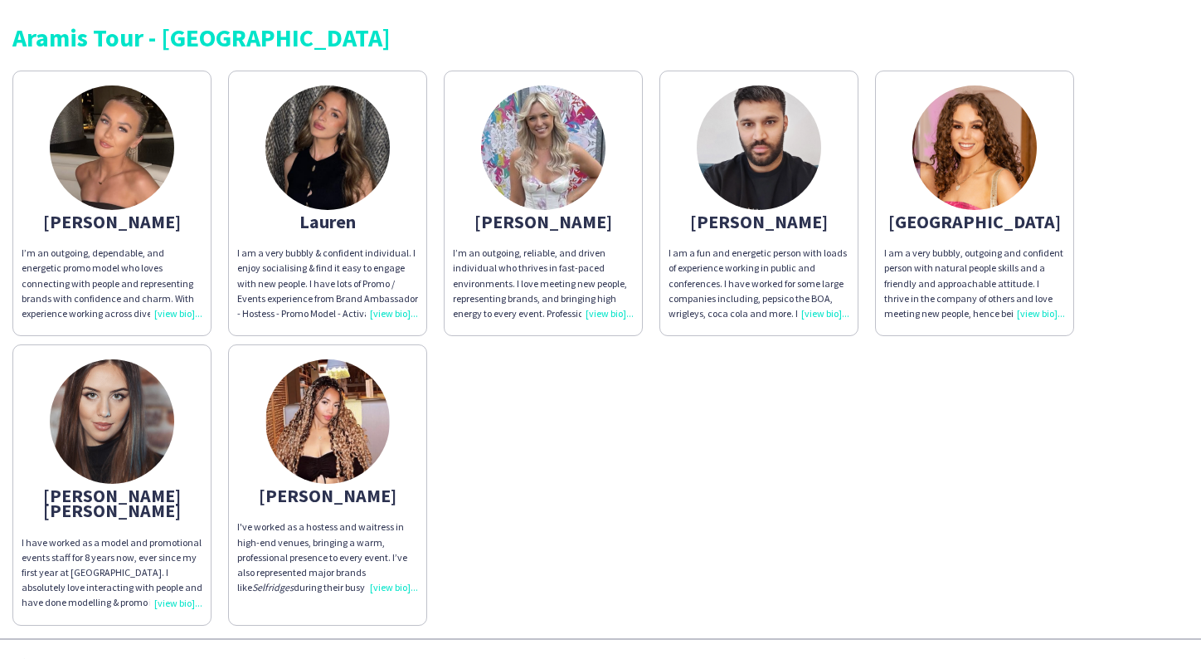
click at [99, 154] on img at bounding box center [112, 147] width 124 height 124
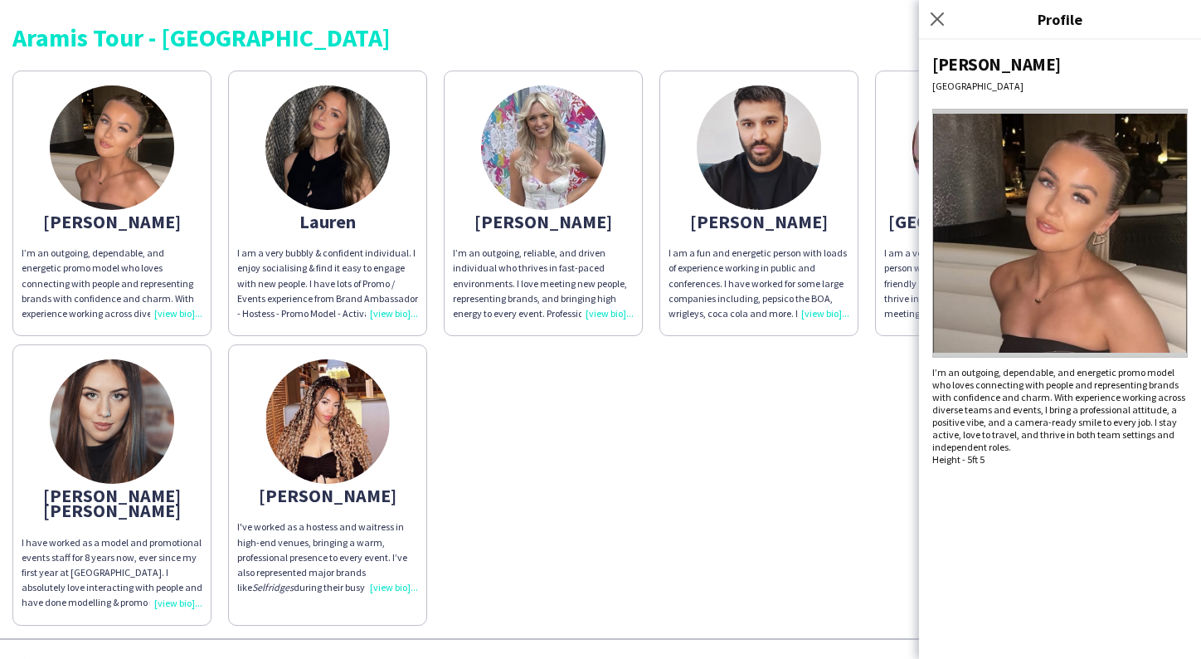
click at [323, 187] on img at bounding box center [327, 147] width 124 height 124
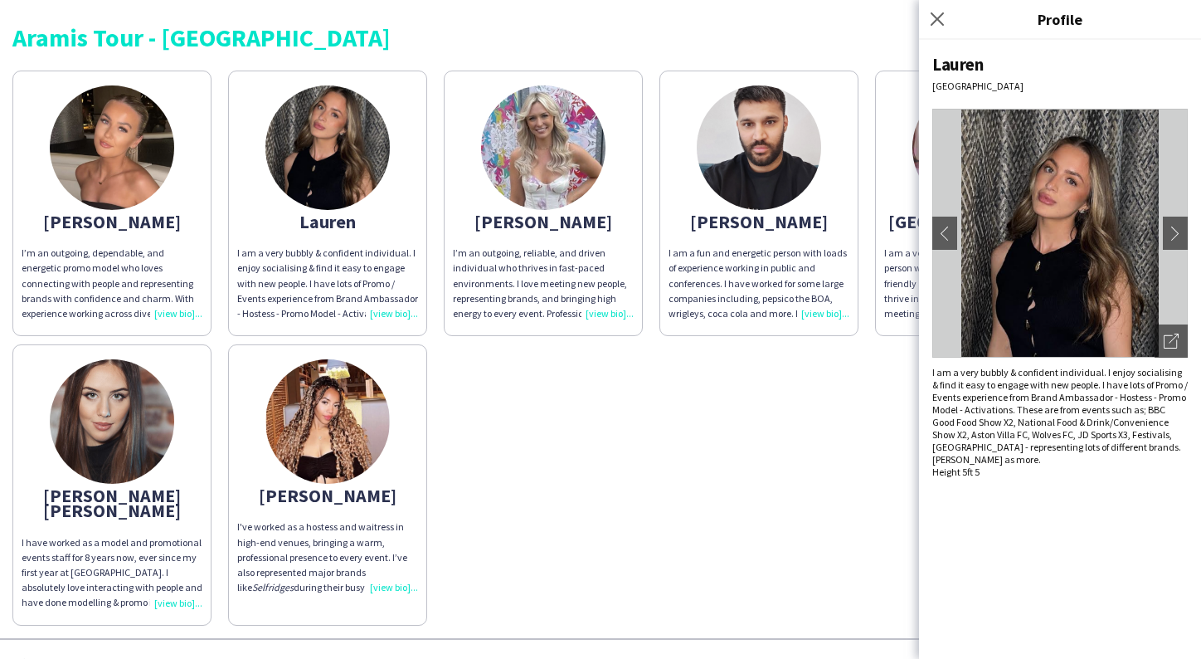
click at [285, 163] on img at bounding box center [327, 147] width 124 height 124
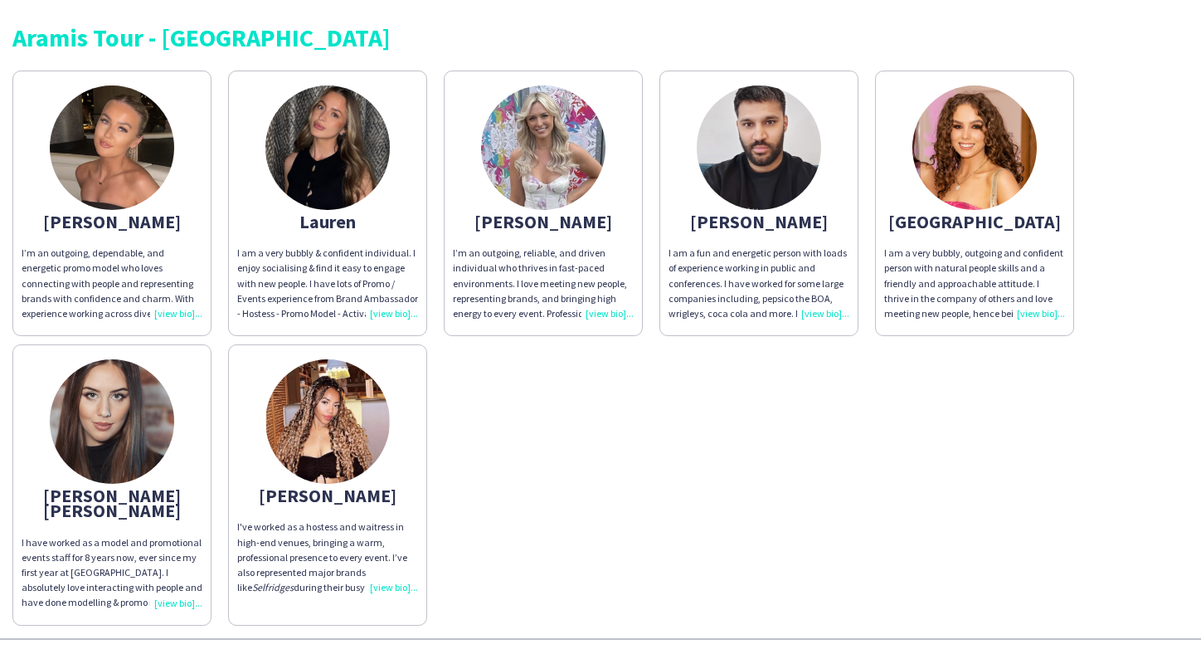
click at [571, 402] on div "[PERSON_NAME]’m an outgoing, dependable, and energetic promo model who loves co…" at bounding box center [600, 343] width 1176 height 563
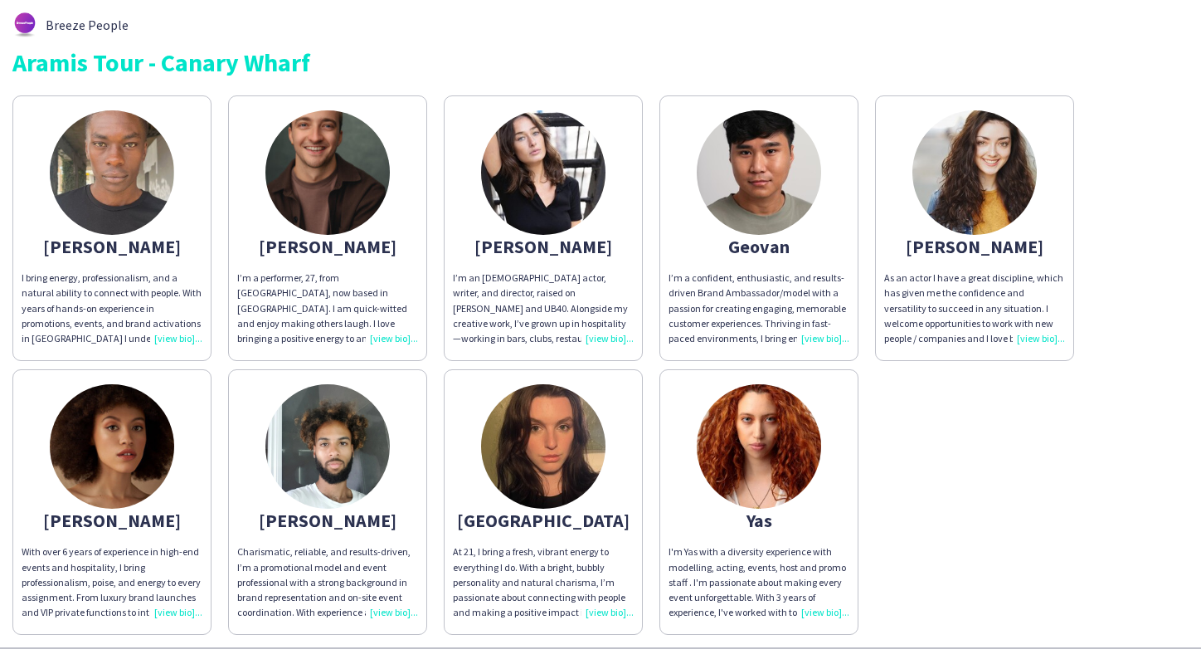
click at [372, 467] on img at bounding box center [327, 446] width 124 height 124
